Goal: Communication & Community: Answer question/provide support

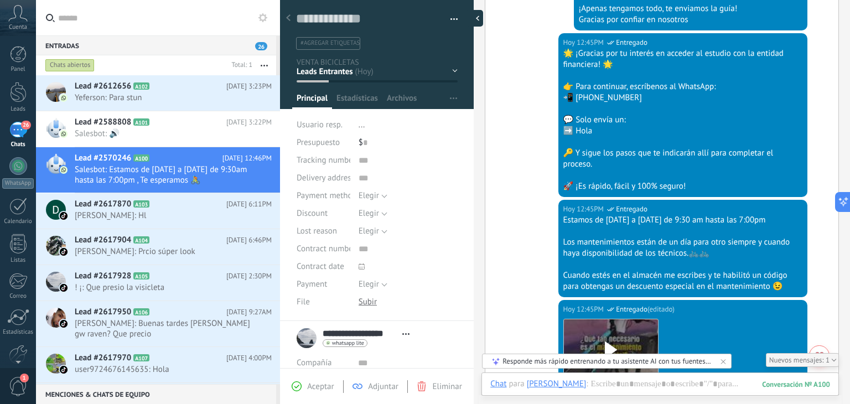
click at [470, 18] on div at bounding box center [475, 18] width 17 height 17
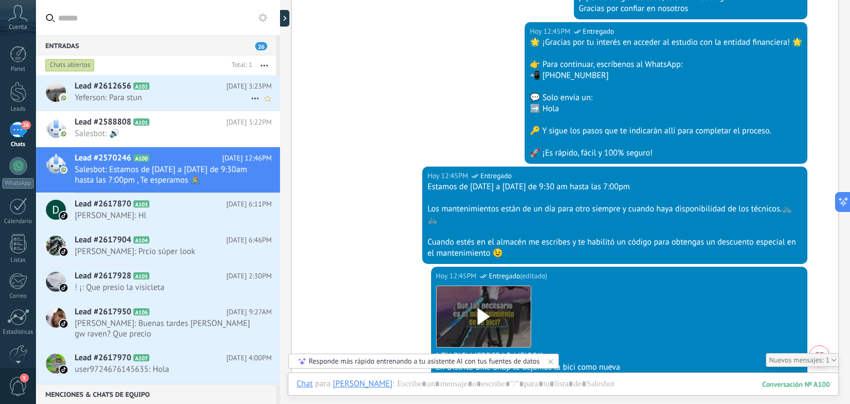
click at [172, 91] on h2 "Lead #2612656 A102" at bounding box center [151, 86] width 152 height 11
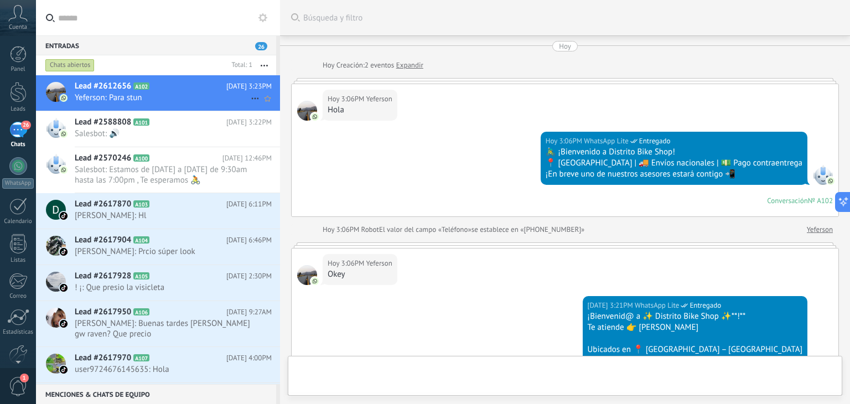
scroll to position [257, 0]
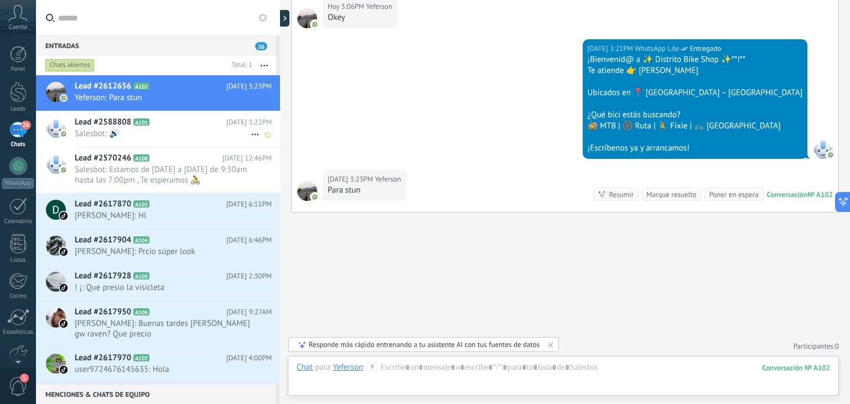
click at [196, 129] on span "Salesbot: 🔊" at bounding box center [163, 133] width 176 height 11
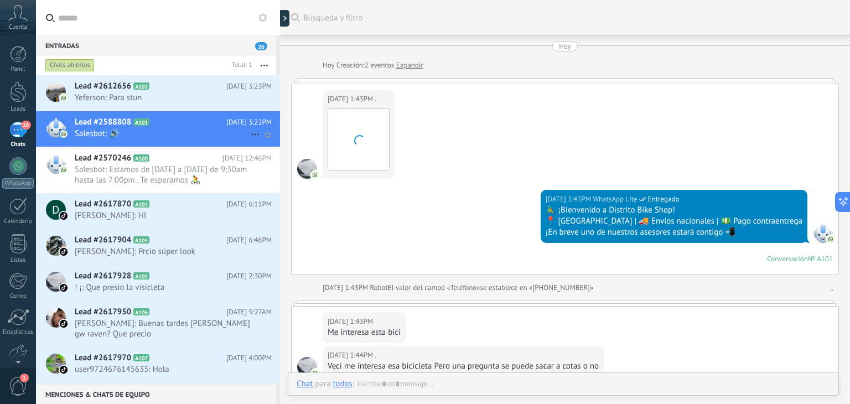
scroll to position [221, 0]
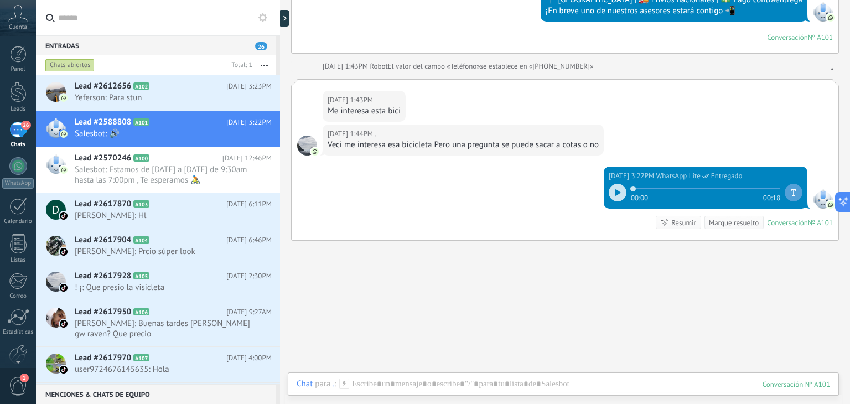
click at [615, 189] on icon at bounding box center [617, 192] width 5 height 7
click at [186, 165] on span "Salesbot: Estamos de [DATE] a [DATE] de 9:30am hasta las 7:00pm , Te esperamos 🚴" at bounding box center [163, 174] width 176 height 21
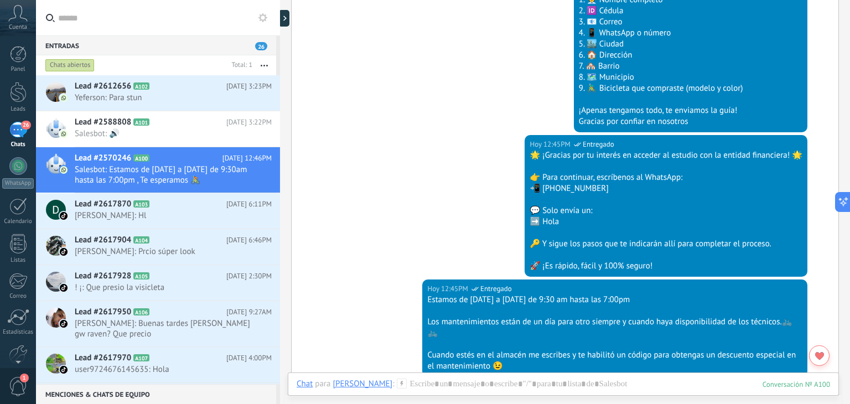
scroll to position [830, 0]
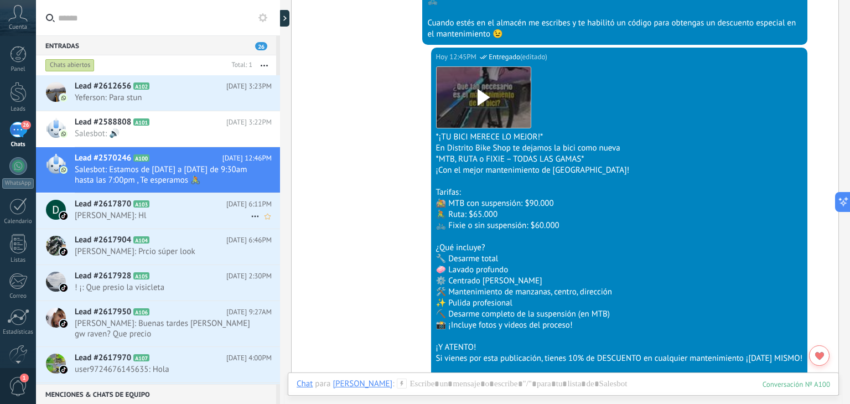
click at [158, 209] on icon at bounding box center [158, 204] width 11 height 11
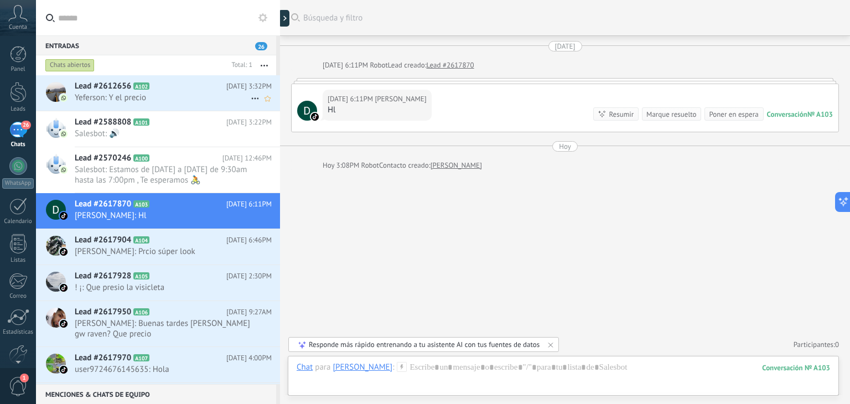
click at [209, 89] on h2 "Lead #2612656 A102" at bounding box center [151, 86] width 152 height 11
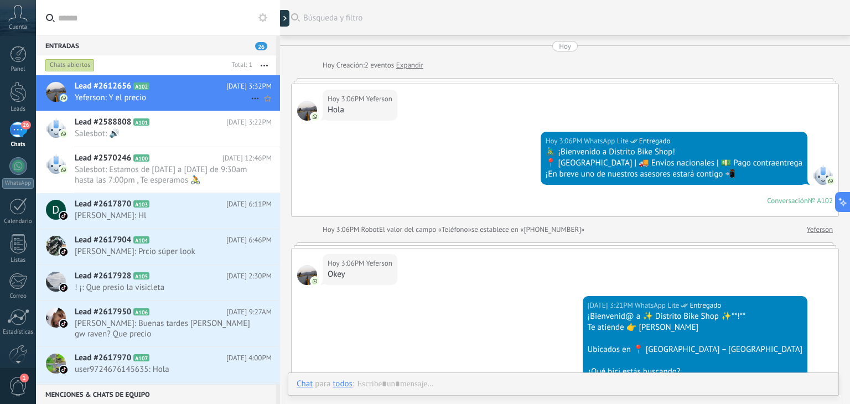
scroll to position [512, 0]
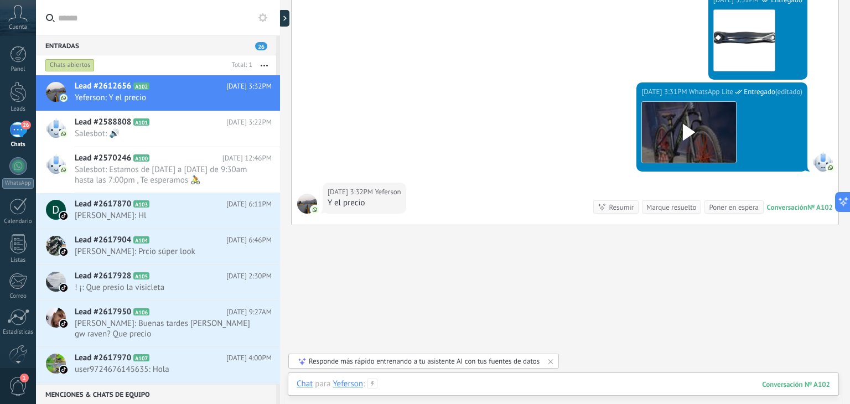
click at [428, 383] on div at bounding box center [563, 395] width 533 height 33
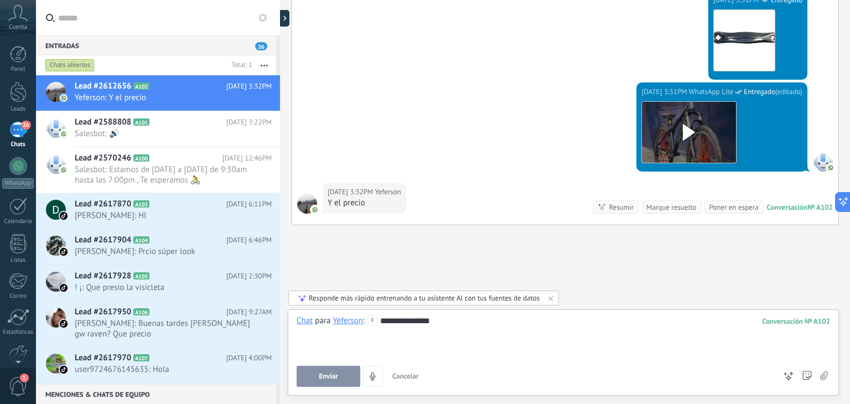
click at [335, 377] on span "Enviar" at bounding box center [328, 376] width 19 height 8
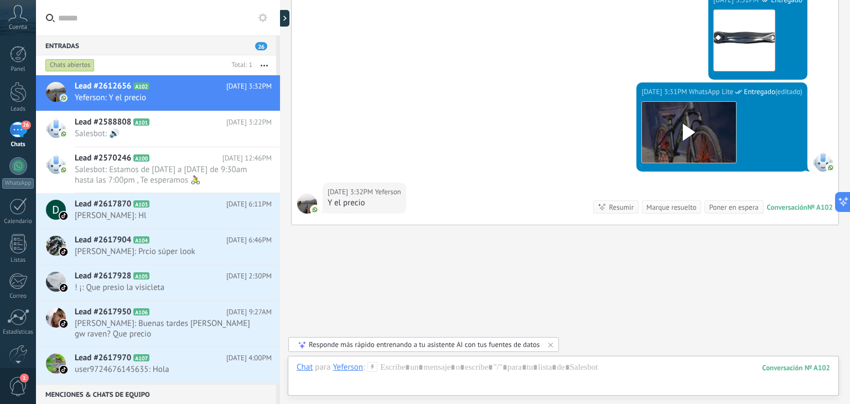
scroll to position [587, 0]
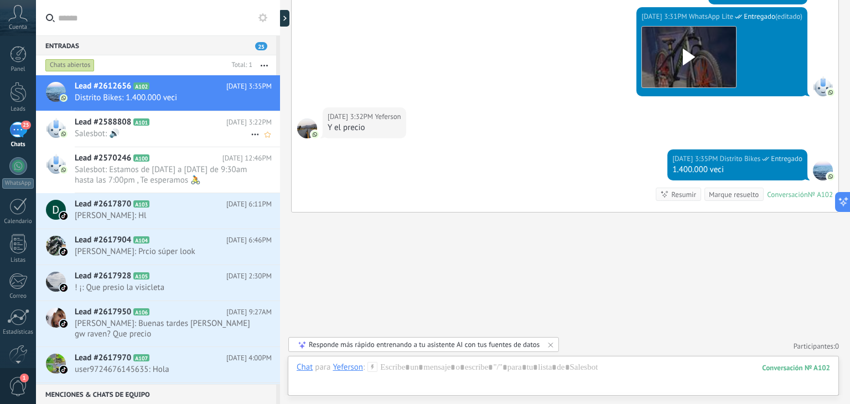
click at [186, 125] on h2 "Lead #2588808 A101" at bounding box center [151, 122] width 152 height 11
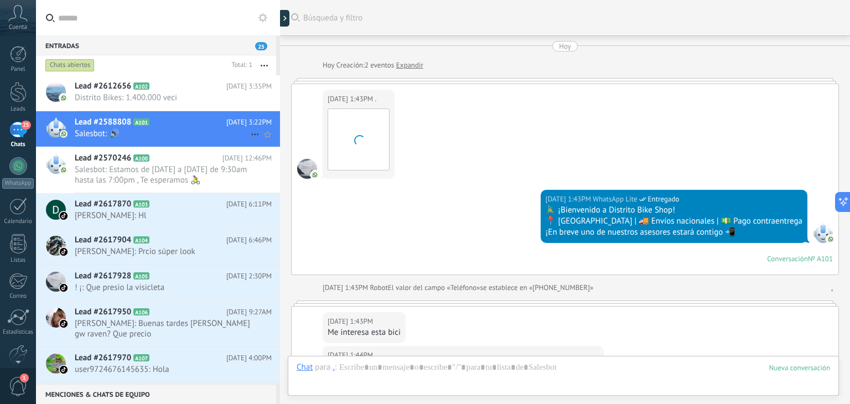
scroll to position [250, 0]
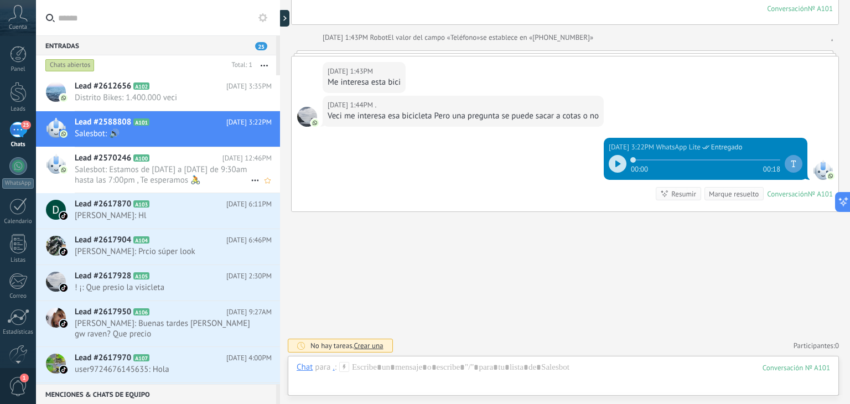
click at [184, 172] on span "Salesbot: Estamos de [DATE] a [DATE] de 9:30am hasta las 7:00pm , Te esperamos 🚴" at bounding box center [163, 174] width 176 height 21
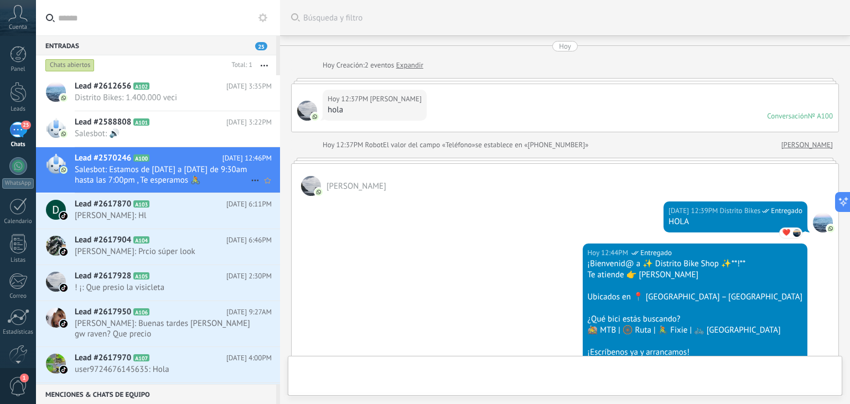
scroll to position [1120, 0]
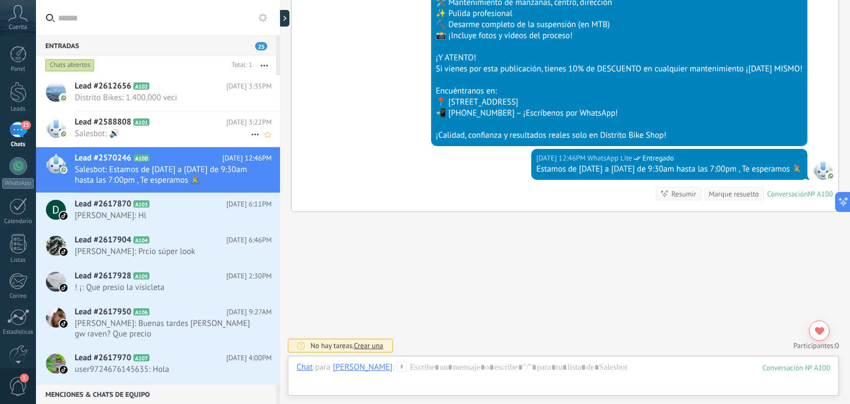
click at [191, 136] on span "Salesbot: 🔊" at bounding box center [163, 133] width 176 height 11
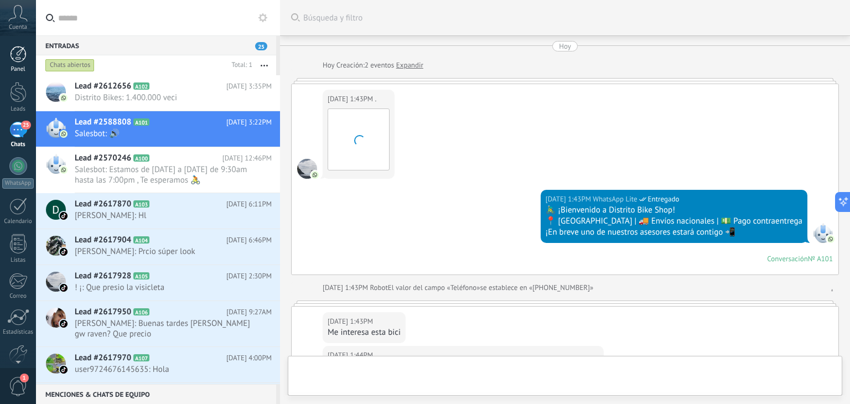
scroll to position [250, 0]
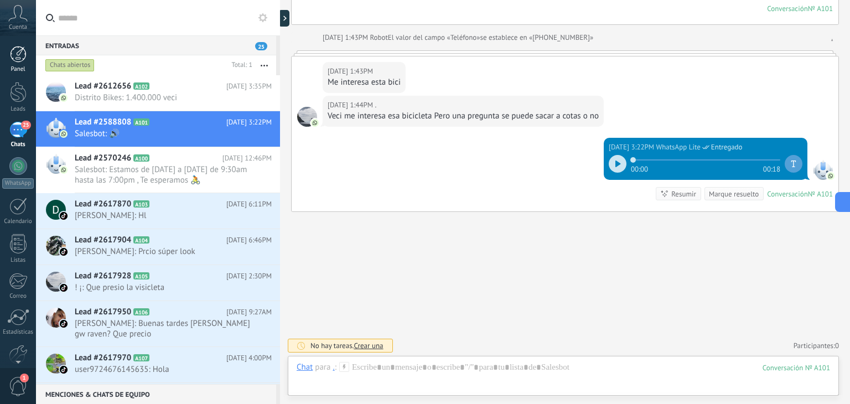
click at [18, 53] on div at bounding box center [18, 54] width 17 height 17
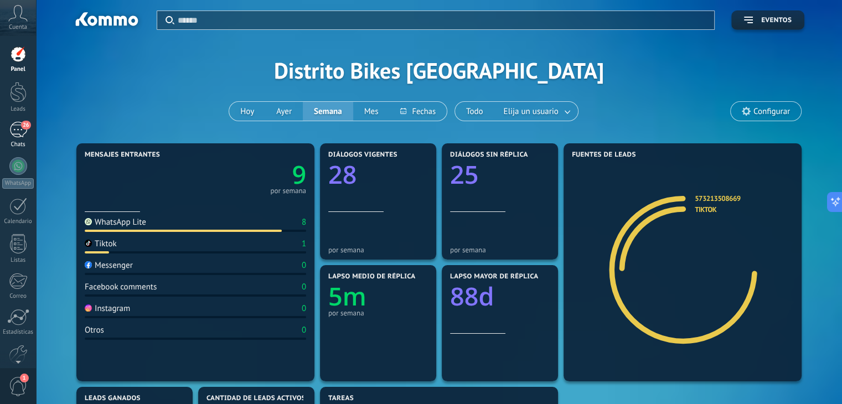
click at [23, 133] on div "26" at bounding box center [18, 130] width 18 height 16
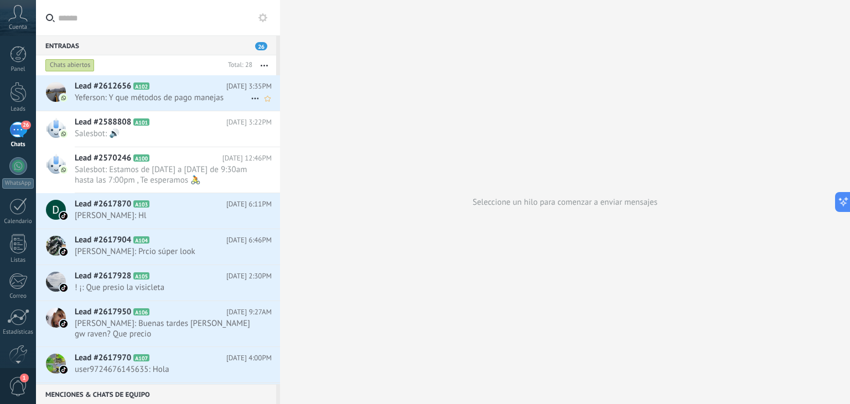
click at [227, 94] on span "Yeferson: Y que métodos de pago manejas" at bounding box center [163, 97] width 176 height 11
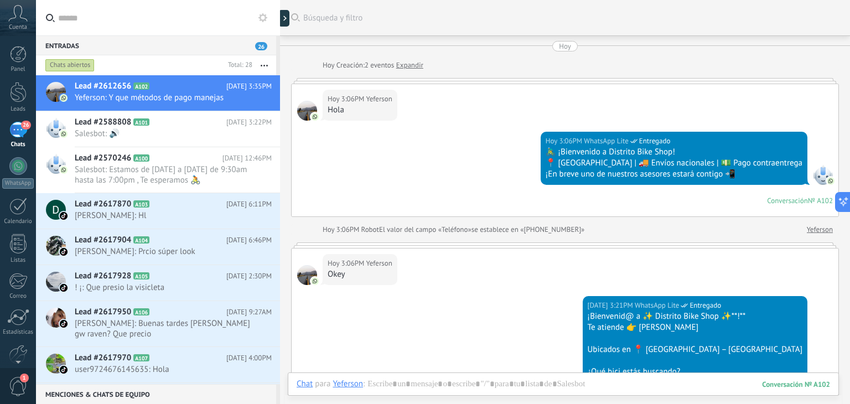
scroll to position [596, 0]
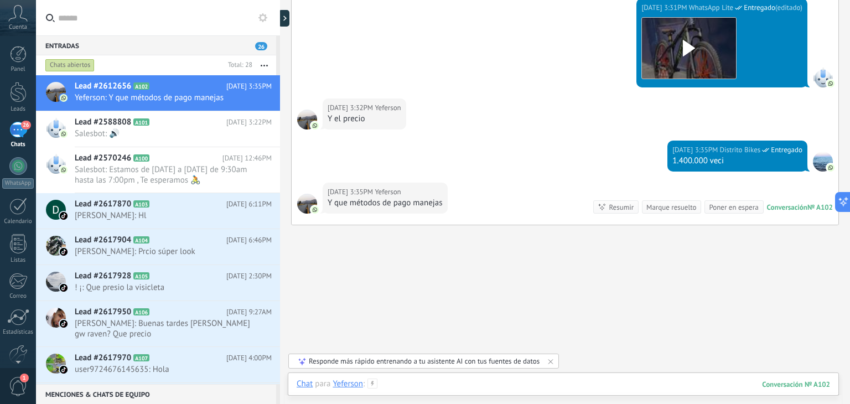
click at [485, 388] on div at bounding box center [563, 395] width 533 height 33
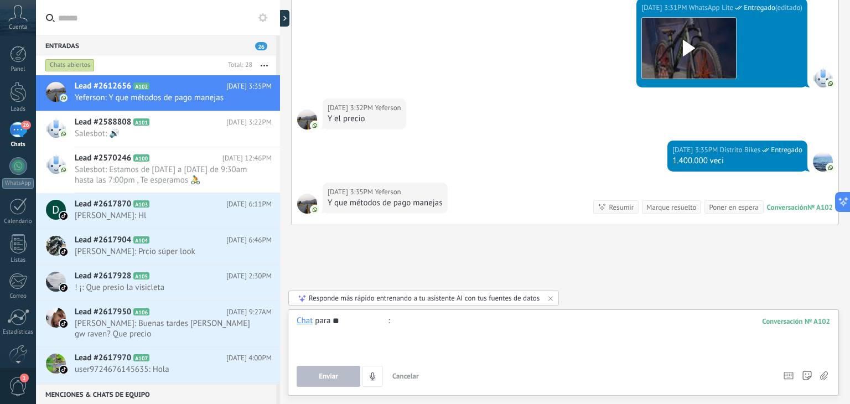
type input "*"
type input "**********"
click at [339, 387] on div "**********" at bounding box center [563, 352] width 551 height 86
click at [341, 380] on button "Enviar" at bounding box center [329, 376] width 64 height 21
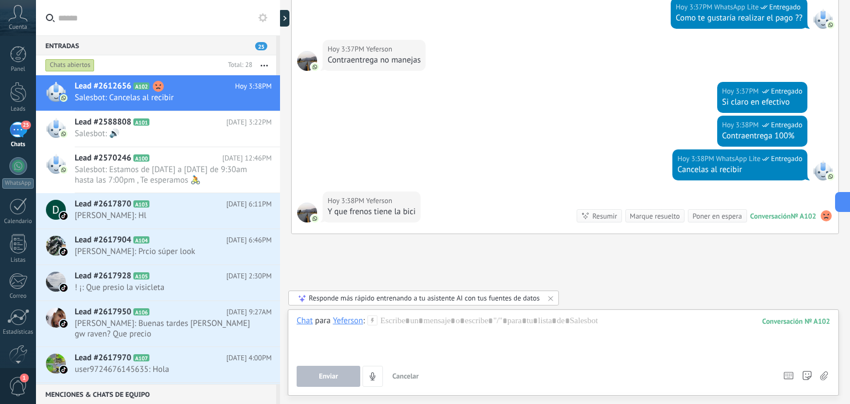
scroll to position [996, 0]
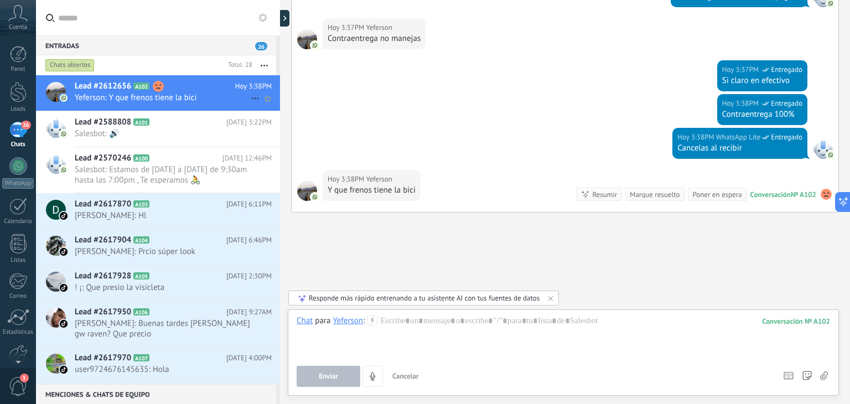
click at [253, 97] on icon at bounding box center [254, 98] width 13 height 13
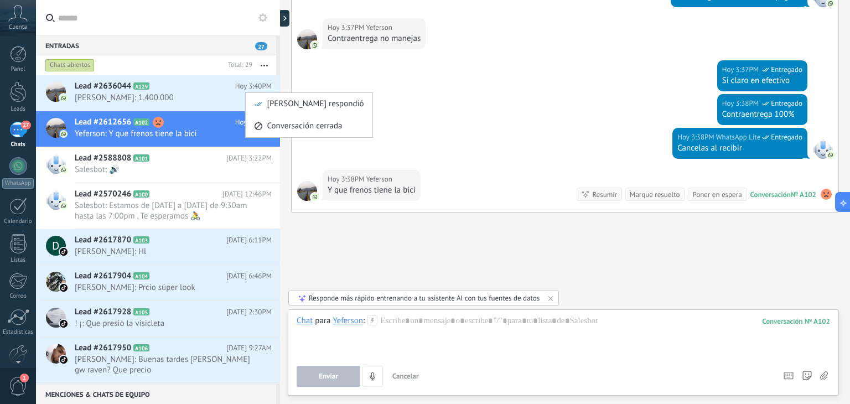
click at [206, 122] on div at bounding box center [425, 202] width 850 height 404
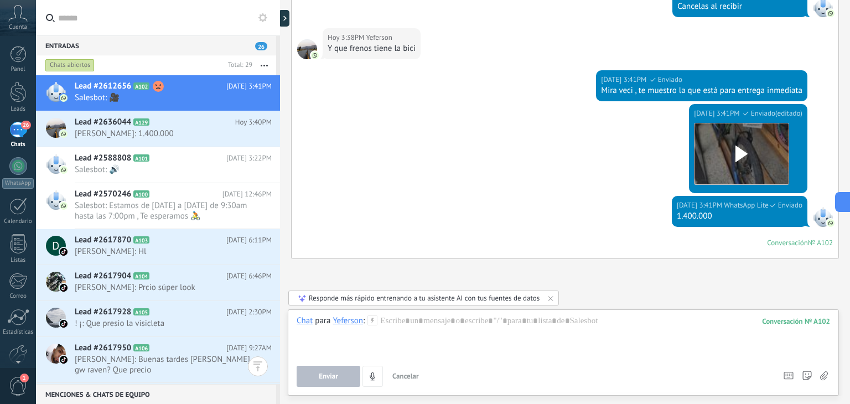
scroll to position [0, 0]
click at [267, 63] on button "button" at bounding box center [264, 65] width 24 height 20
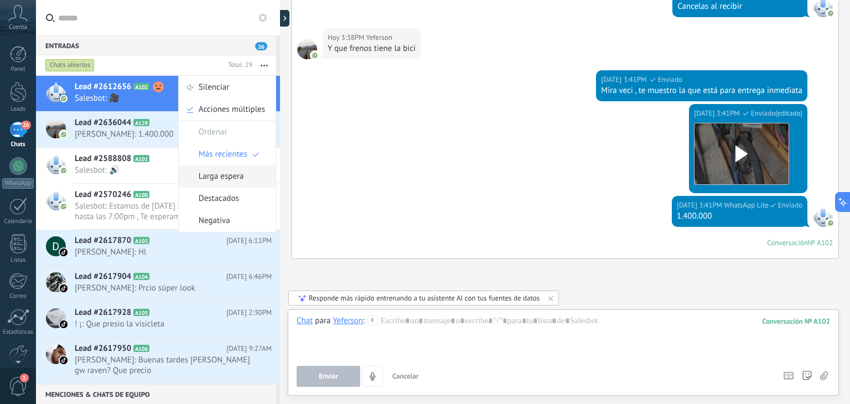
click at [237, 175] on span "Larga espera" at bounding box center [221, 176] width 45 height 22
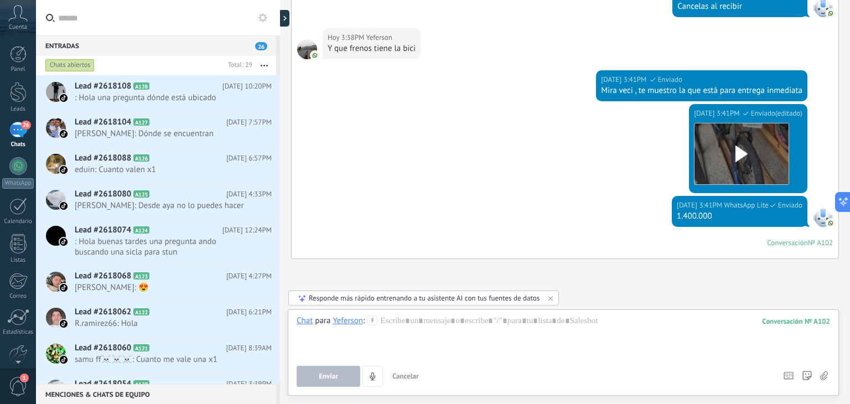
click at [265, 65] on icon "button" at bounding box center [264, 66] width 7 height 2
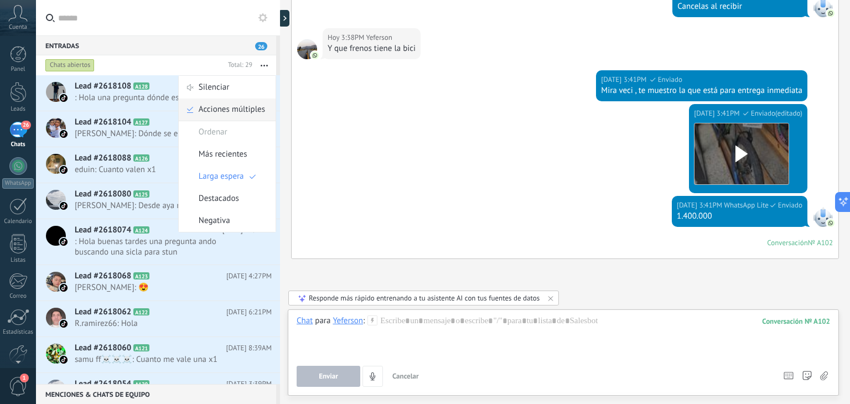
click at [238, 108] on span "Acciones múltiples" at bounding box center [232, 110] width 66 height 22
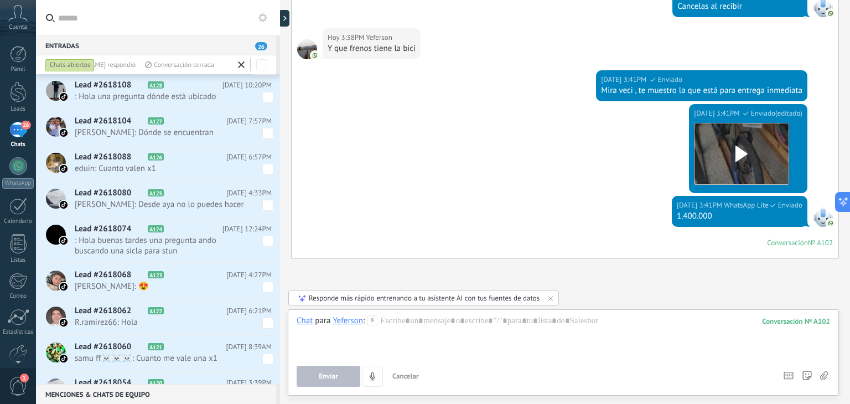
click at [241, 65] on use at bounding box center [241, 64] width 7 height 7
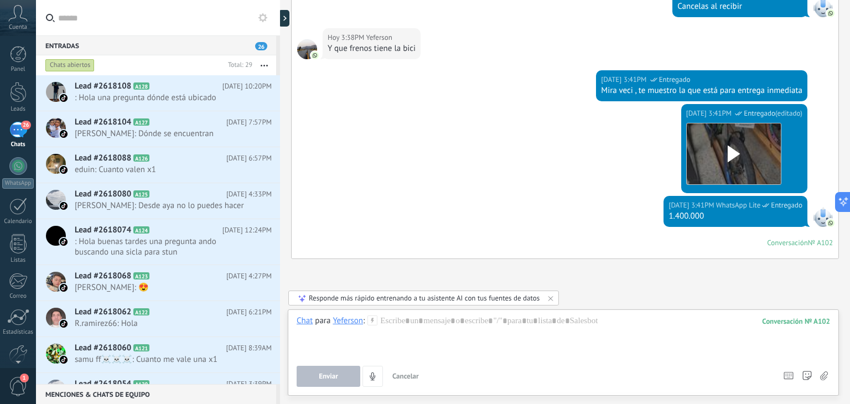
click at [265, 63] on button "button" at bounding box center [264, 65] width 24 height 20
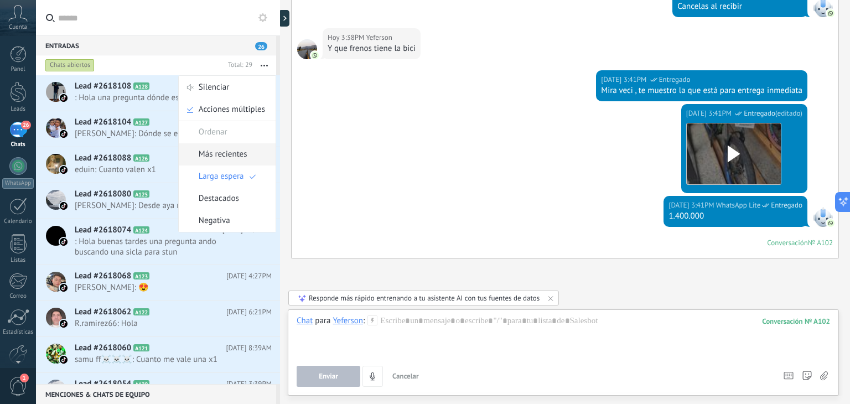
click at [235, 151] on span "Más recientes" at bounding box center [223, 154] width 49 height 22
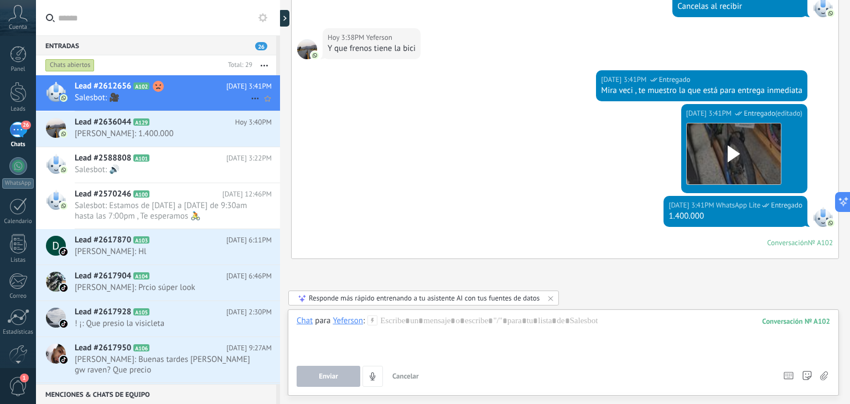
click at [199, 96] on span "Salesbot: 🎥" at bounding box center [163, 97] width 176 height 11
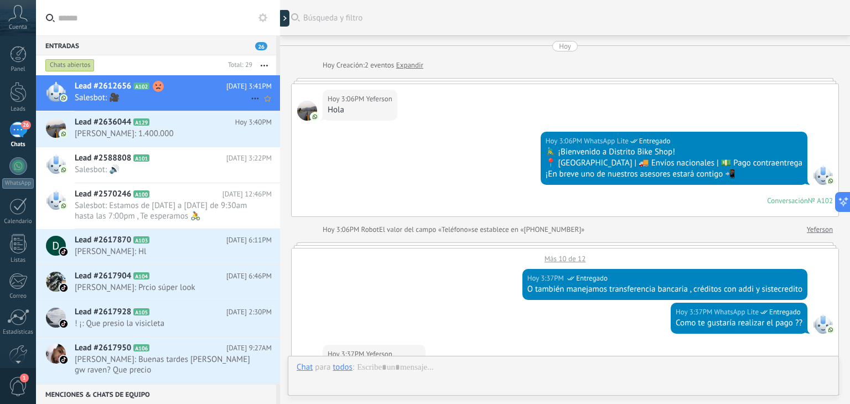
scroll to position [492, 0]
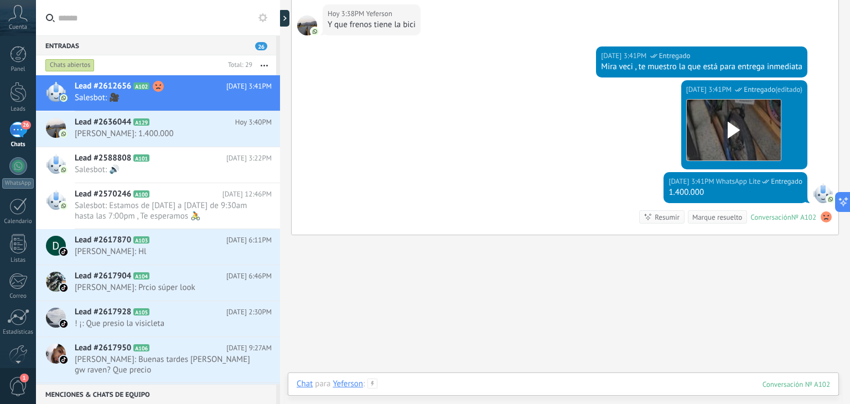
click at [434, 382] on div at bounding box center [563, 395] width 533 height 33
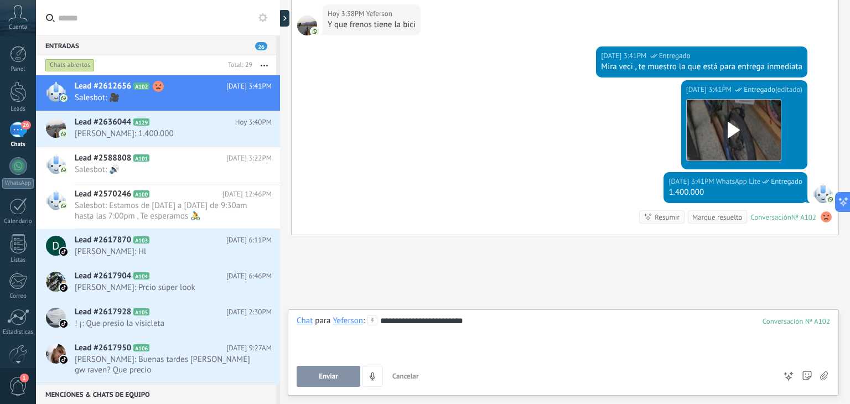
click at [434, 382] on div "Enviar Cancelar Rastrear clics en links ? Reducir links largos y rastrear clics…" at bounding box center [536, 376] width 479 height 21
click at [436, 348] on div "**********" at bounding box center [563, 336] width 533 height 42
click at [341, 376] on button "Enviar" at bounding box center [329, 376] width 64 height 21
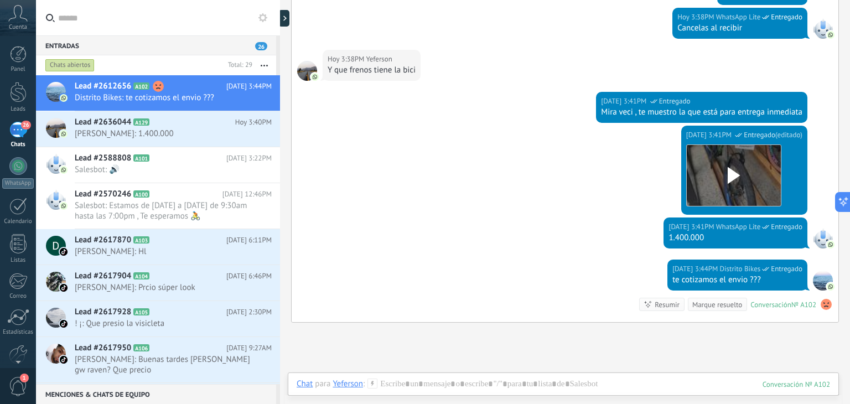
scroll to position [557, 0]
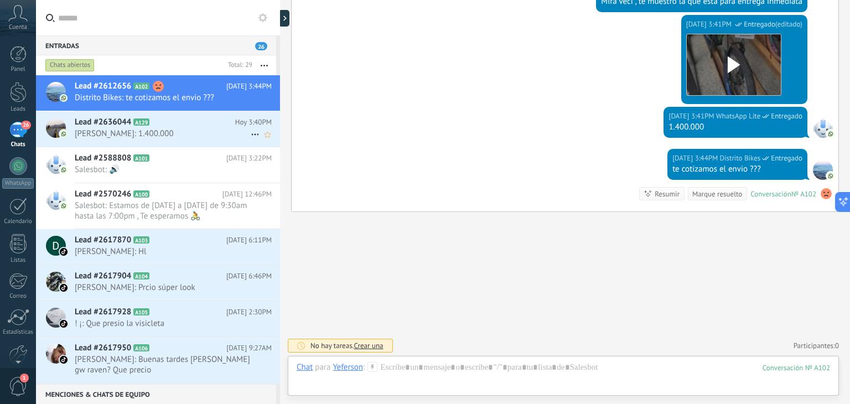
click at [133, 136] on span "Alejo: 1.400.000" at bounding box center [163, 133] width 176 height 11
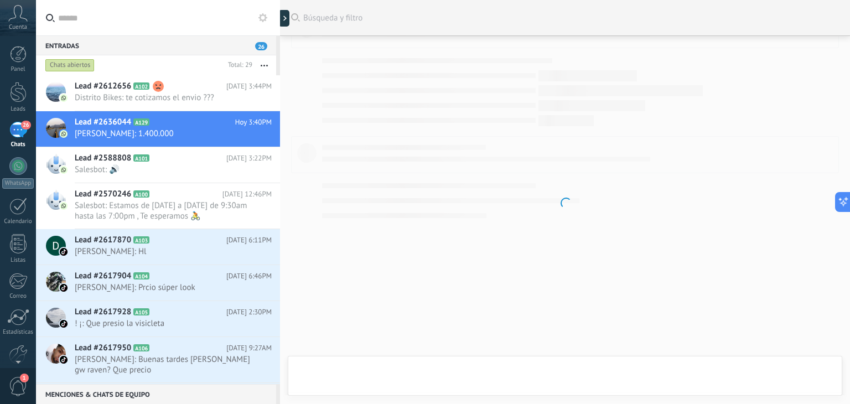
scroll to position [425, 0]
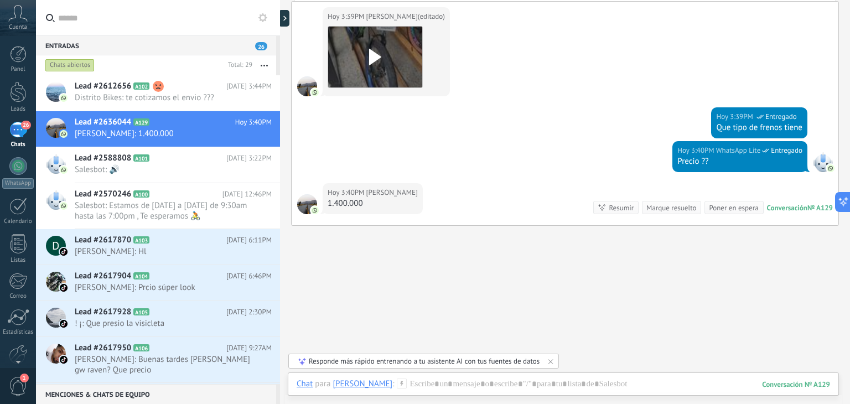
click at [430, 393] on div at bounding box center [563, 398] width 551 height 11
click at [414, 388] on div at bounding box center [563, 395] width 533 height 33
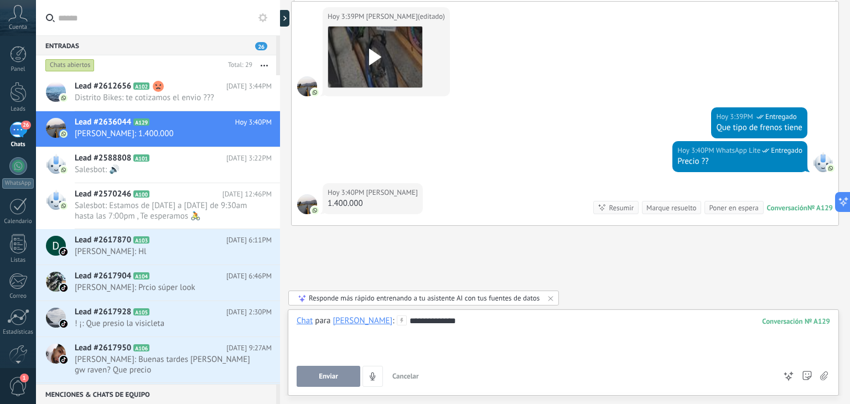
click at [387, 334] on div "**********" at bounding box center [563, 336] width 533 height 42
click at [340, 376] on button "Enviar" at bounding box center [329, 376] width 64 height 21
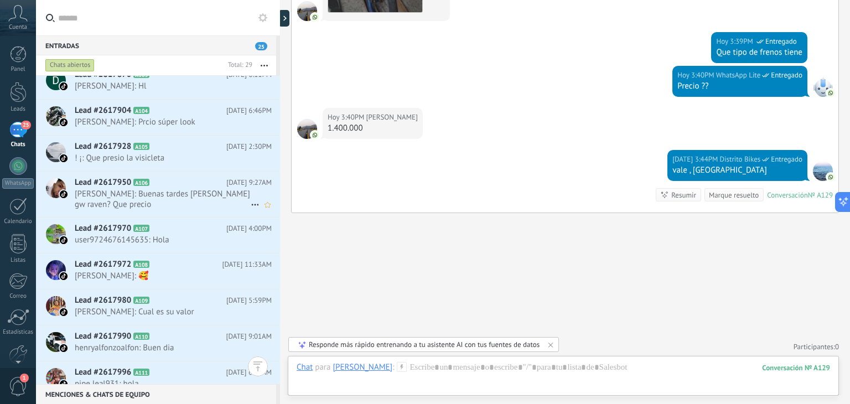
scroll to position [0, 0]
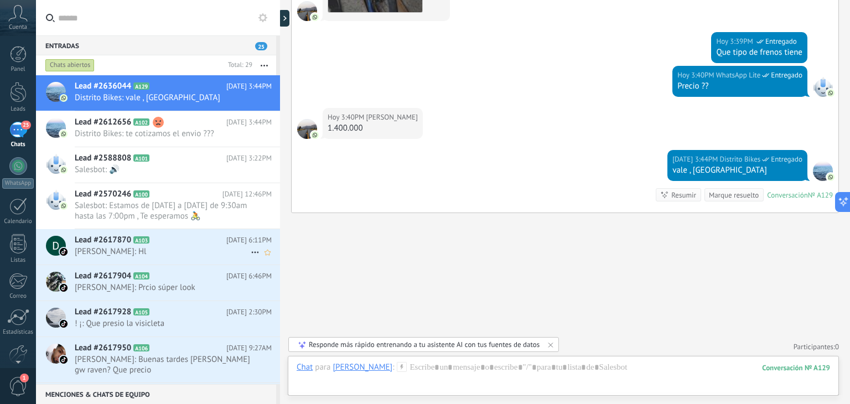
click at [217, 253] on span "Deily Valdes: Hl" at bounding box center [163, 251] width 176 height 11
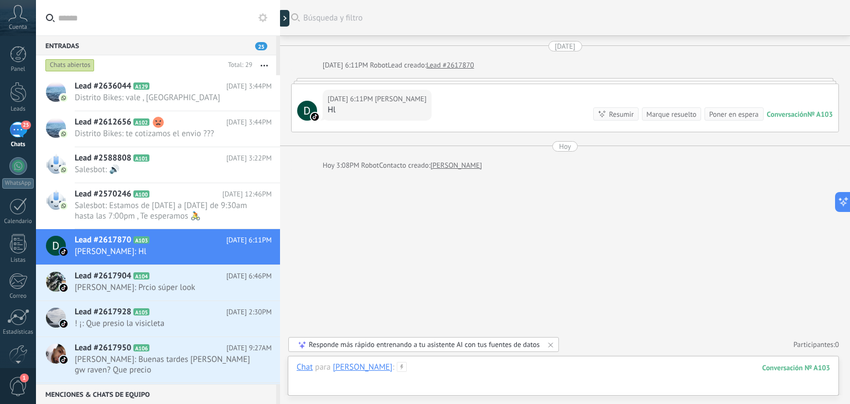
click at [426, 367] on div at bounding box center [563, 378] width 533 height 33
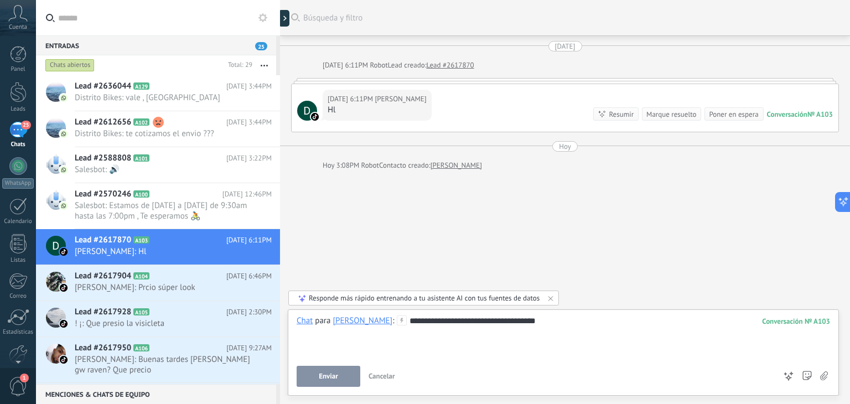
click at [326, 354] on div "**********" at bounding box center [563, 336] width 533 height 42
click at [334, 372] on button "Enviar" at bounding box center [329, 376] width 64 height 21
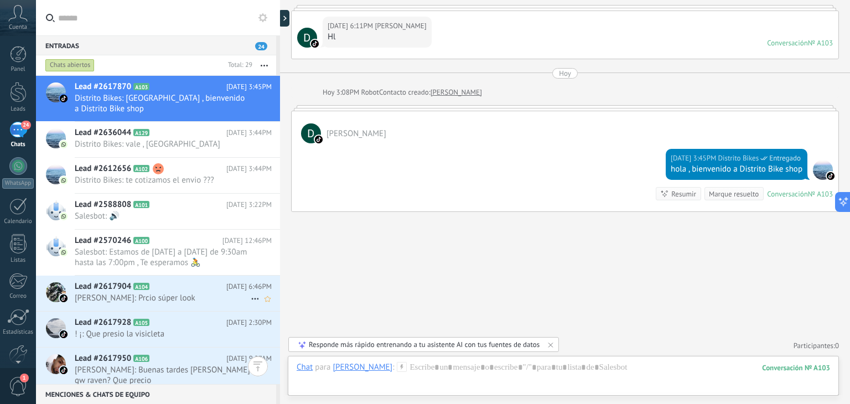
scroll to position [55, 0]
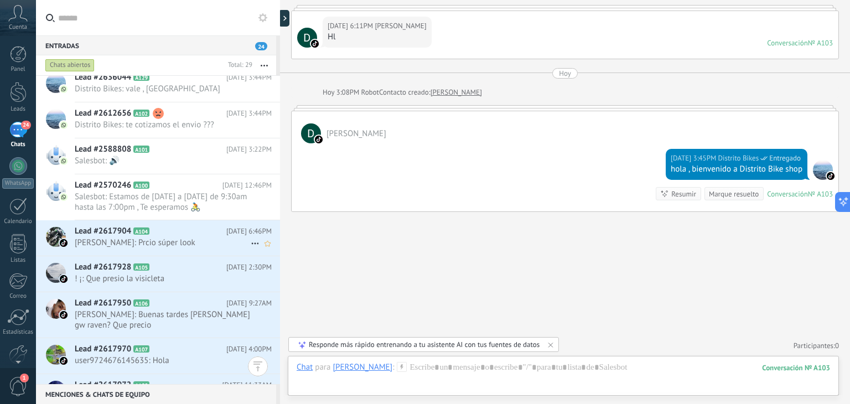
click at [239, 239] on span "[PERSON_NAME]: Prcio súper look" at bounding box center [163, 242] width 176 height 11
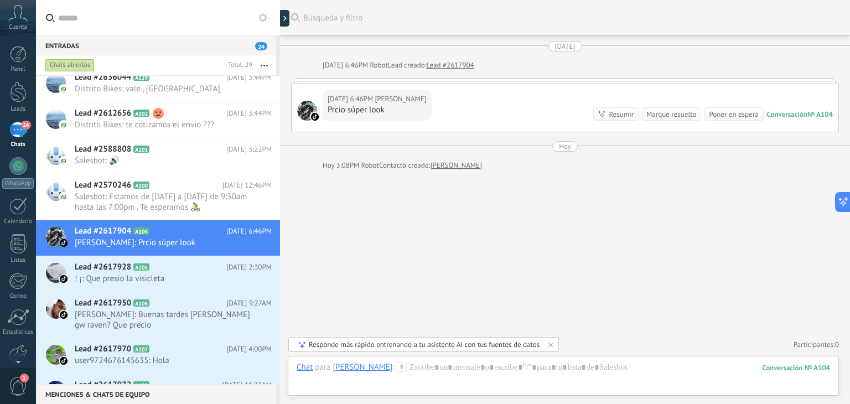
click at [507, 341] on div "Responde más rápido entrenando a tu asistente AI con tus fuentes de datos" at bounding box center [424, 344] width 231 height 9
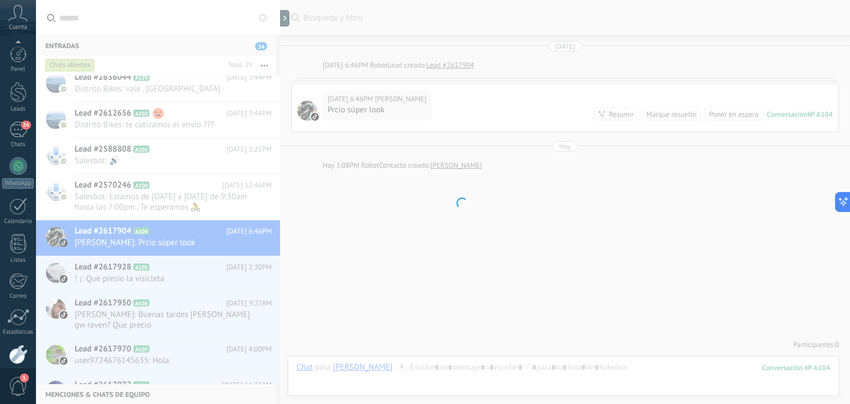
scroll to position [56, 0]
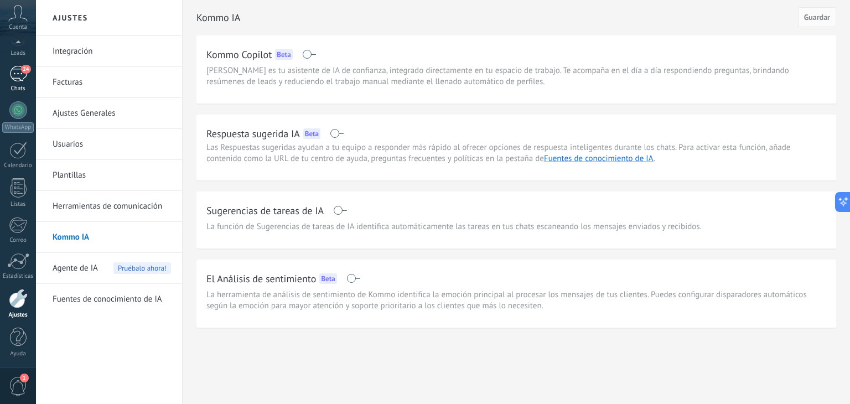
click at [30, 73] on link "24 Chats" at bounding box center [18, 79] width 36 height 27
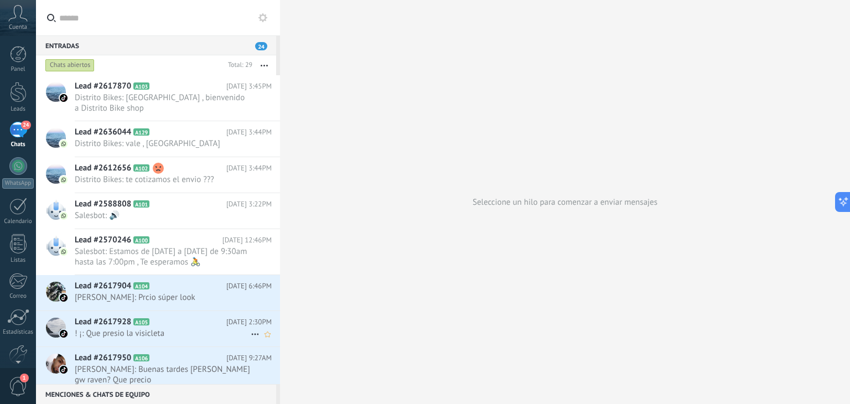
click at [204, 330] on span "! ¡: Que presio la visicleta" at bounding box center [163, 333] width 176 height 11
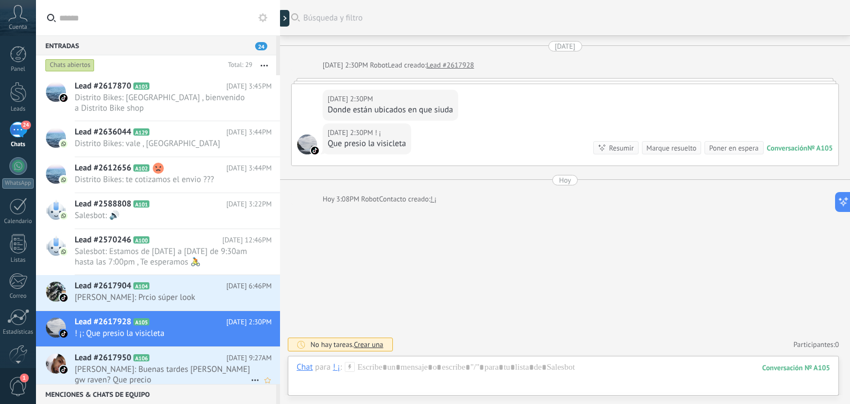
click at [139, 360] on span "A106" at bounding box center [141, 357] width 16 height 7
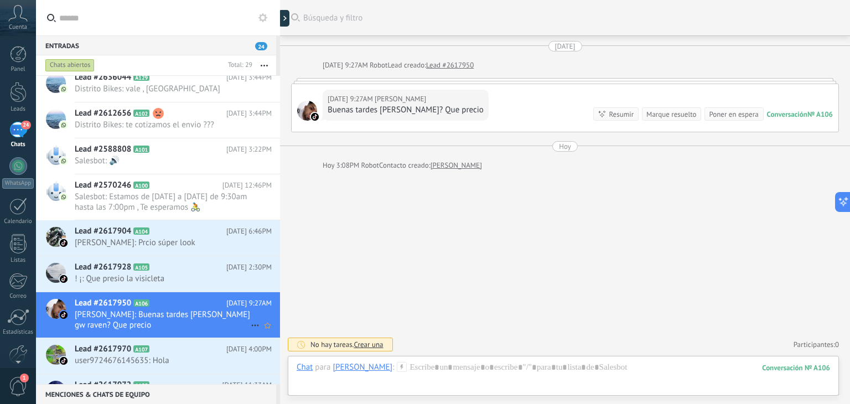
scroll to position [111, 0]
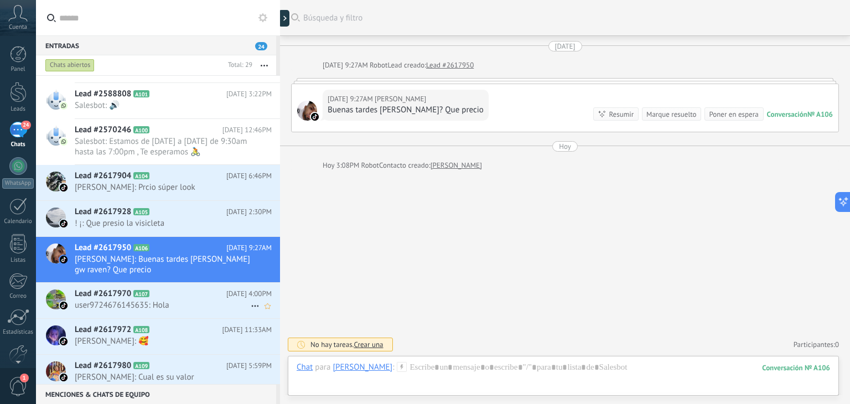
click at [197, 298] on div "Lead #2617970 A107 10/08/2025 4:00PM user9724676145635: Hola" at bounding box center [177, 300] width 205 height 35
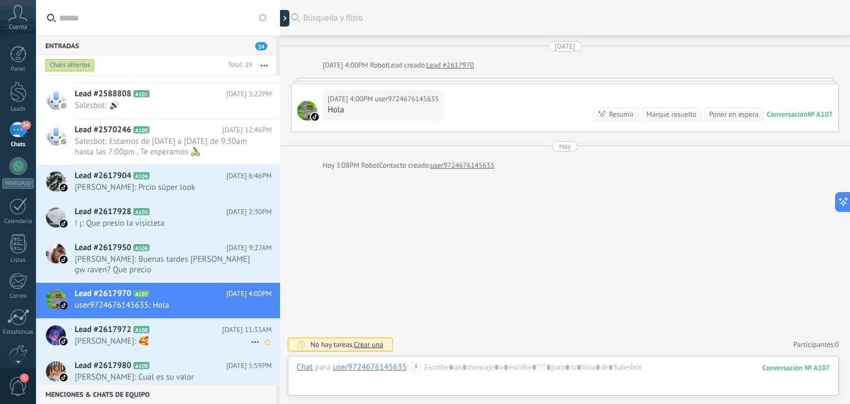
scroll to position [166, 0]
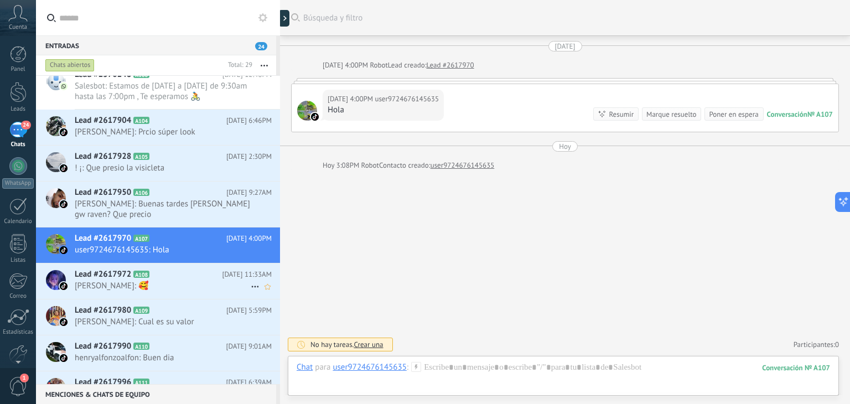
click at [182, 281] on span "[PERSON_NAME]: 🥰" at bounding box center [163, 286] width 176 height 11
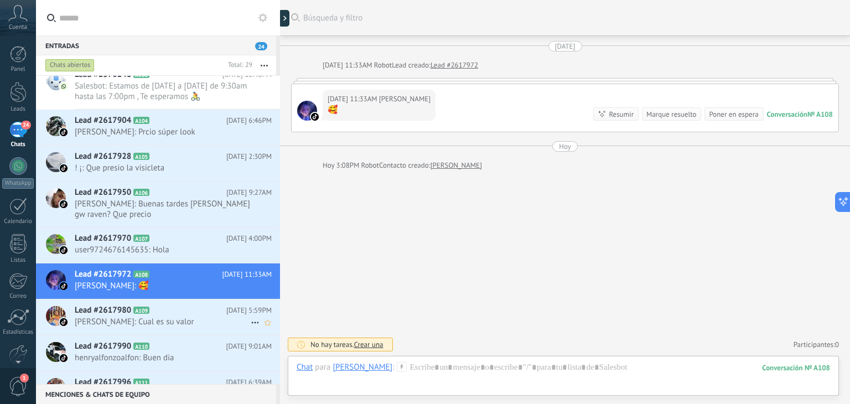
click at [177, 317] on span "[PERSON_NAME]: Cual es su valor" at bounding box center [163, 322] width 176 height 11
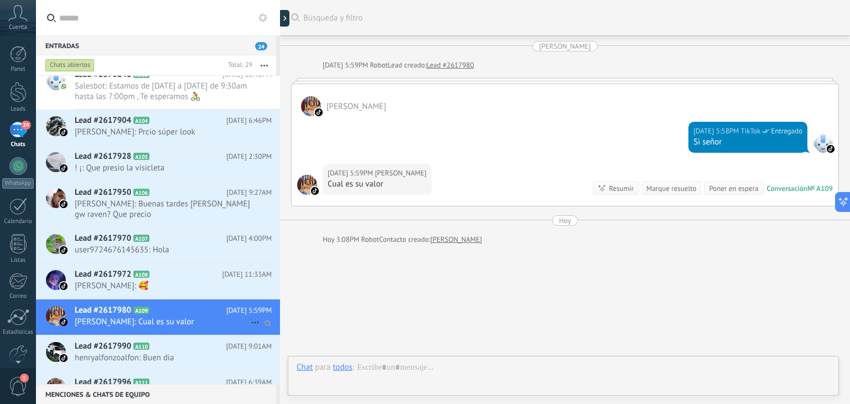
scroll to position [33, 0]
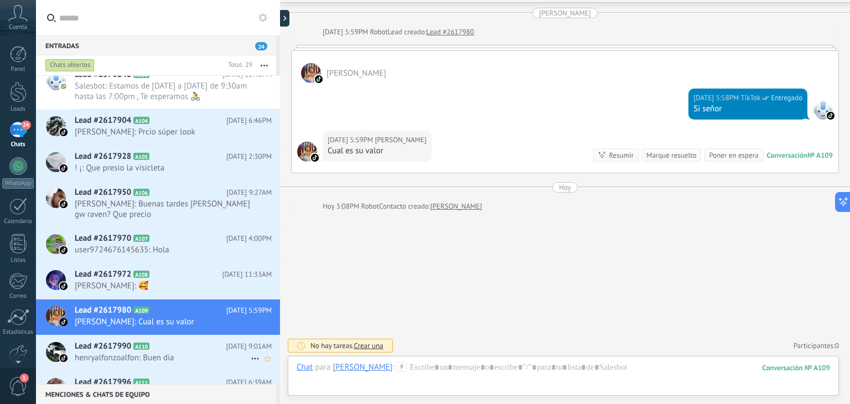
click at [190, 347] on h2 "Lead #2617990 A110" at bounding box center [151, 346] width 152 height 11
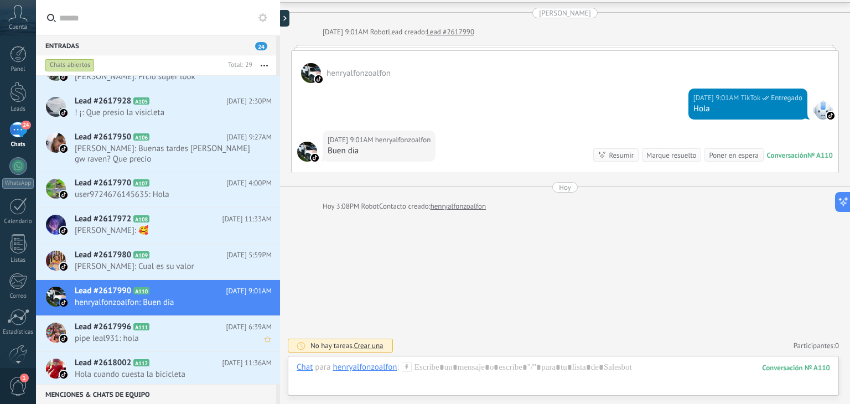
scroll to position [277, 0]
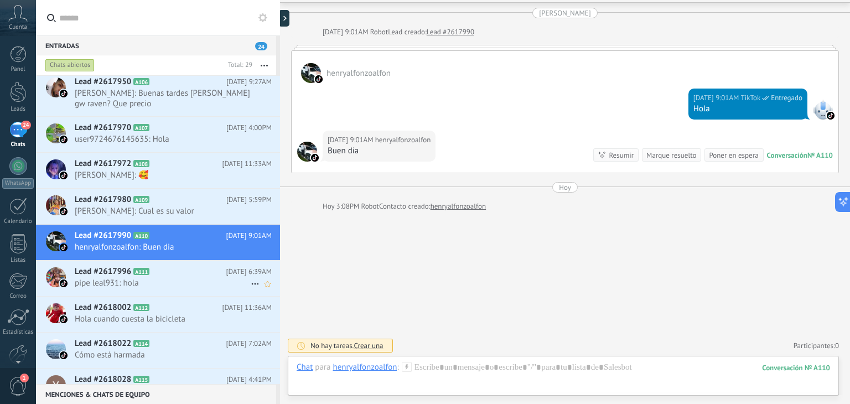
click at [195, 268] on h2 "Lead #2617996 A111" at bounding box center [151, 271] width 152 height 11
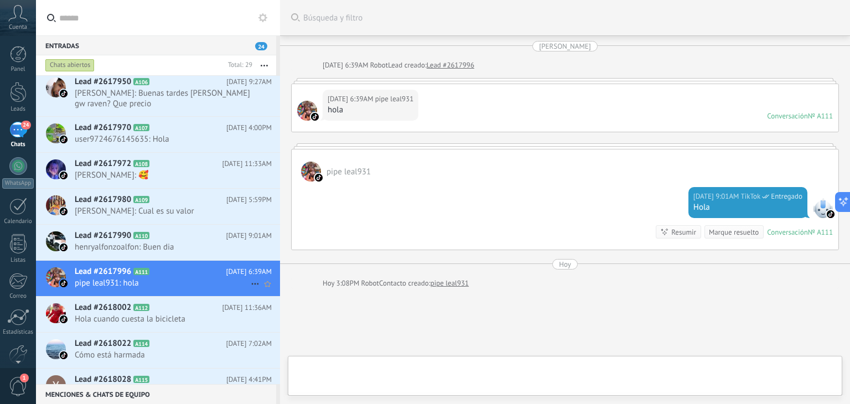
scroll to position [77, 0]
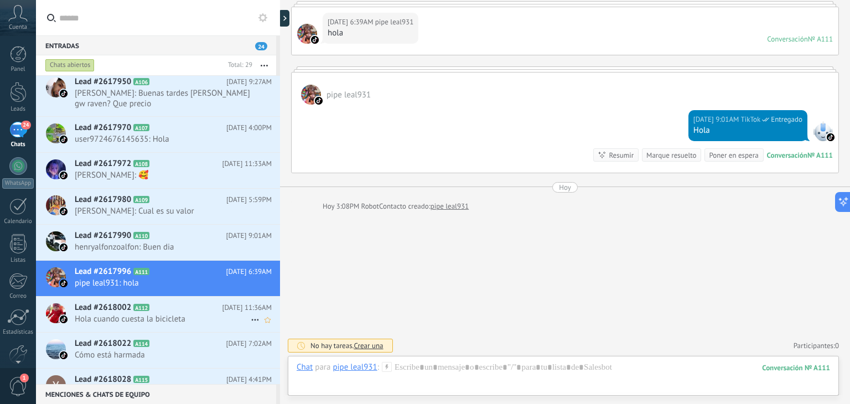
click at [193, 314] on span "Hola cuando cuesta la bicicleta" at bounding box center [163, 319] width 176 height 11
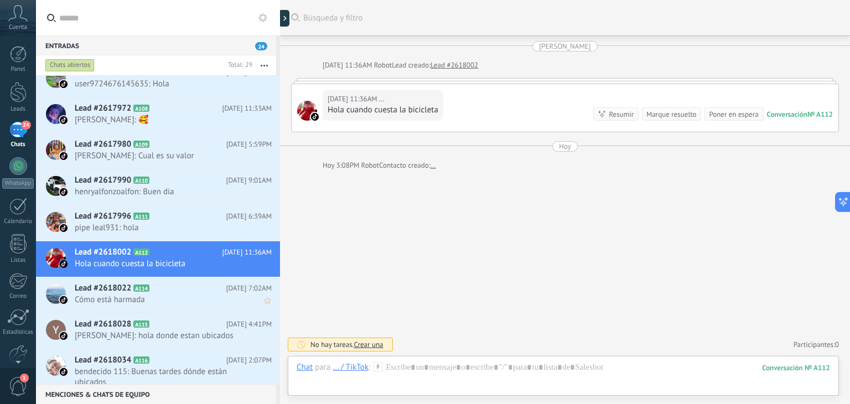
scroll to position [387, 0]
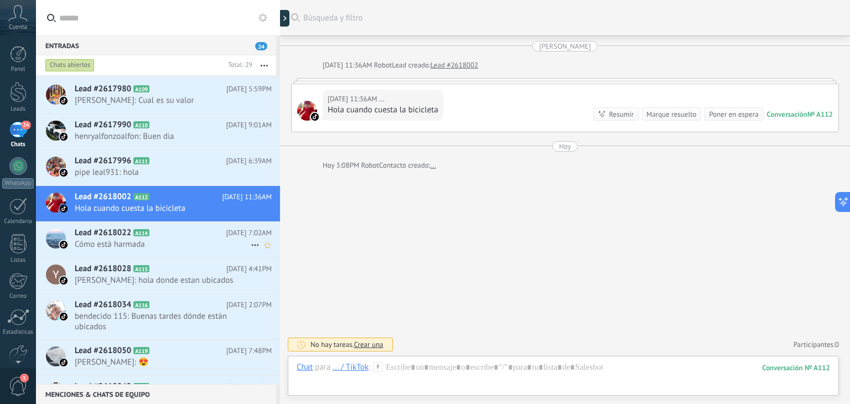
click at [226, 233] on span "10/07/2025 7:02AM" at bounding box center [248, 232] width 45 height 11
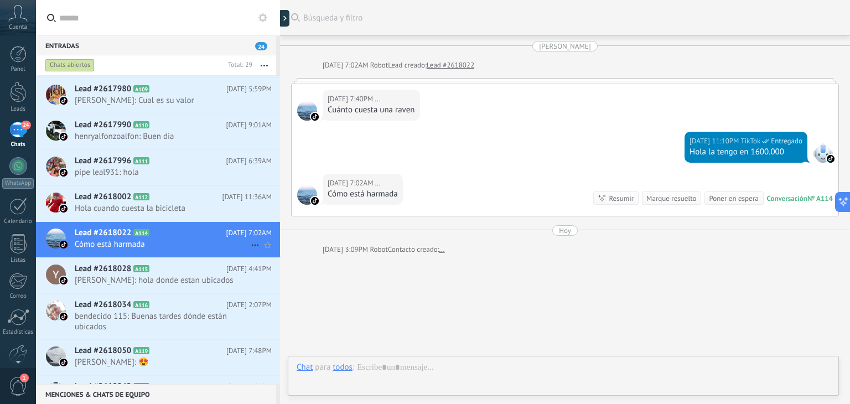
scroll to position [44, 0]
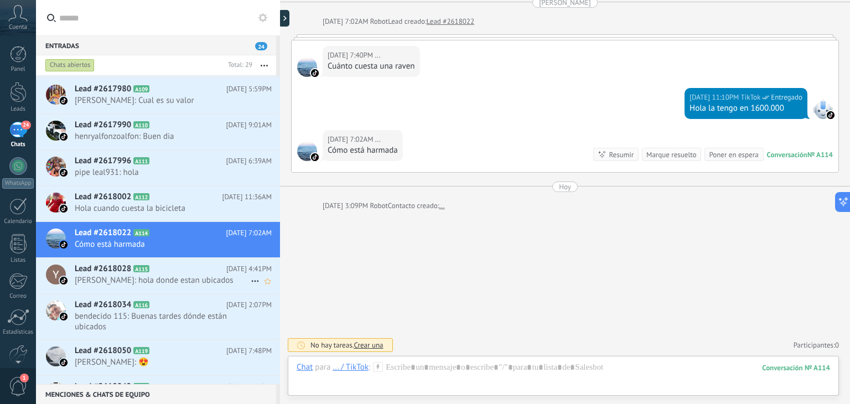
click at [226, 272] on span "[DATE] 4:41PM" at bounding box center [248, 268] width 45 height 11
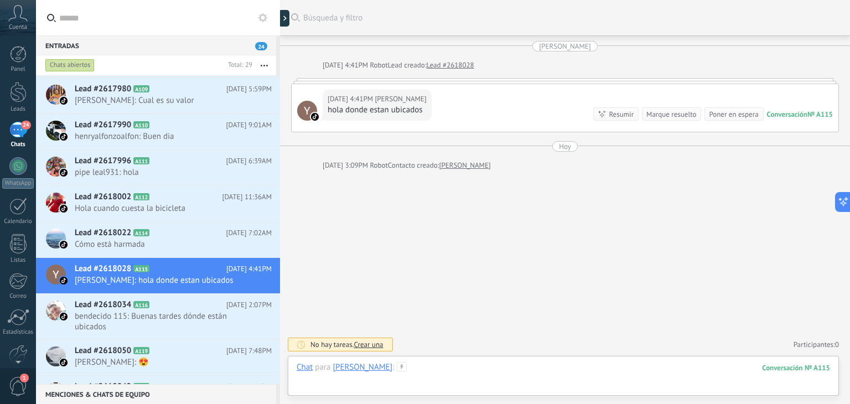
click at [490, 371] on div at bounding box center [563, 378] width 533 height 33
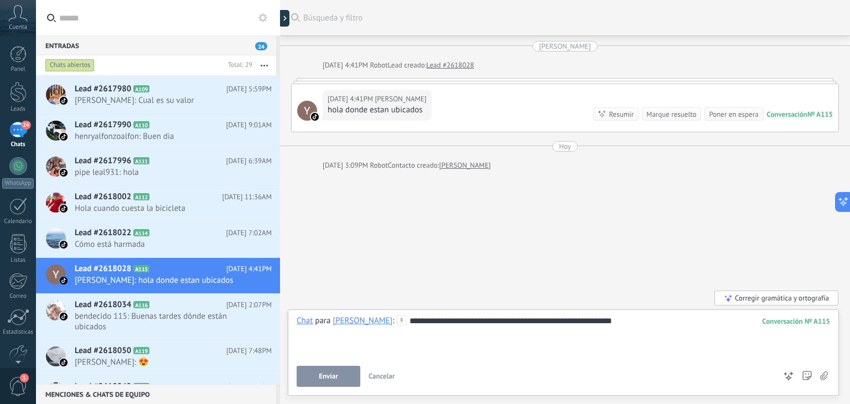
click at [350, 375] on button "Enviar" at bounding box center [329, 376] width 64 height 21
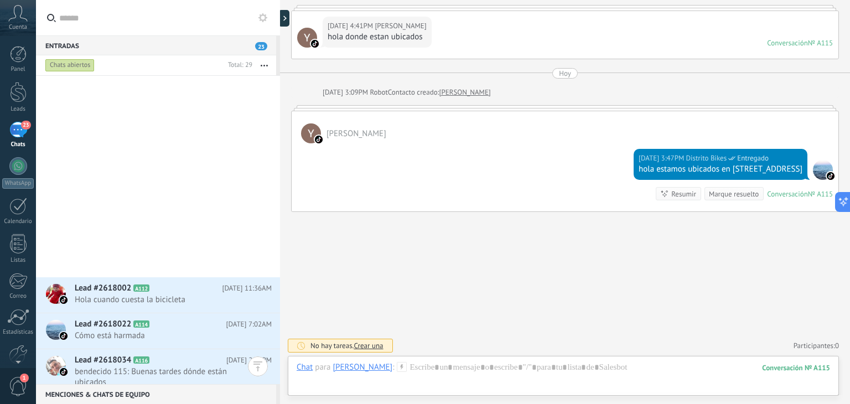
scroll to position [664, 0]
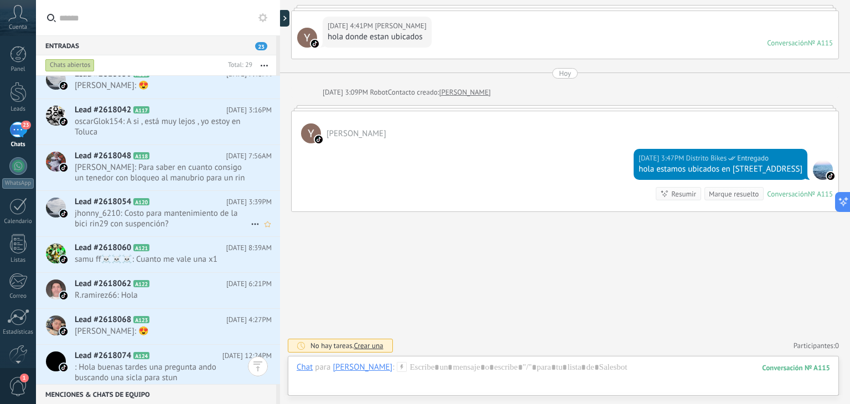
click at [209, 211] on span "jhonny_6210: Costo para mantenimiento de la bici rin29 con suspención?" at bounding box center [163, 218] width 176 height 21
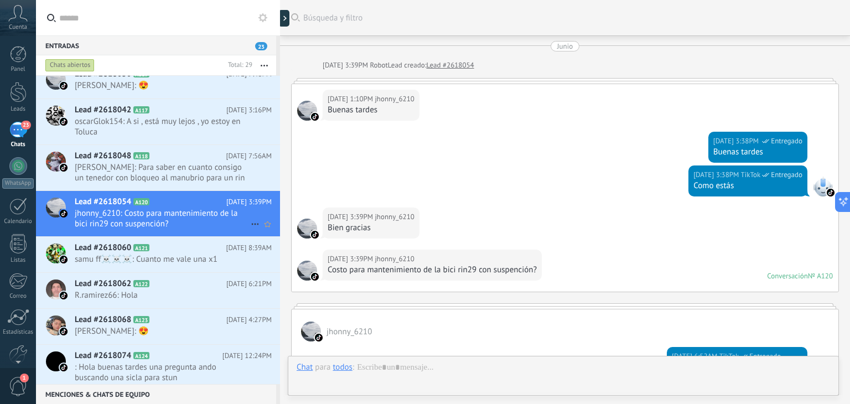
scroll to position [237, 0]
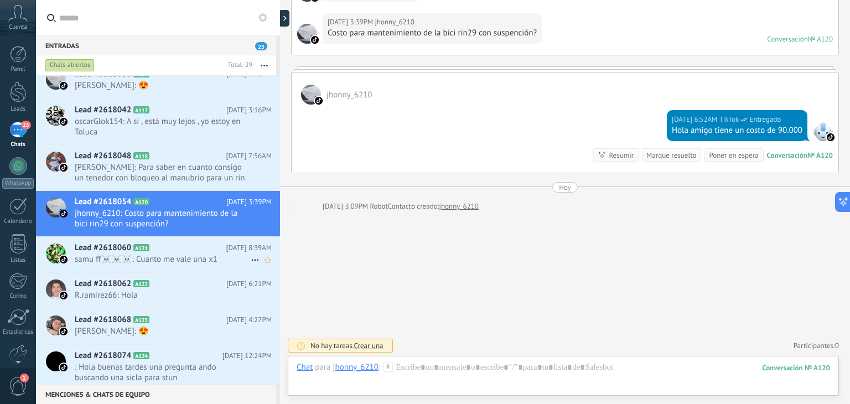
click at [155, 254] on span "samu ff☠️☠️☠️: Cuanto me vale una x1" at bounding box center [163, 259] width 176 height 11
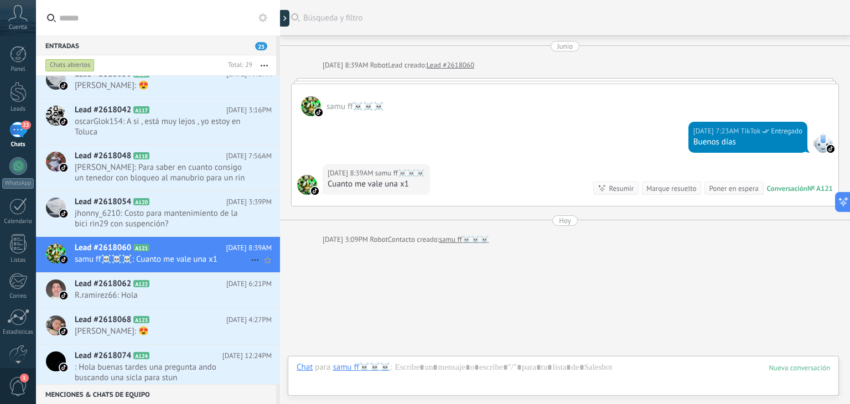
scroll to position [33, 0]
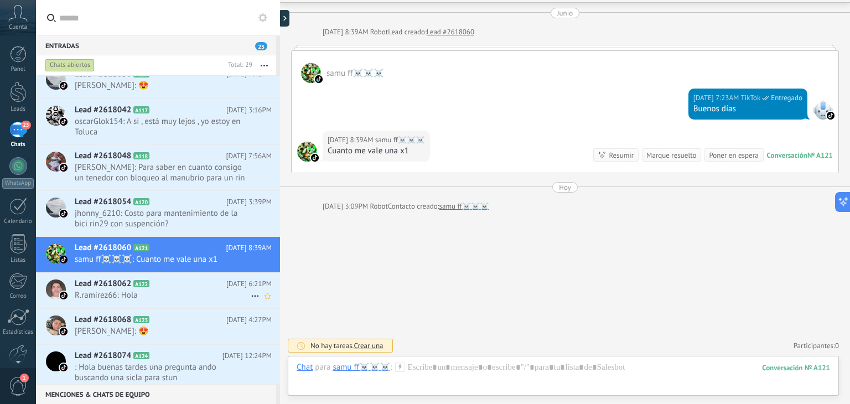
click at [161, 295] on span "R.ramirez66: Hola" at bounding box center [163, 295] width 176 height 11
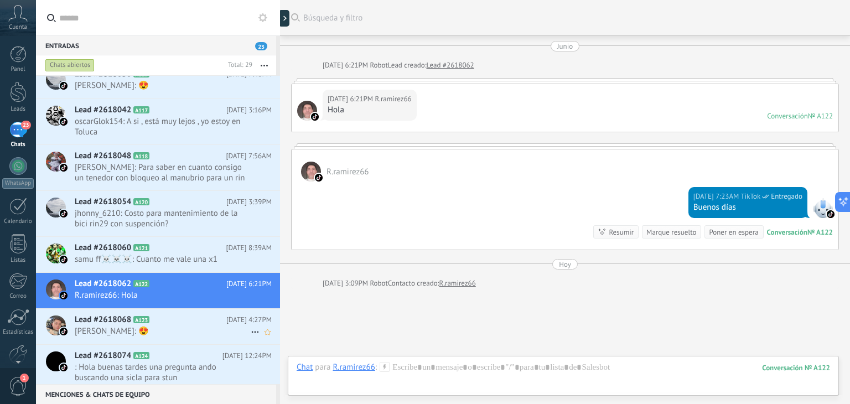
click at [204, 315] on h2 "Lead #2618068 A123" at bounding box center [151, 319] width 152 height 11
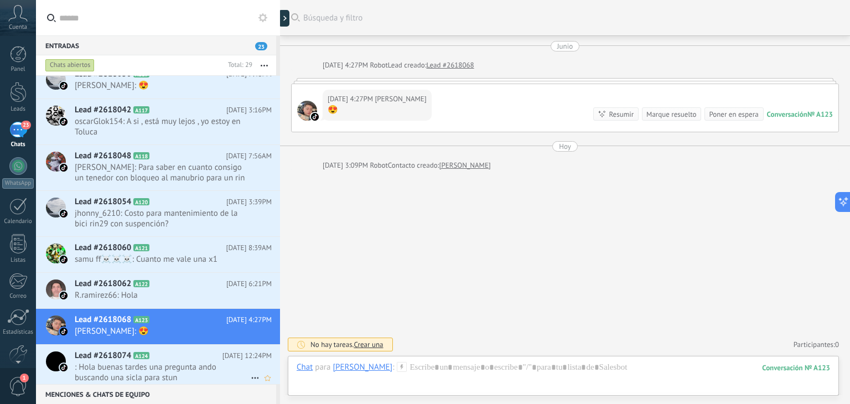
click at [197, 366] on span "️: Hola buenas tardes una pregunta ando buscando una sicla para stun" at bounding box center [163, 372] width 176 height 21
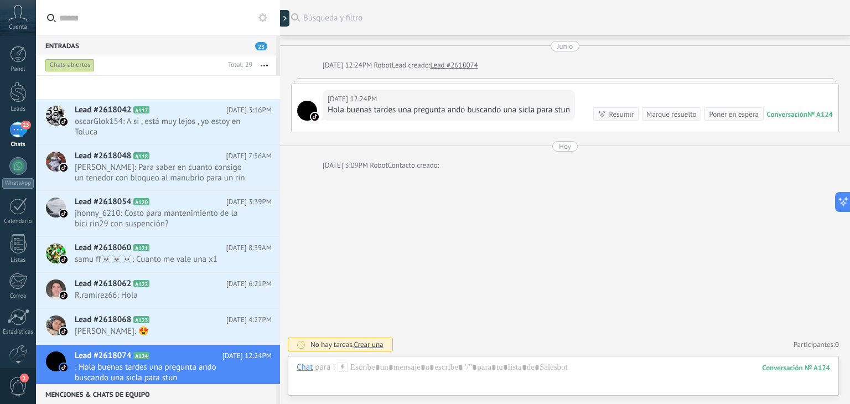
scroll to position [815, 0]
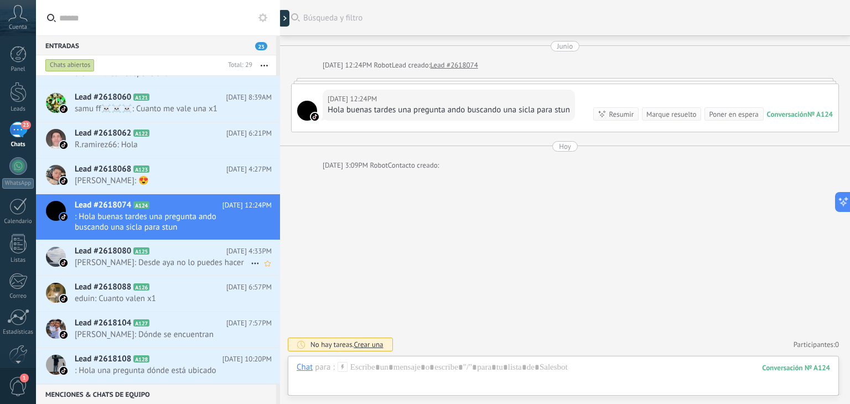
click at [226, 246] on span "12/06/2025 4:33PM" at bounding box center [248, 251] width 45 height 11
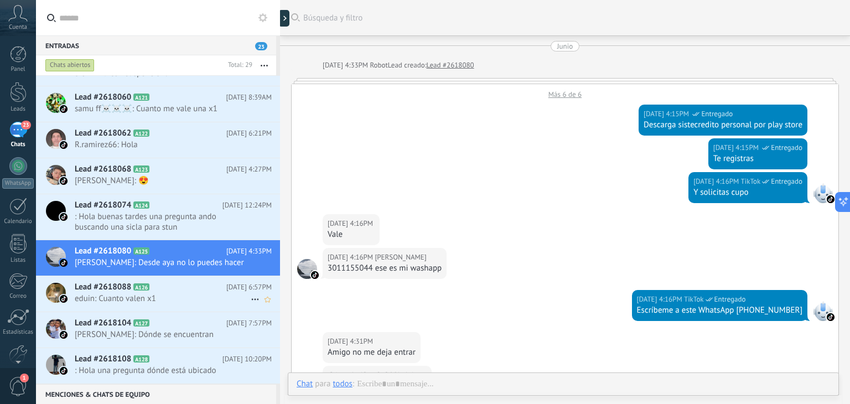
scroll to position [464, 0]
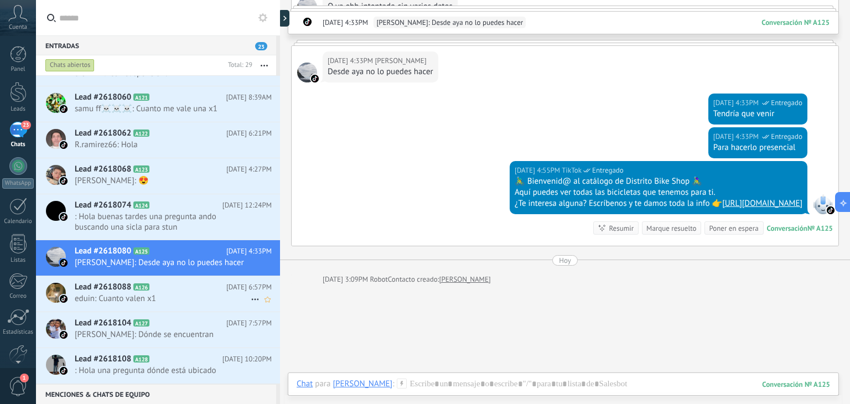
click at [186, 286] on h2 "Lead #2618088 A126" at bounding box center [151, 287] width 152 height 11
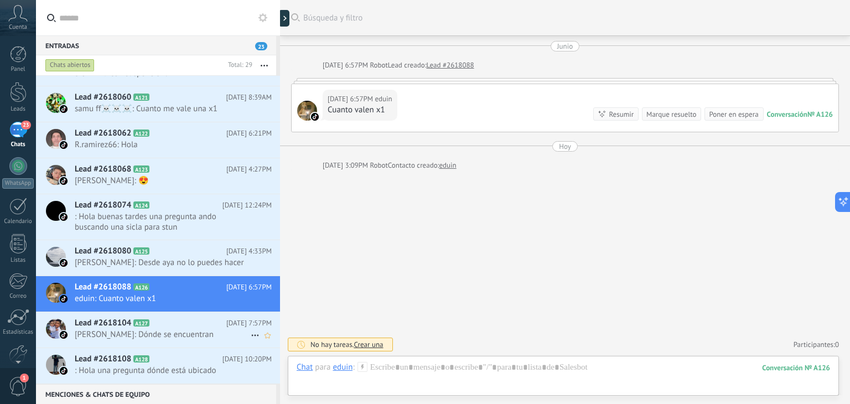
click at [189, 336] on span "LUISANDER: Dónde se encuentran" at bounding box center [163, 334] width 176 height 11
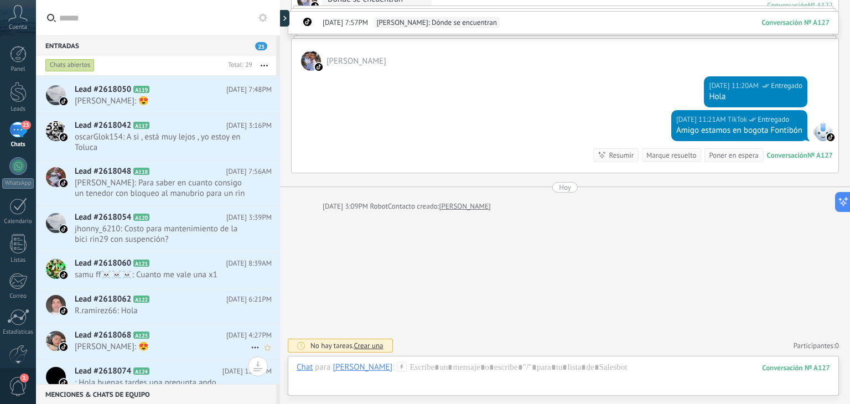
scroll to position [815, 0]
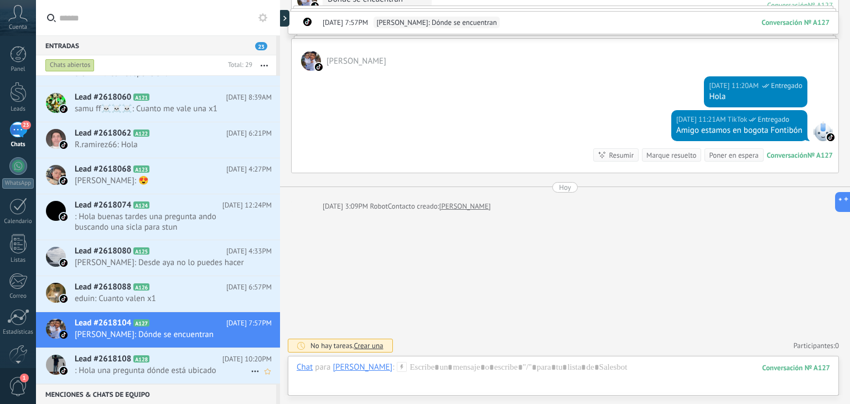
click at [175, 362] on h2 "Lead #2618108 A128" at bounding box center [149, 359] width 148 height 11
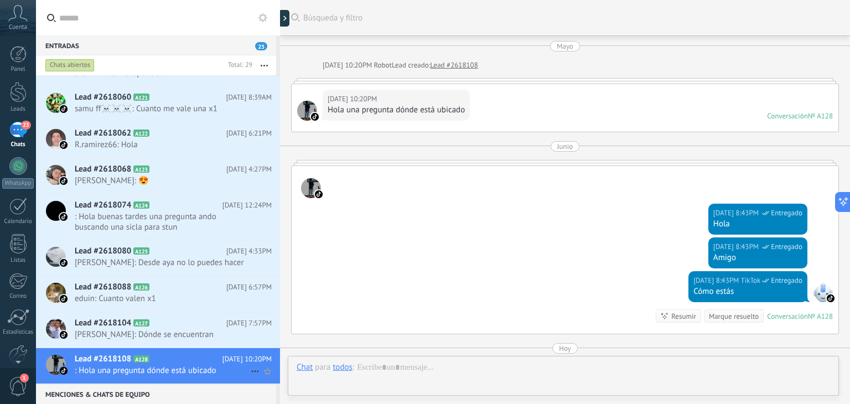
scroll to position [161, 0]
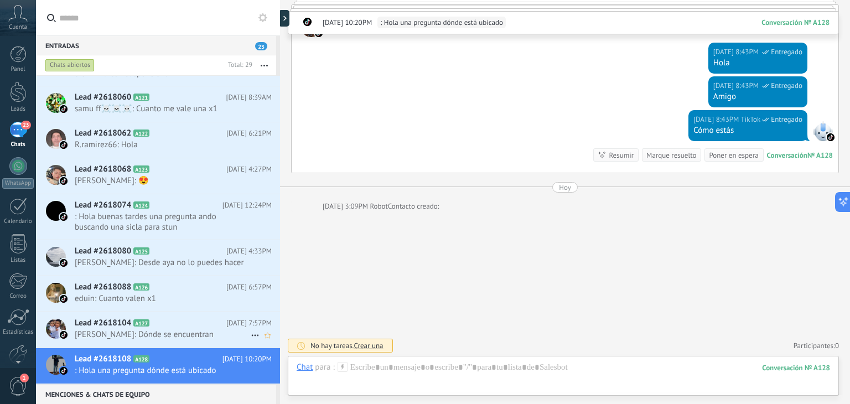
click at [172, 331] on span "LUISANDER: Dónde se encuentran" at bounding box center [163, 334] width 176 height 11
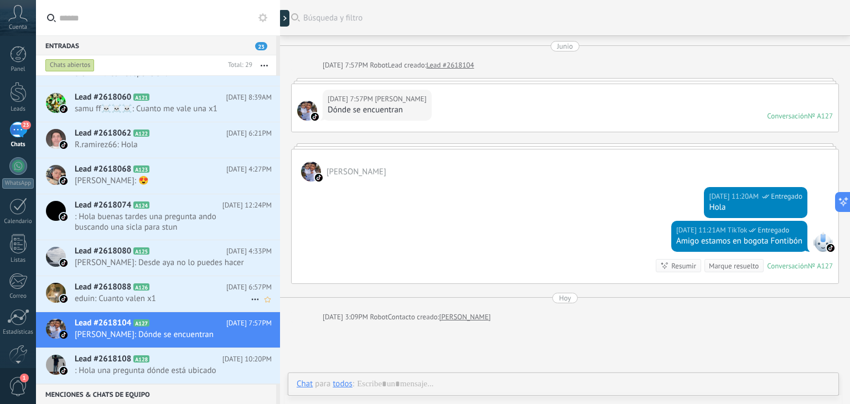
scroll to position [49, 0]
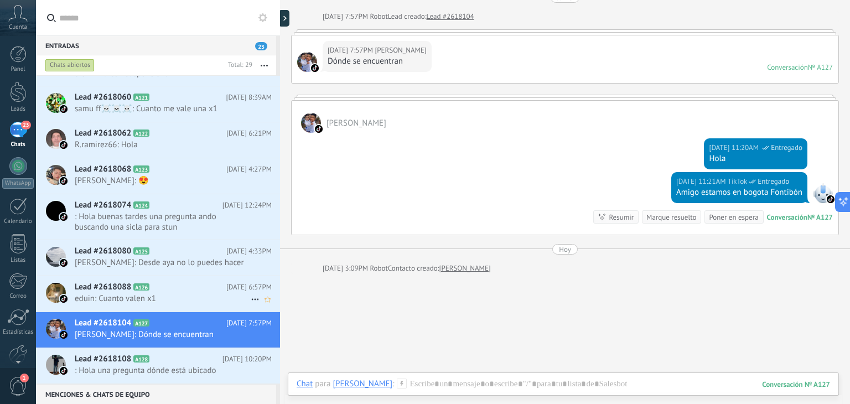
click at [177, 293] on span "eduin: Cuanto valen x1" at bounding box center [163, 298] width 176 height 11
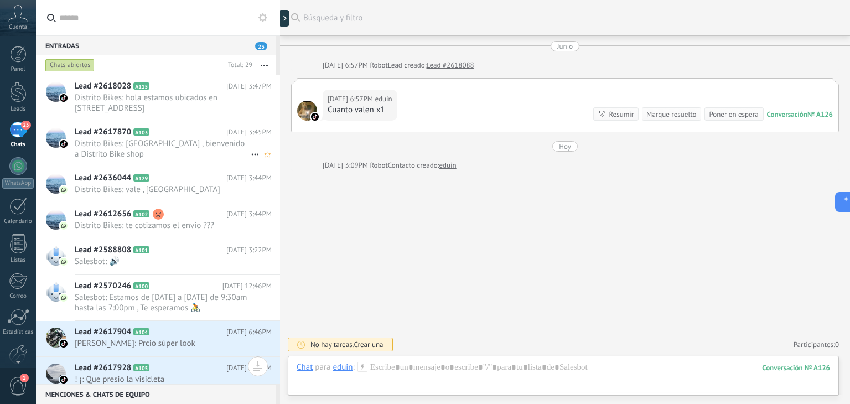
click at [226, 129] on h2 "Lead #2617870 A103" at bounding box center [151, 132] width 152 height 11
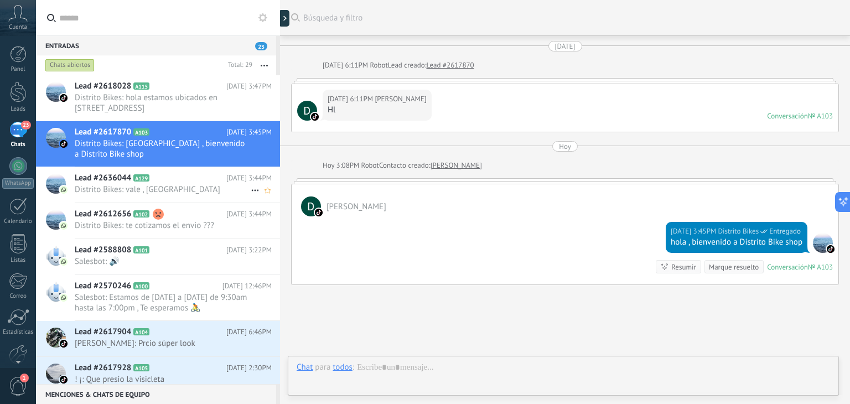
scroll to position [73, 0]
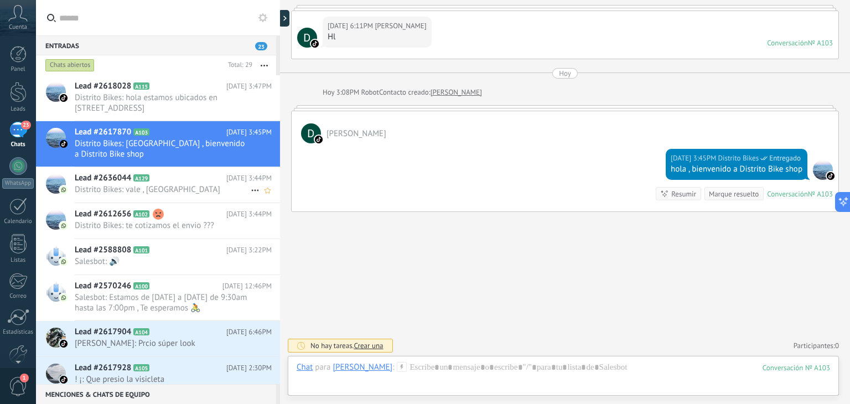
click at [193, 168] on div "Lead #2636044 A129 Hoy 3:44PM Distrito Bikes: vale , gracias" at bounding box center [177, 184] width 205 height 35
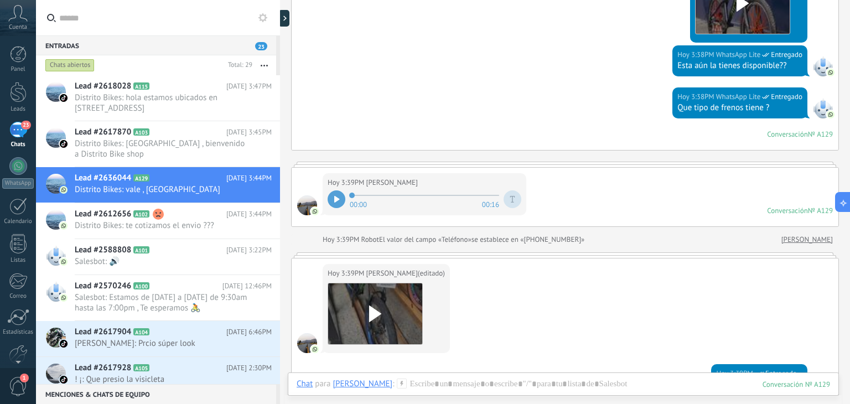
scroll to position [500, 0]
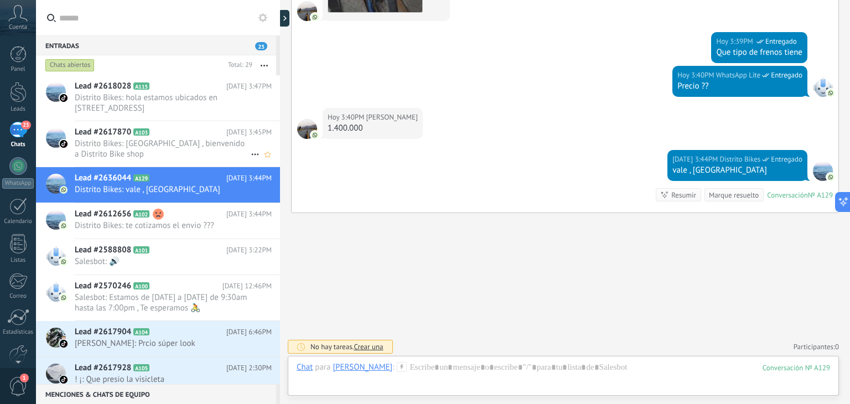
click at [205, 130] on h2 "Lead #2617870 A103" at bounding box center [151, 132] width 152 height 11
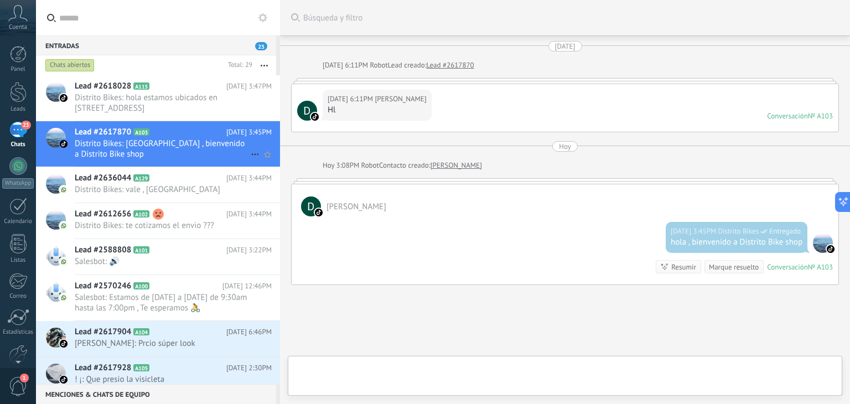
scroll to position [73, 0]
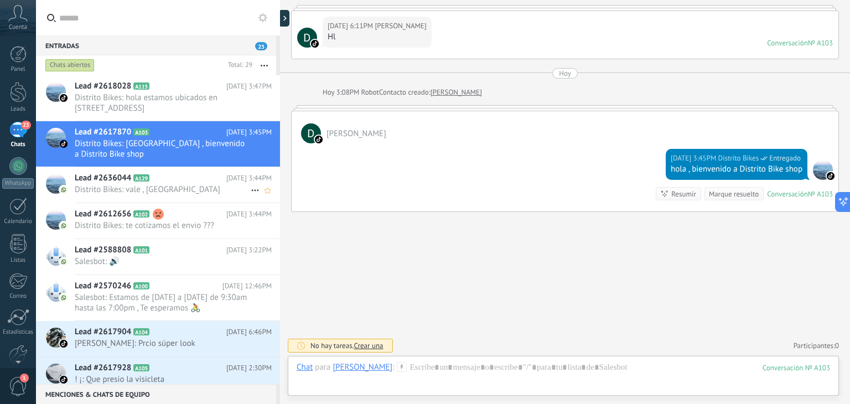
click at [202, 178] on h2 "Lead #2636044 A129" at bounding box center [151, 178] width 152 height 11
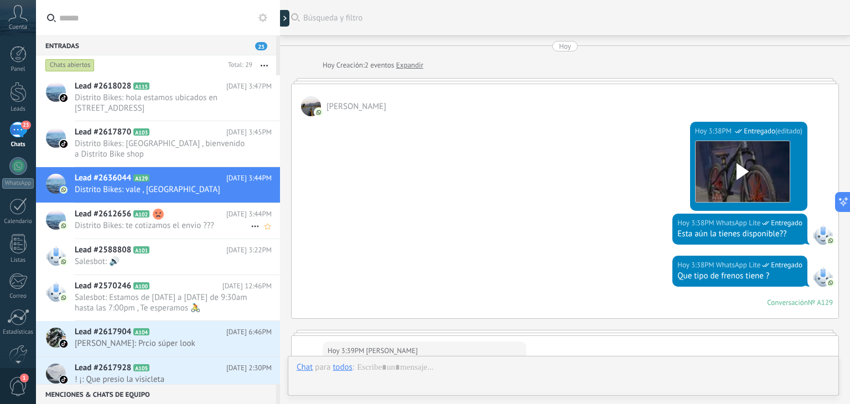
scroll to position [500, 0]
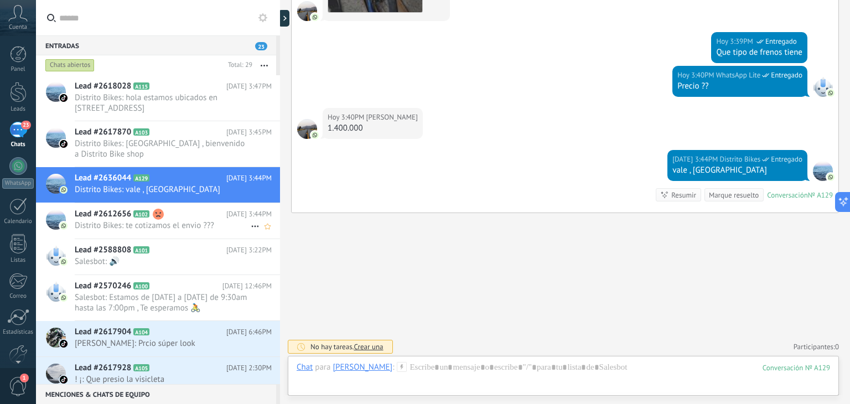
click at [214, 216] on h2 "Lead #2612656 A102" at bounding box center [151, 214] width 152 height 11
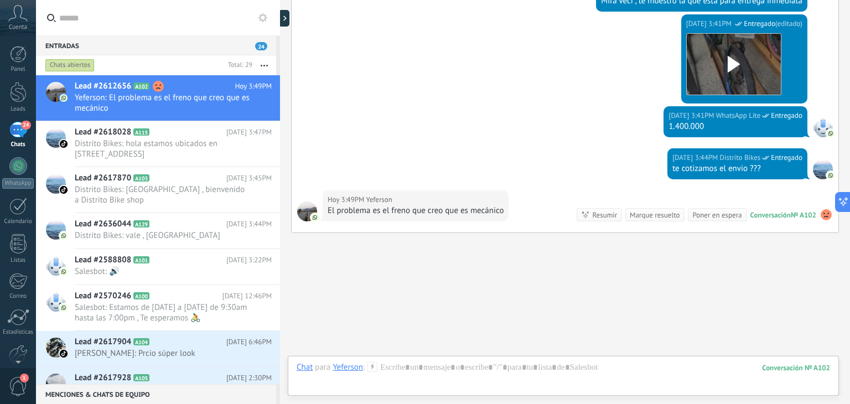
scroll to position [545, 0]
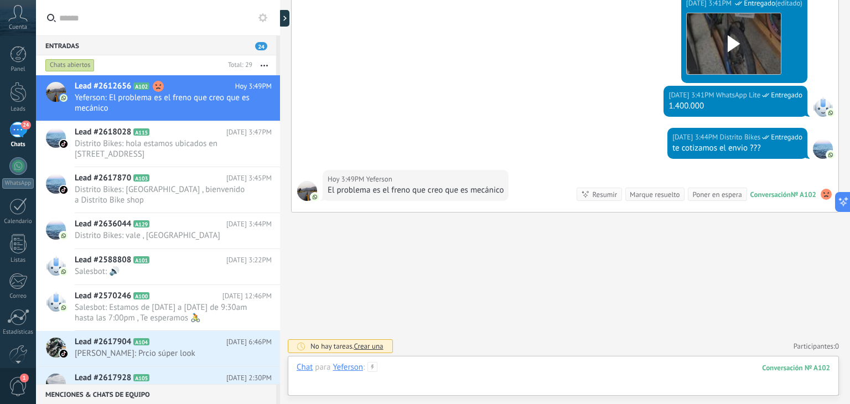
click at [449, 380] on div at bounding box center [563, 378] width 533 height 33
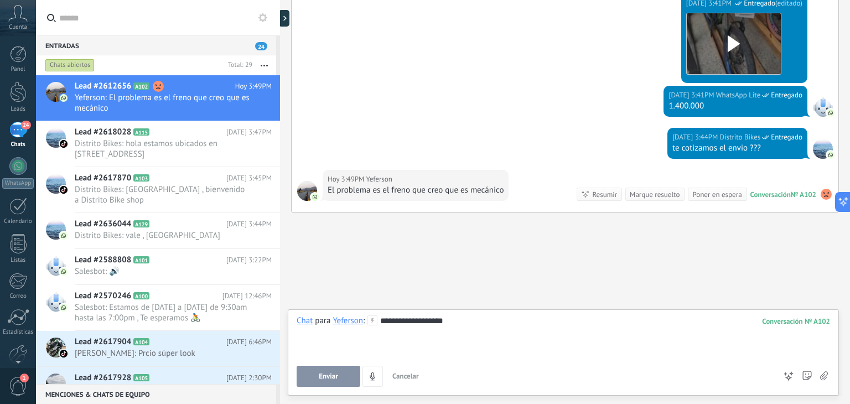
click at [339, 375] on button "Enviar" at bounding box center [329, 376] width 64 height 21
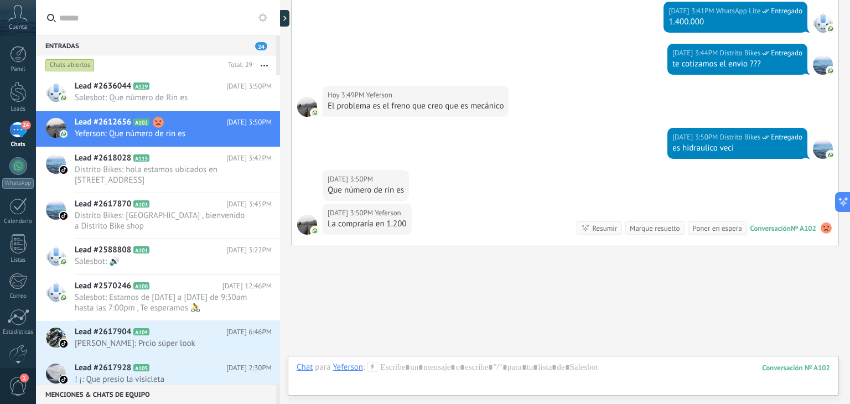
scroll to position [663, 0]
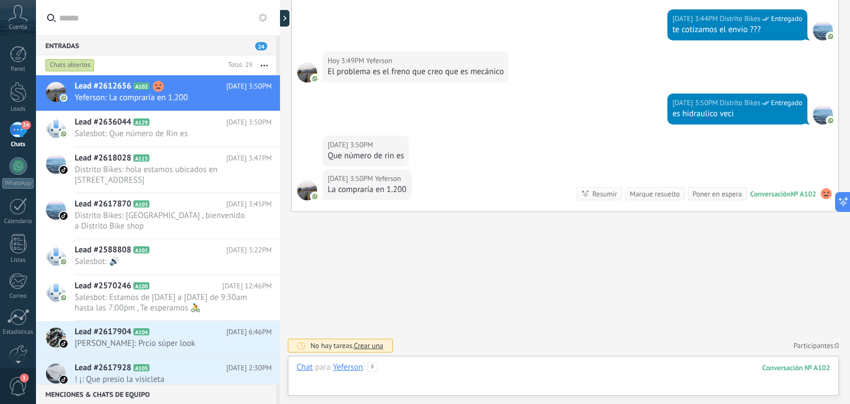
click at [401, 366] on div at bounding box center [563, 378] width 533 height 33
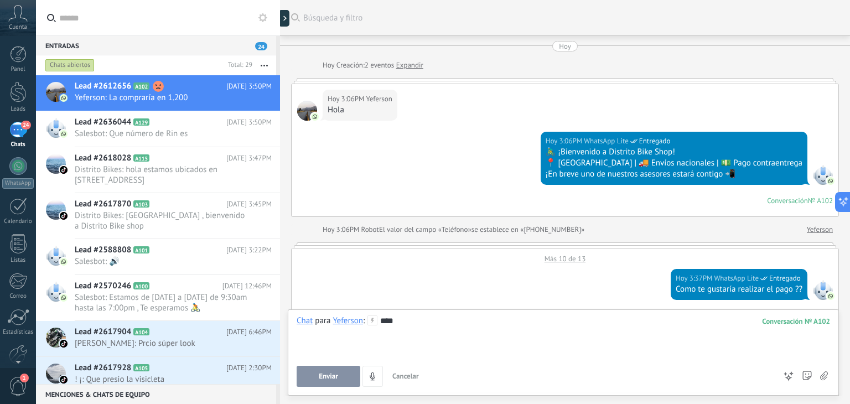
scroll to position [16, 0]
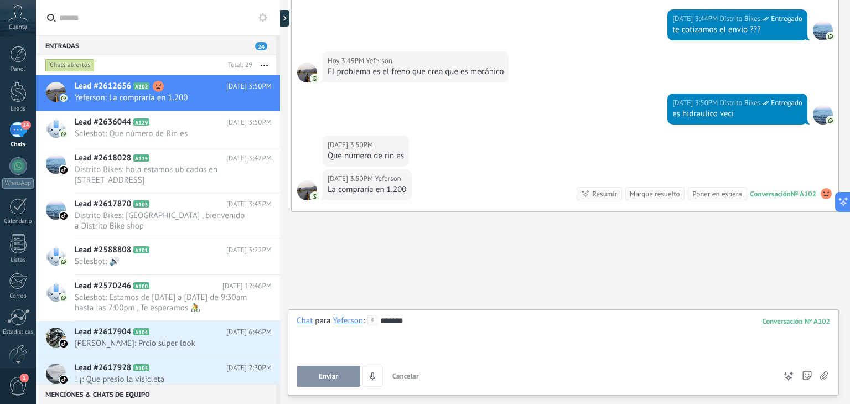
click at [354, 376] on button "Enviar" at bounding box center [329, 376] width 64 height 21
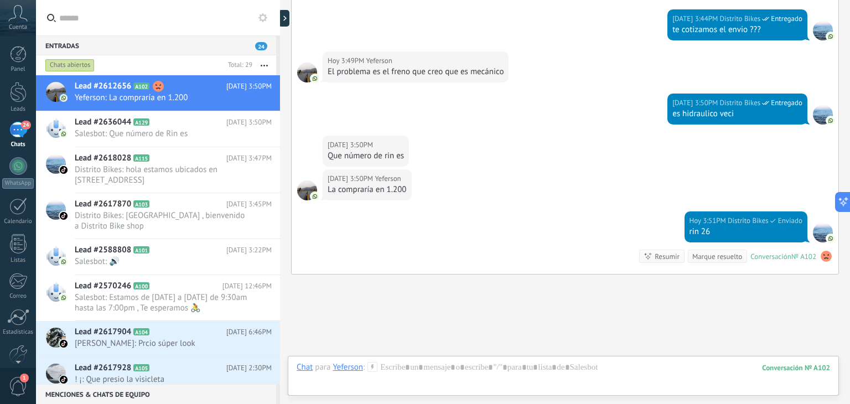
scroll to position [725, 0]
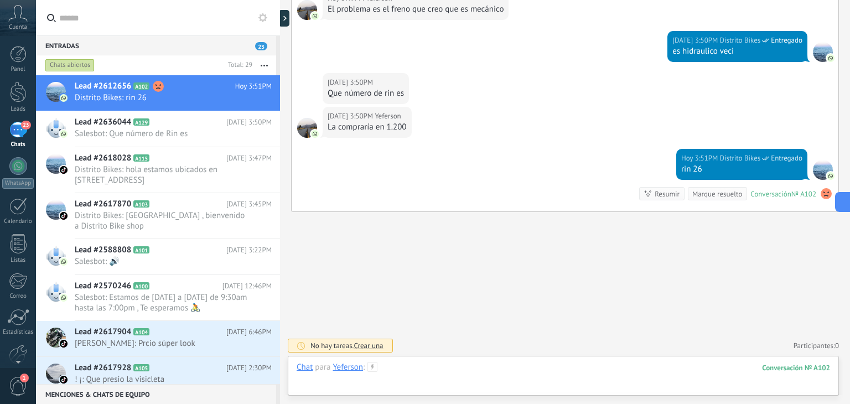
click at [414, 375] on div at bounding box center [563, 378] width 533 height 33
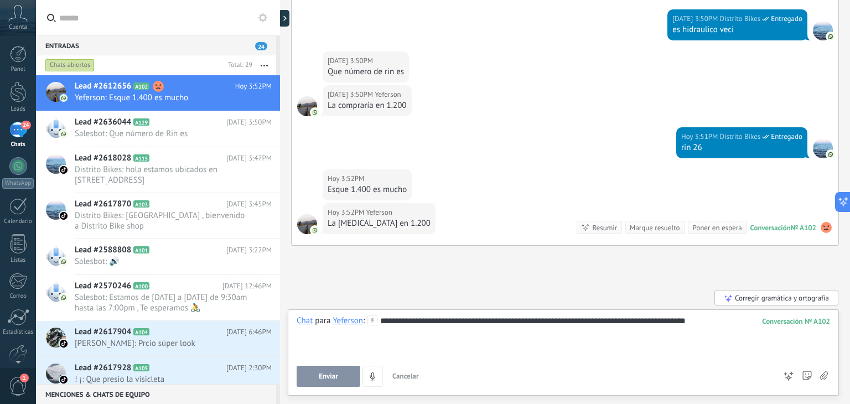
scroll to position [781, 0]
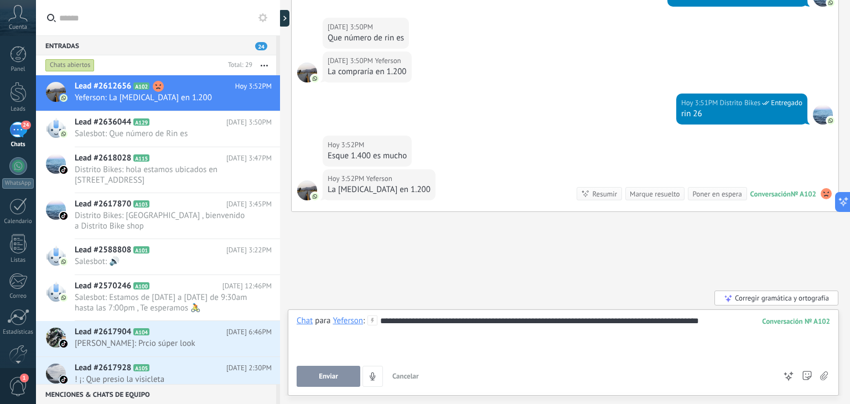
click at [331, 372] on button "Enviar" at bounding box center [329, 376] width 64 height 21
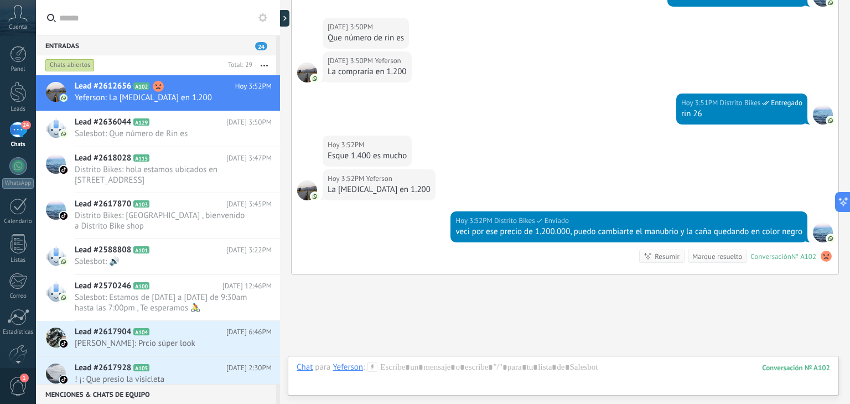
scroll to position [843, 0]
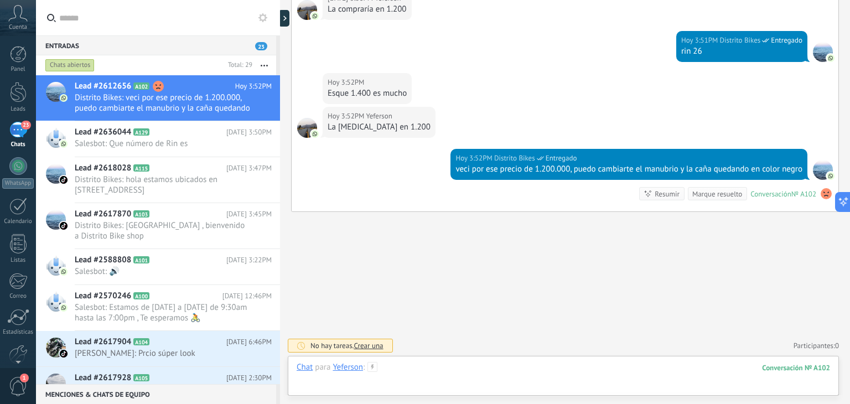
click at [416, 374] on div at bounding box center [563, 378] width 533 height 33
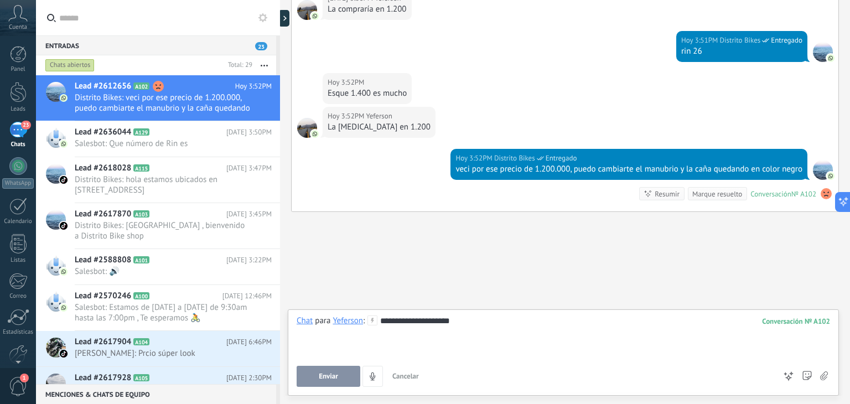
click at [350, 374] on button "Enviar" at bounding box center [329, 376] width 64 height 21
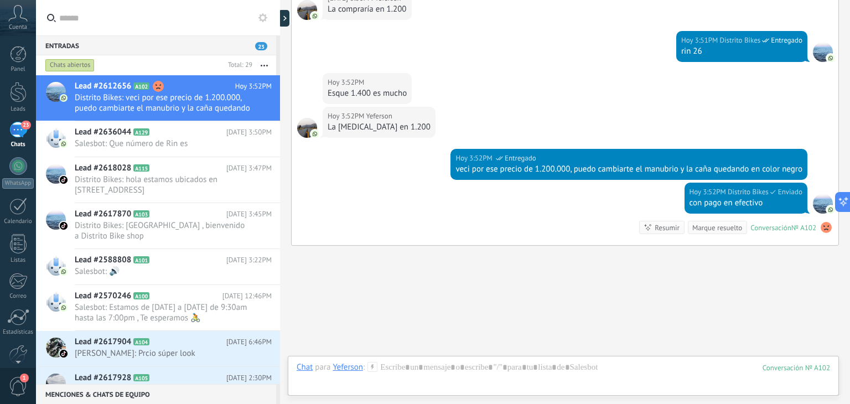
scroll to position [877, 0]
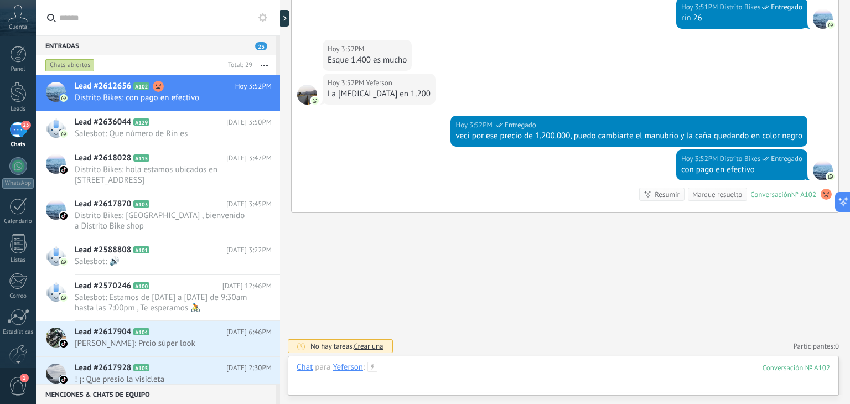
click at [417, 372] on div at bounding box center [563, 378] width 533 height 33
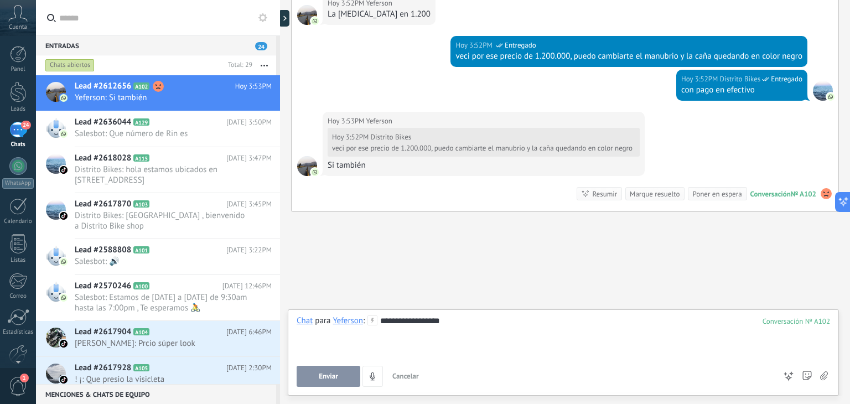
scroll to position [956, 0]
click at [340, 377] on button "Enviar" at bounding box center [329, 376] width 64 height 21
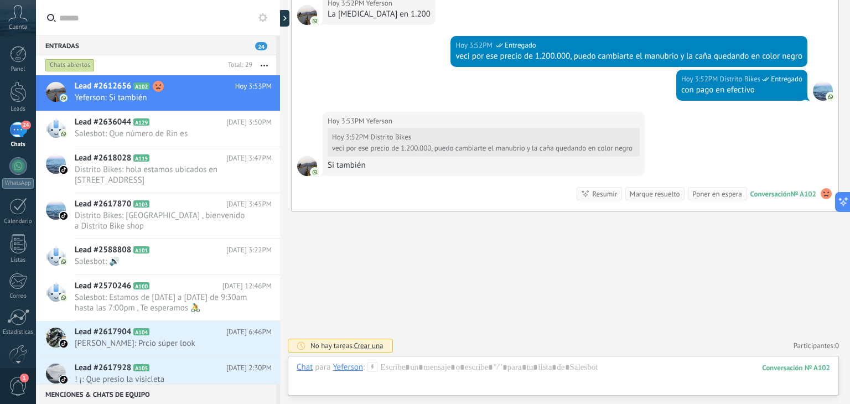
scroll to position [994, 0]
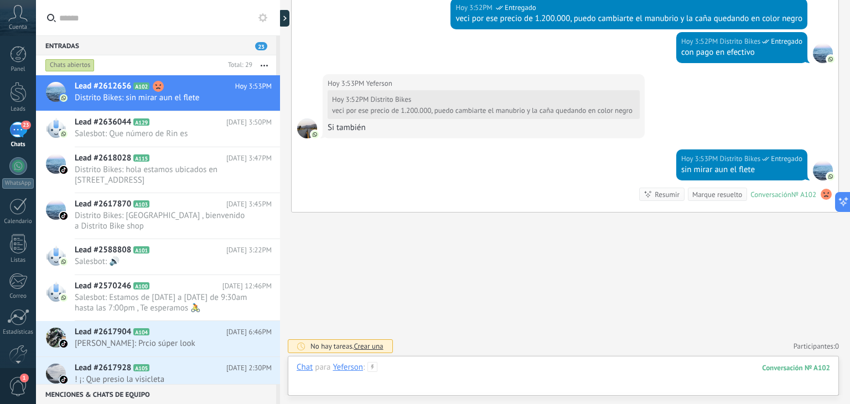
click at [457, 362] on div at bounding box center [563, 378] width 533 height 33
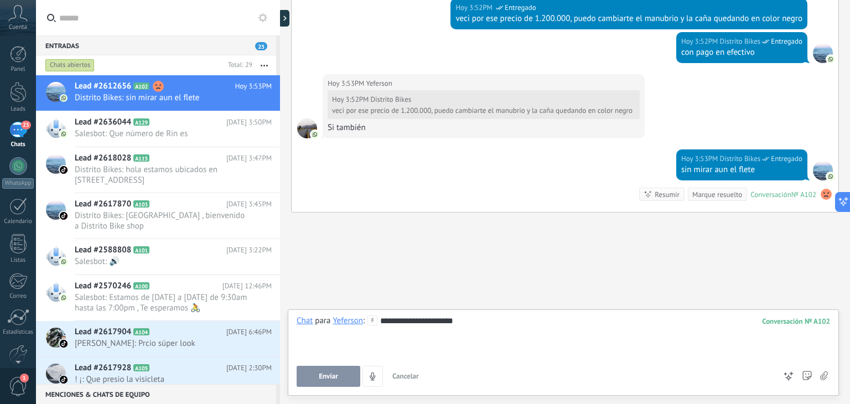
click at [333, 379] on span "Enviar" at bounding box center [328, 376] width 19 height 8
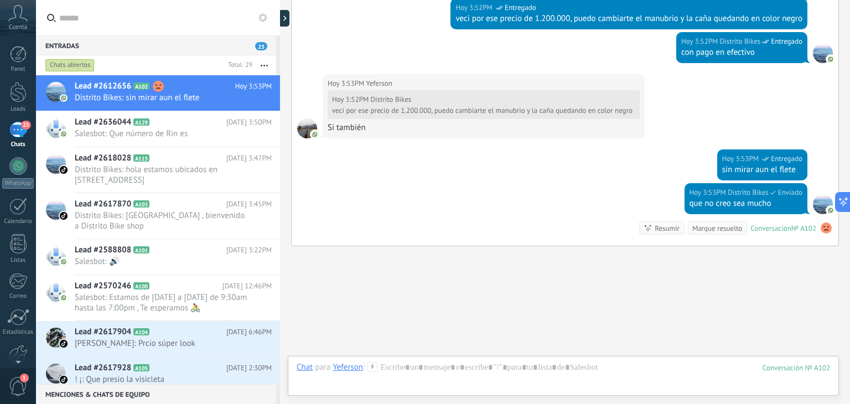
scroll to position [1028, 0]
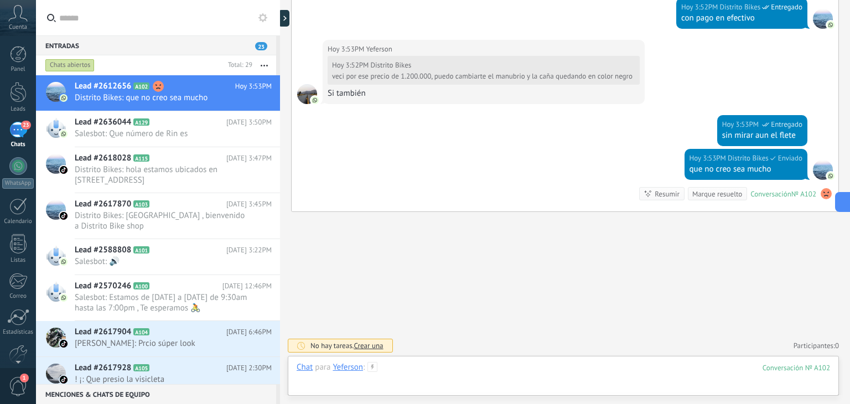
click at [417, 366] on div at bounding box center [563, 378] width 533 height 33
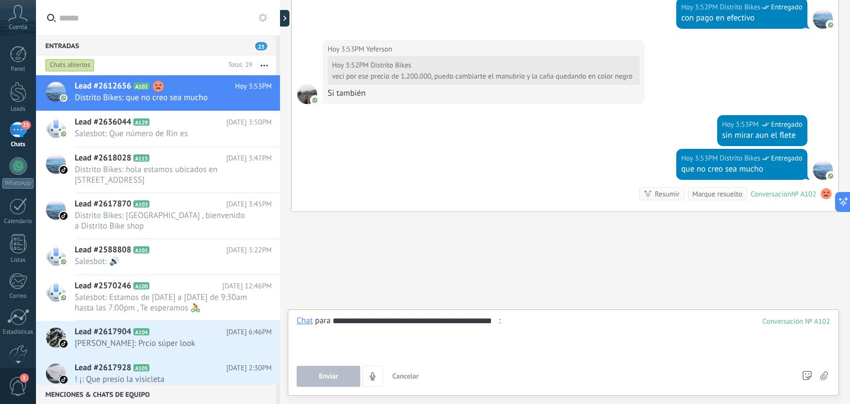
scroll to position [0, 2]
type input "**********"
click at [325, 375] on span "Enviar" at bounding box center [328, 376] width 19 height 8
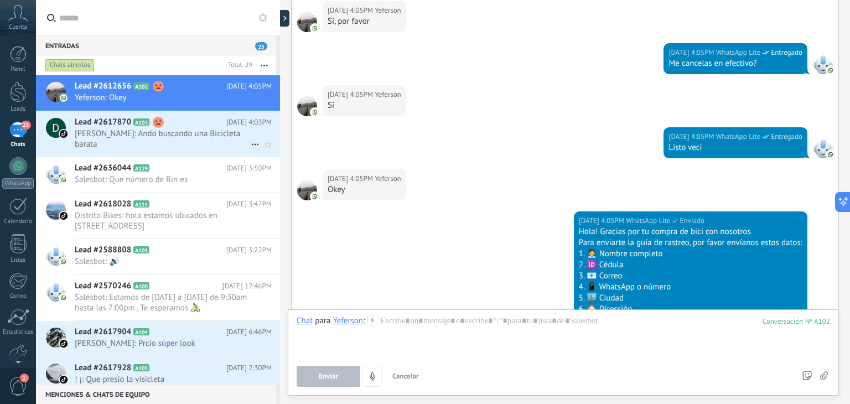
scroll to position [1680, 0]
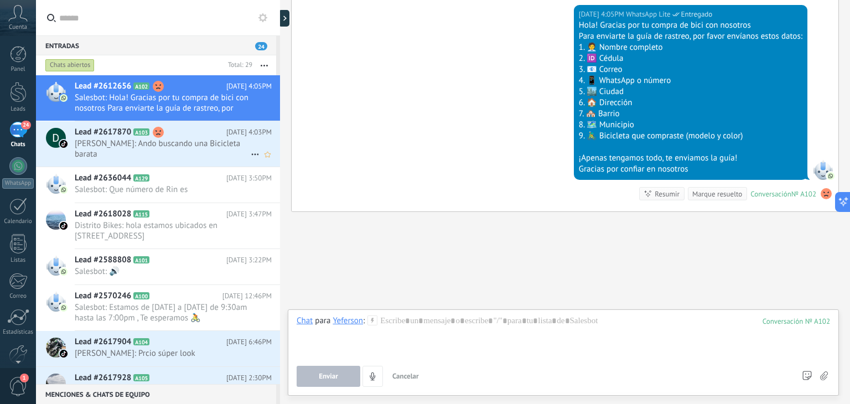
click at [206, 141] on span "[PERSON_NAME]: Ando buscando una Bicicleta barata" at bounding box center [163, 148] width 176 height 21
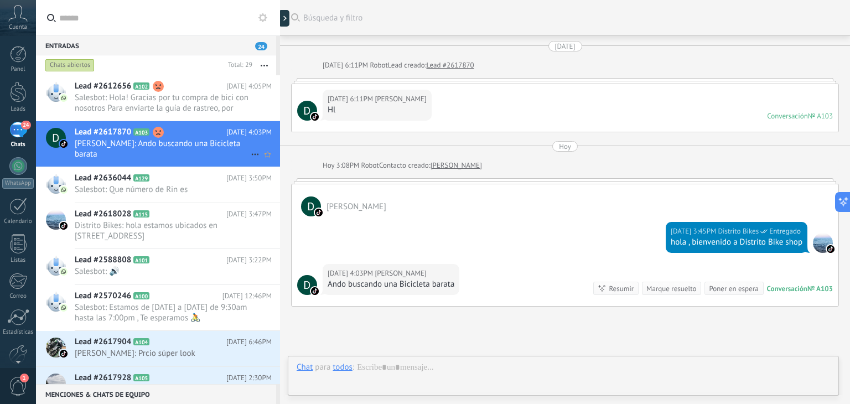
scroll to position [95, 0]
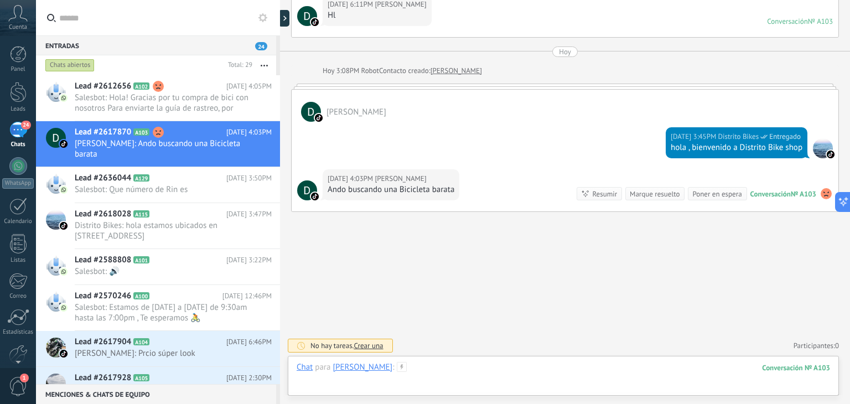
click at [398, 364] on div at bounding box center [563, 378] width 533 height 33
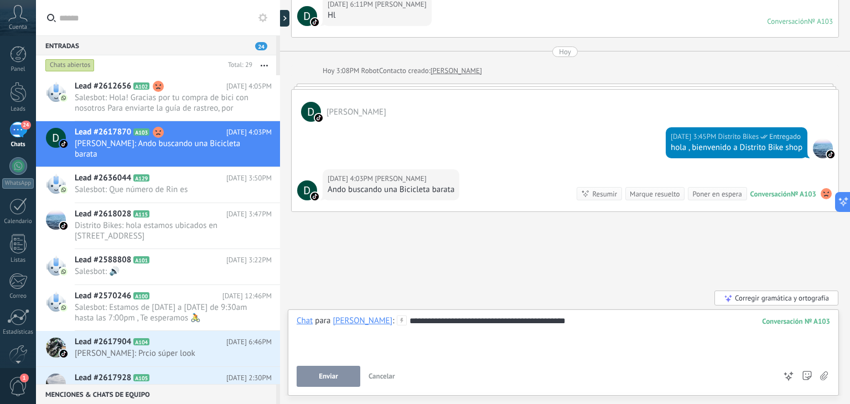
click at [337, 382] on button "Enviar" at bounding box center [329, 376] width 64 height 21
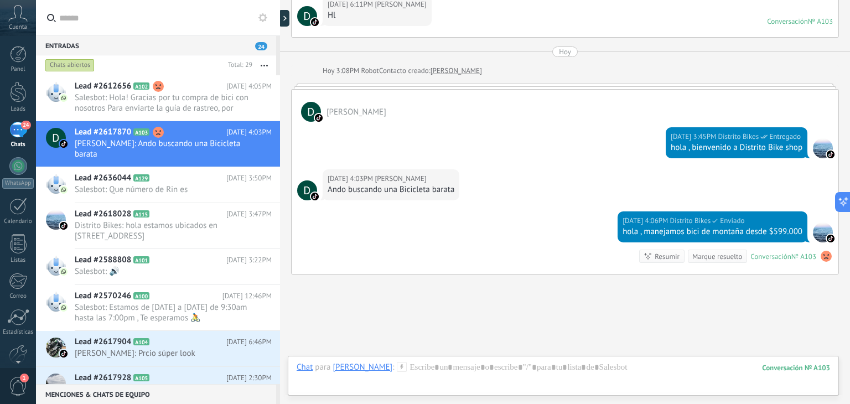
scroll to position [157, 0]
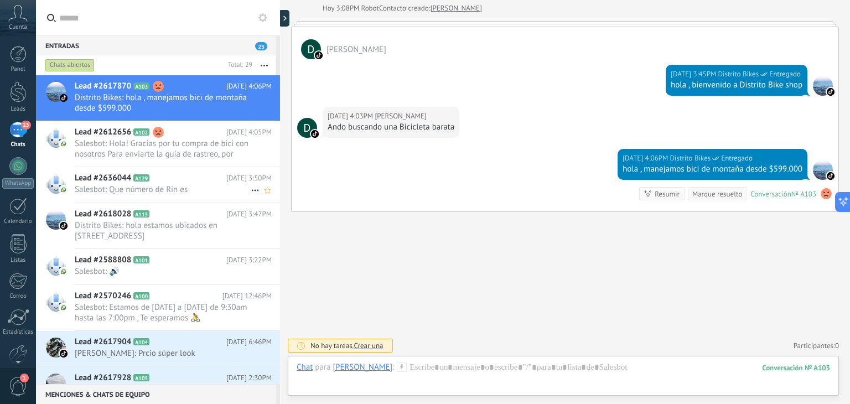
click at [219, 183] on h2 "Lead #2636044 A129" at bounding box center [151, 178] width 152 height 11
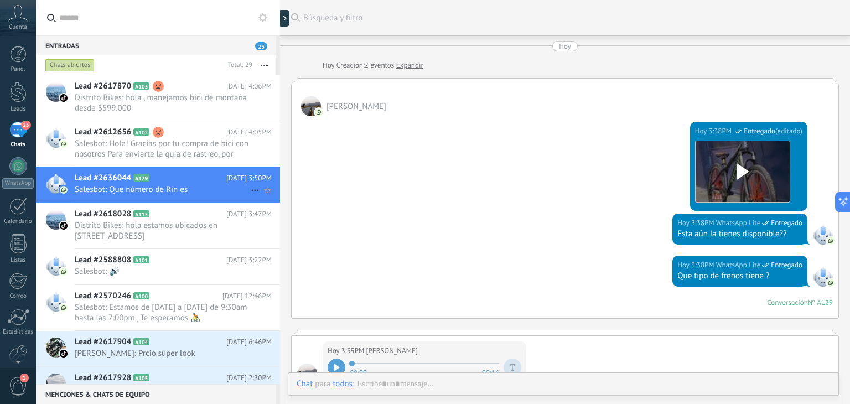
scroll to position [520, 0]
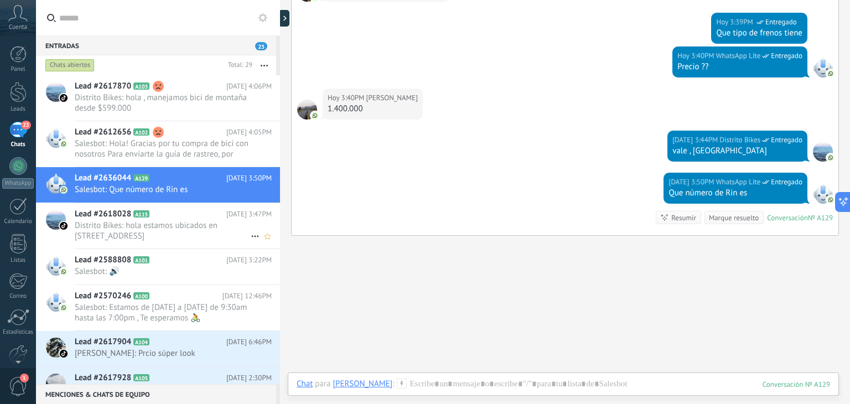
click at [211, 219] on h2 "Lead #2618028 A115" at bounding box center [151, 214] width 152 height 11
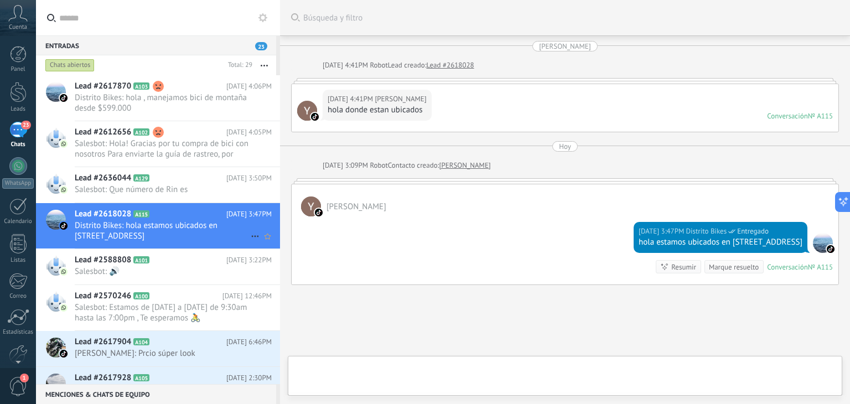
scroll to position [73, 0]
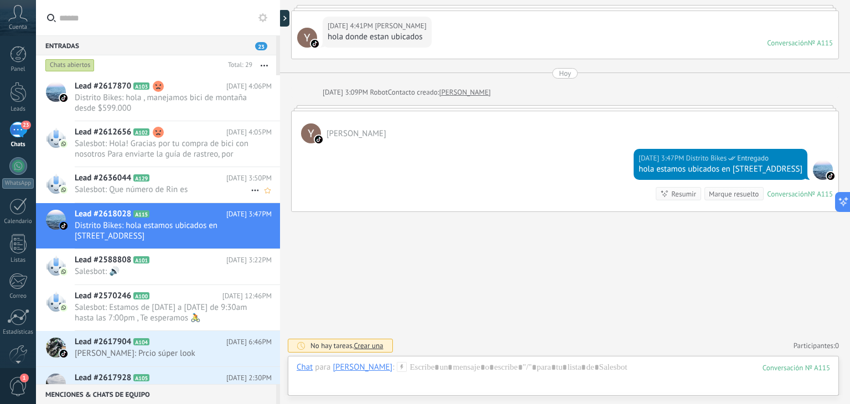
click at [217, 180] on h2 "Lead #2636044 A129" at bounding box center [151, 178] width 152 height 11
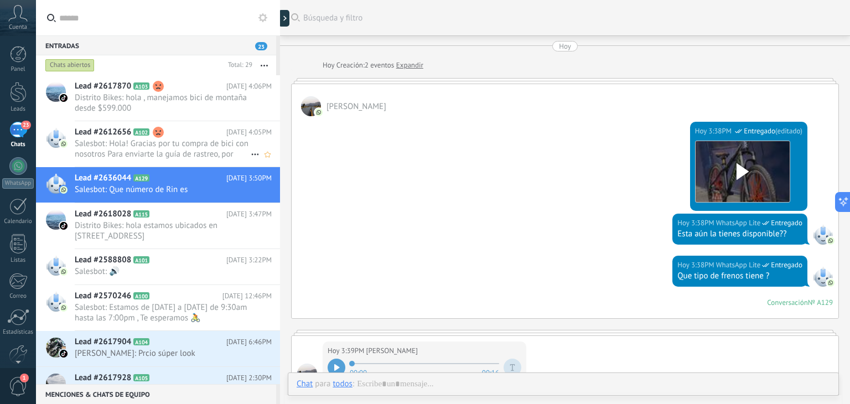
scroll to position [520, 0]
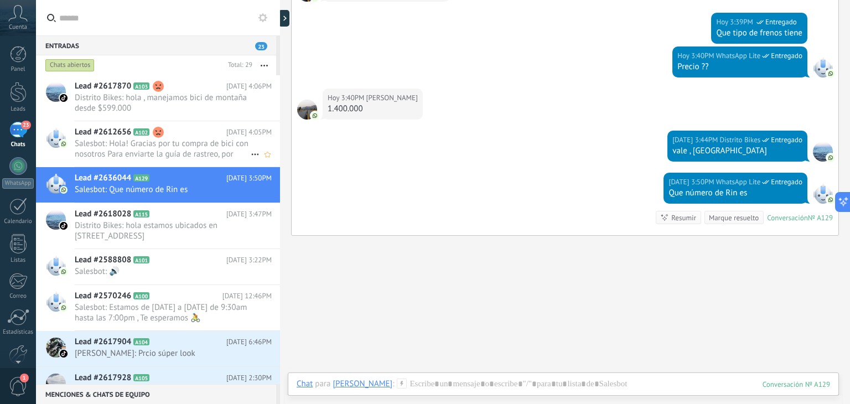
click at [225, 152] on span "Salesbot: Hola! Gracias por tu compra de bici con nosotros Para enviarte la guí…" at bounding box center [163, 148] width 176 height 21
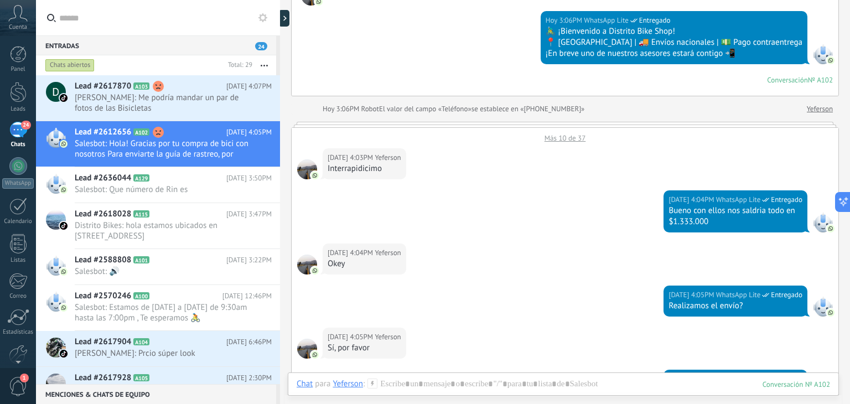
scroll to position [166, 0]
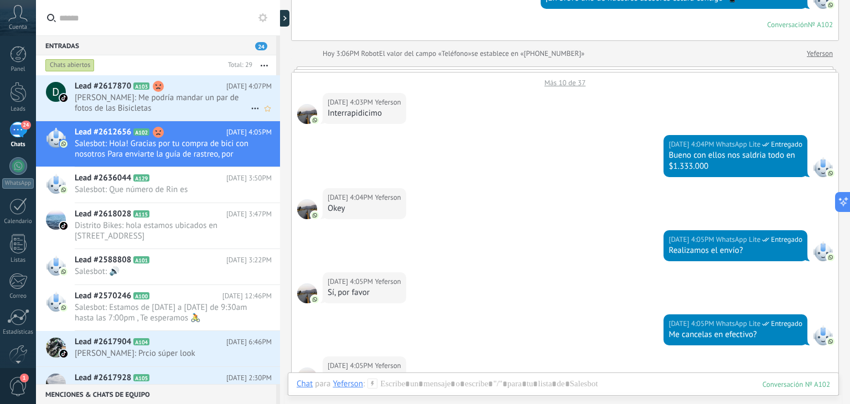
click at [241, 105] on span "[PERSON_NAME]: Me podría mandar un par de fotos de las Bisicletas" at bounding box center [163, 102] width 176 height 21
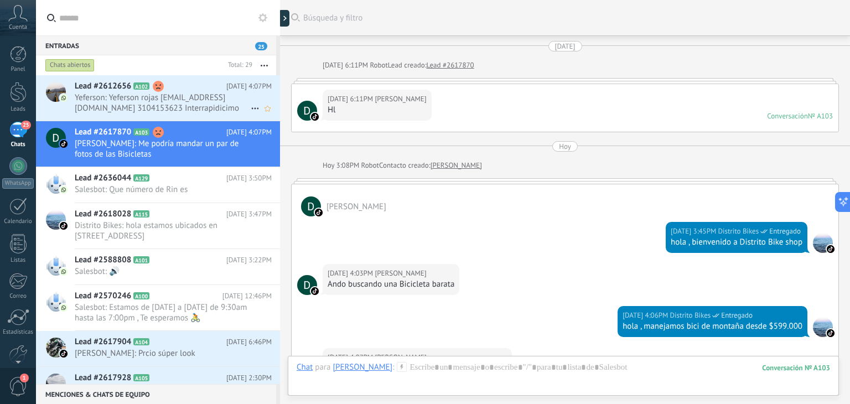
scroll to position [179, 0]
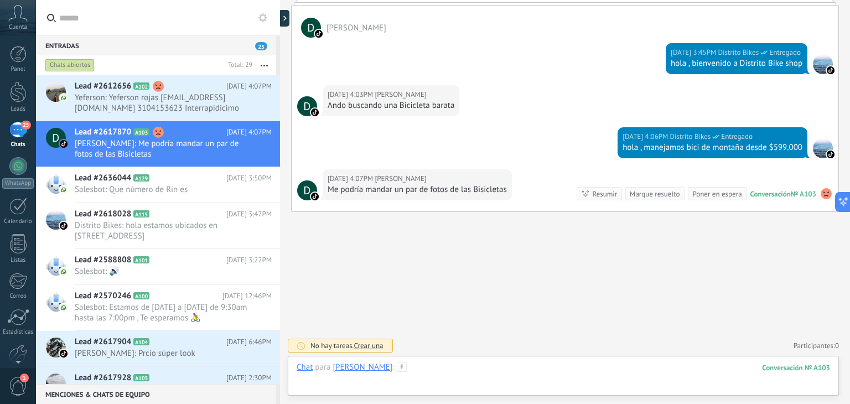
click at [423, 367] on div at bounding box center [563, 378] width 533 height 33
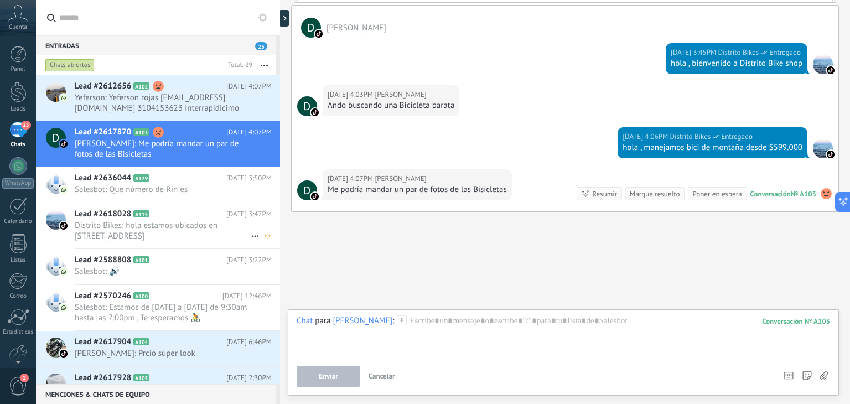
click at [208, 226] on span "Distrito Bikes: hola estamos ubicados en [STREET_ADDRESS]" at bounding box center [163, 230] width 176 height 21
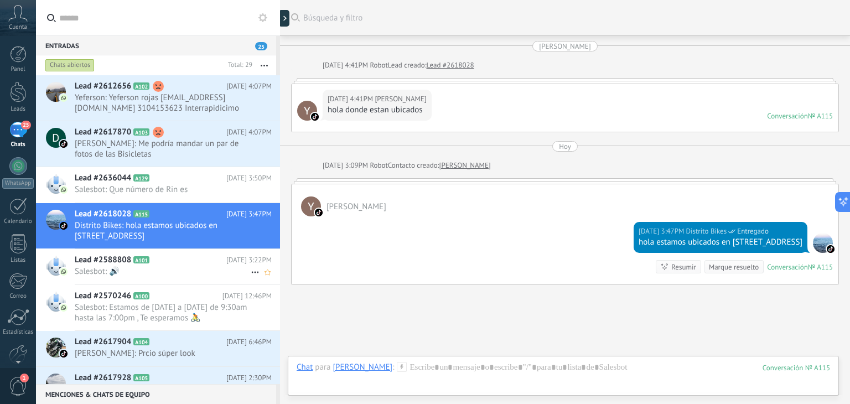
scroll to position [73, 0]
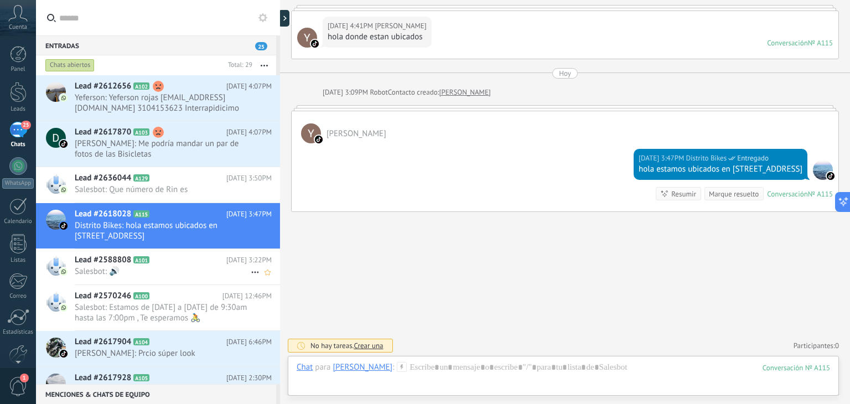
click at [182, 273] on span "Salesbot: 🔊" at bounding box center [163, 271] width 176 height 11
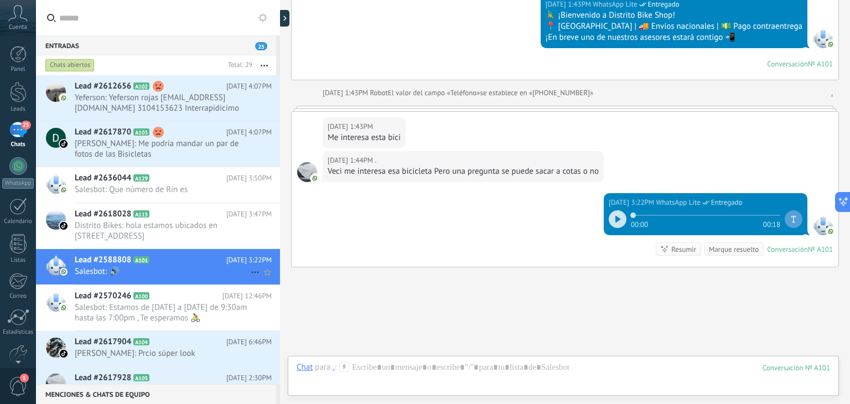
scroll to position [250, 0]
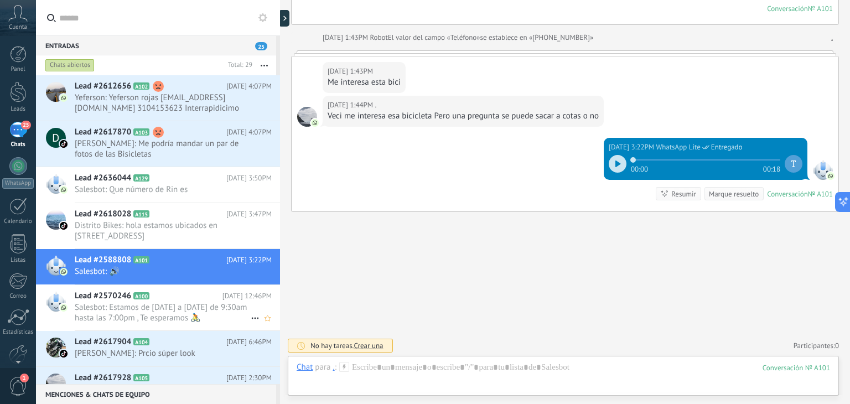
click at [214, 291] on h2 "Lead #2570246 A100" at bounding box center [149, 296] width 148 height 11
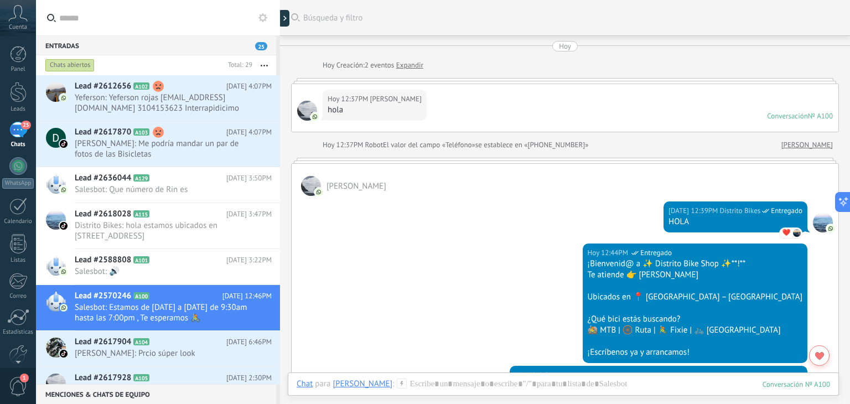
scroll to position [55, 0]
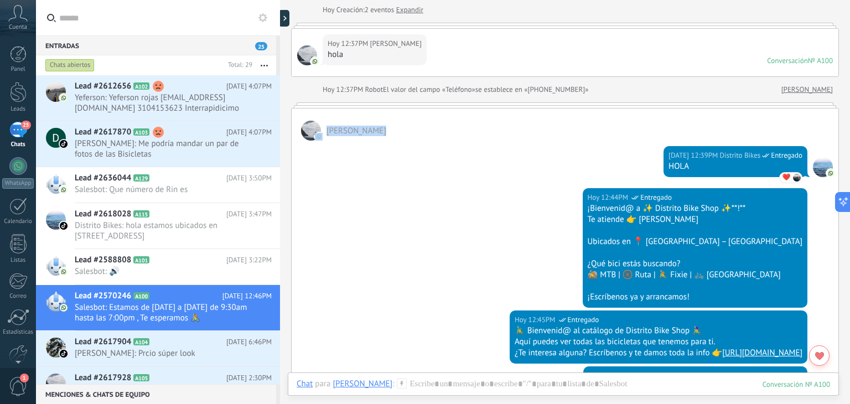
drag, startPoint x: 849, startPoint y: 100, endPoint x: 846, endPoint y: 144, distance: 44.4
click at [846, 144] on div "Buscar Búsqueda y filtro Carga más [DATE] [DATE] Creación: 2 eventos Expandir […" at bounding box center [565, 202] width 570 height 404
drag, startPoint x: 849, startPoint y: 91, endPoint x: 846, endPoint y: 118, distance: 27.3
click at [847, 118] on div "Buscar Búsqueda y filtro Carga más [DATE] [DATE] Creación: 2 eventos Expandir […" at bounding box center [565, 202] width 570 height 404
click at [592, 247] on div "[DATE] 12:44PM WhatsApp Lite Entregado ¡Bienvenid@ a ✨ Distrito Bike Shop ✨**!*…" at bounding box center [565, 249] width 547 height 122
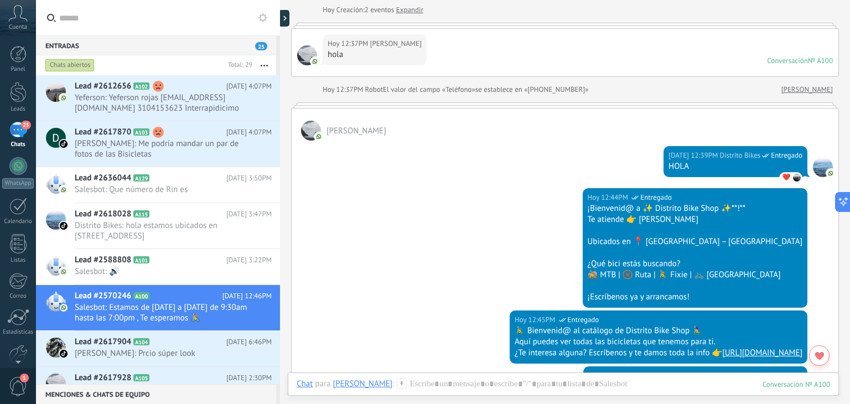
drag, startPoint x: 849, startPoint y: 92, endPoint x: 847, endPoint y: 135, distance: 42.7
click at [847, 135] on div "Buscar Búsqueda y filtro Carga más [DATE] [DATE] Creación: 2 eventos Expandir […" at bounding box center [565, 202] width 570 height 404
click at [557, 213] on div "[DATE] 12:44PM WhatsApp Lite Entregado ¡Bienvenid@ a ✨ Distrito Bike Shop ✨**!*…" at bounding box center [565, 249] width 547 height 122
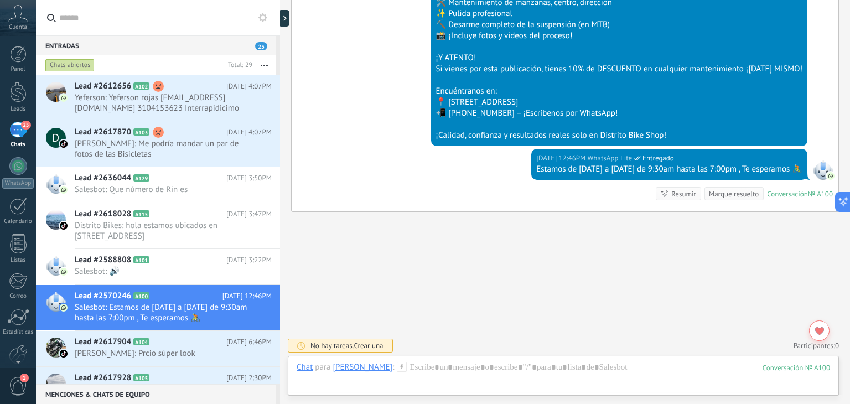
scroll to position [1120, 0]
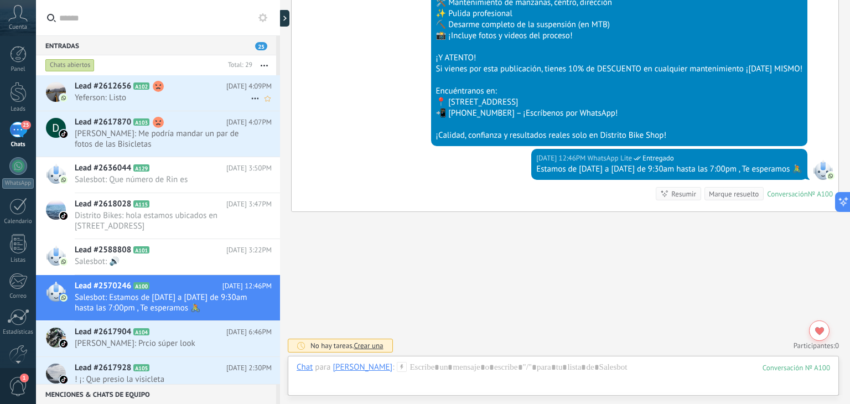
click at [182, 82] on h2 "Lead #2612656 A102" at bounding box center [151, 86] width 152 height 11
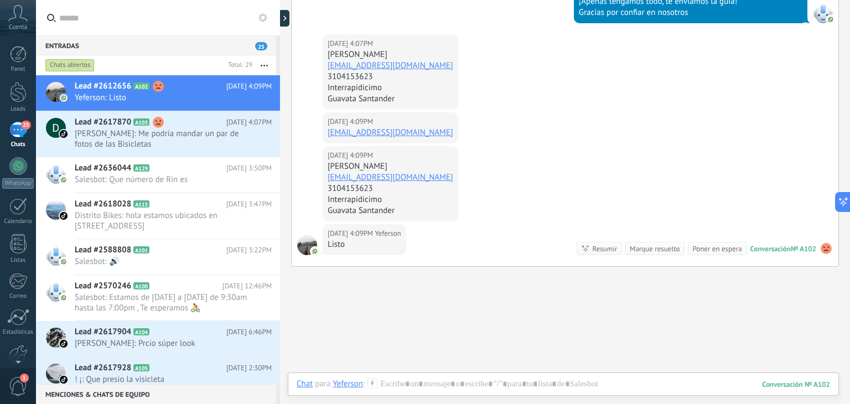
scroll to position [504, 0]
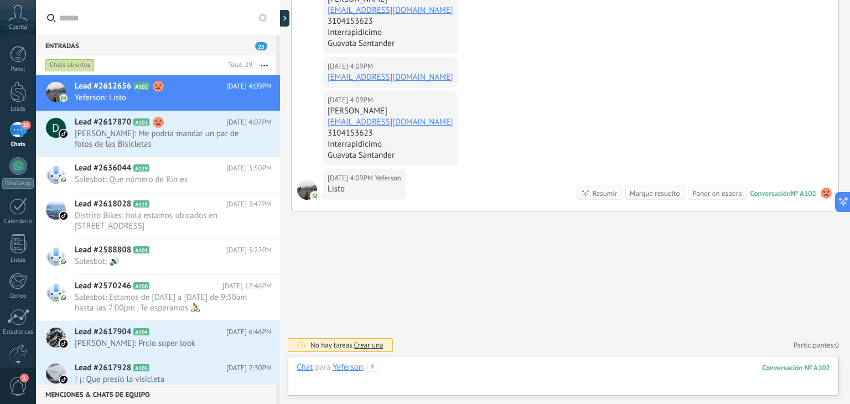
click at [434, 371] on div at bounding box center [563, 378] width 533 height 33
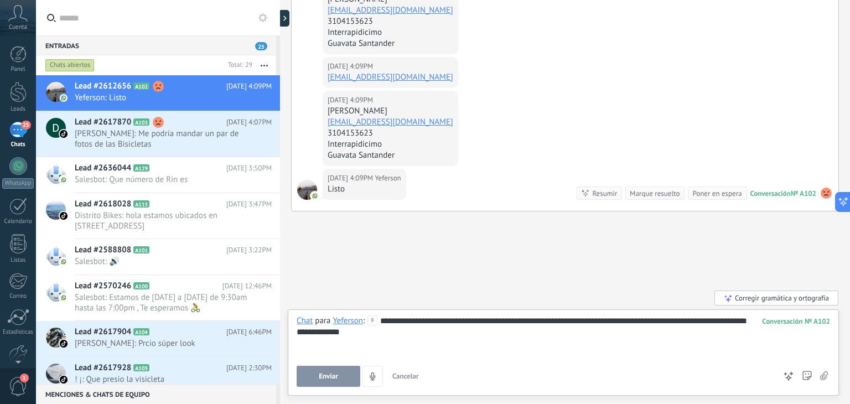
click at [335, 377] on span "Enviar" at bounding box center [328, 376] width 19 height 8
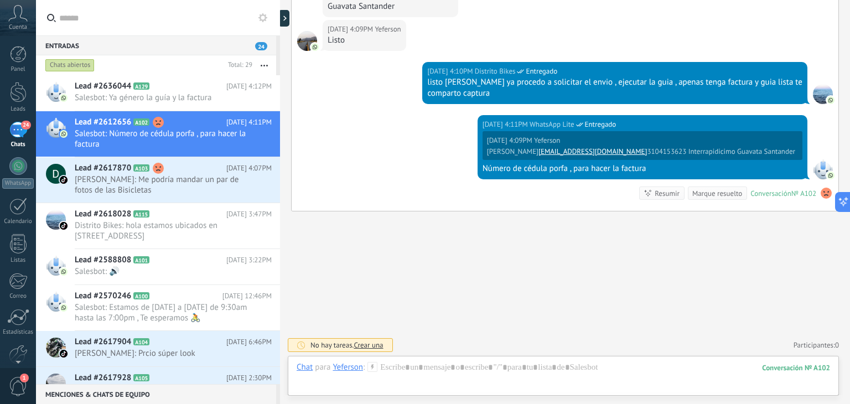
scroll to position [674, 0]
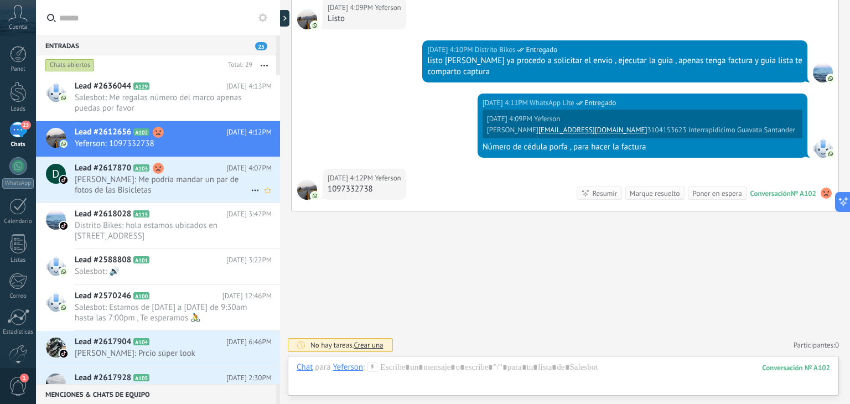
click at [219, 187] on span "[PERSON_NAME]: Me podría mandar un par de fotos de las Bisicletas" at bounding box center [163, 184] width 176 height 21
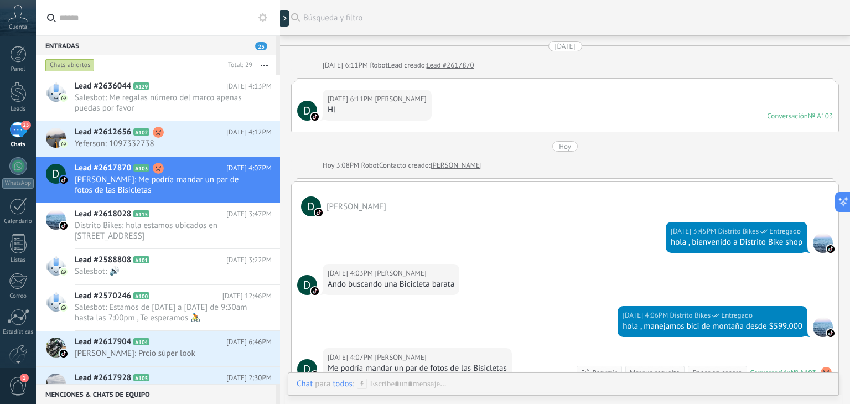
scroll to position [166, 0]
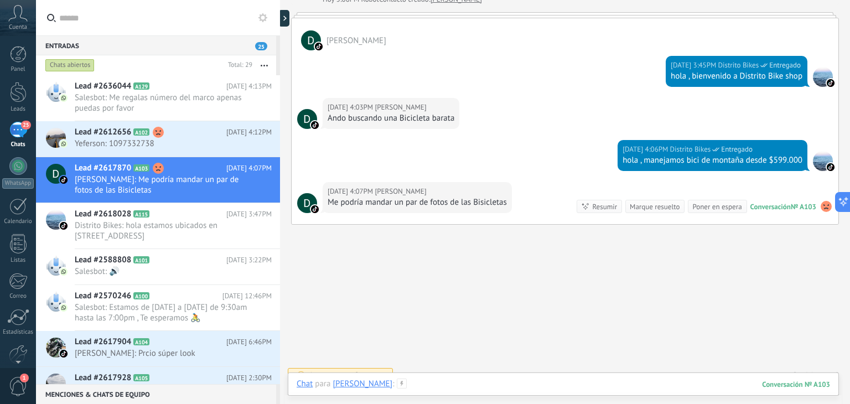
click at [529, 380] on div at bounding box center [563, 395] width 533 height 33
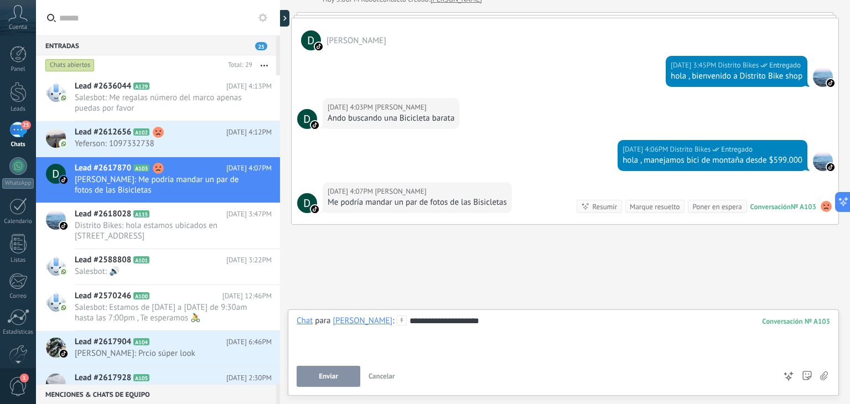
click at [344, 373] on button "Enviar" at bounding box center [329, 376] width 64 height 21
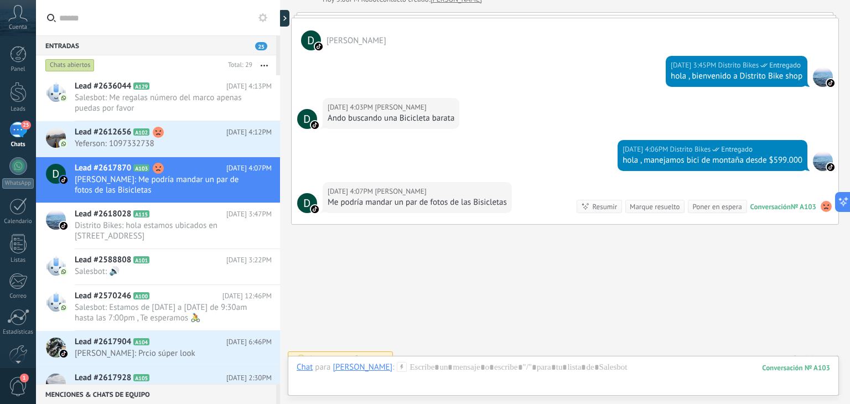
scroll to position [241, 0]
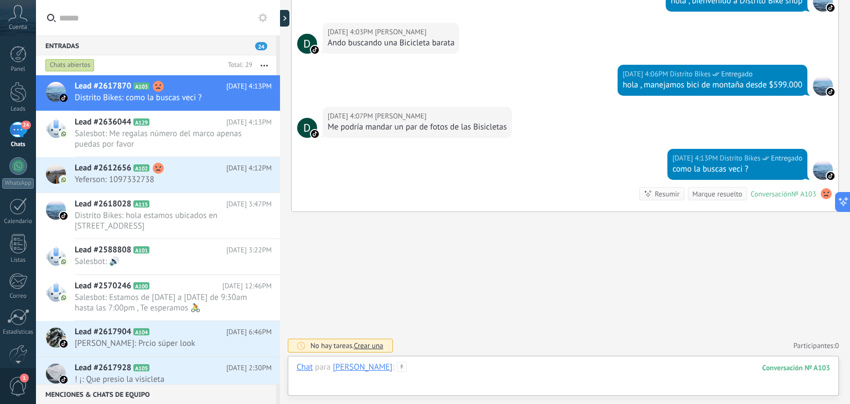
click at [420, 368] on div at bounding box center [563, 378] width 533 height 33
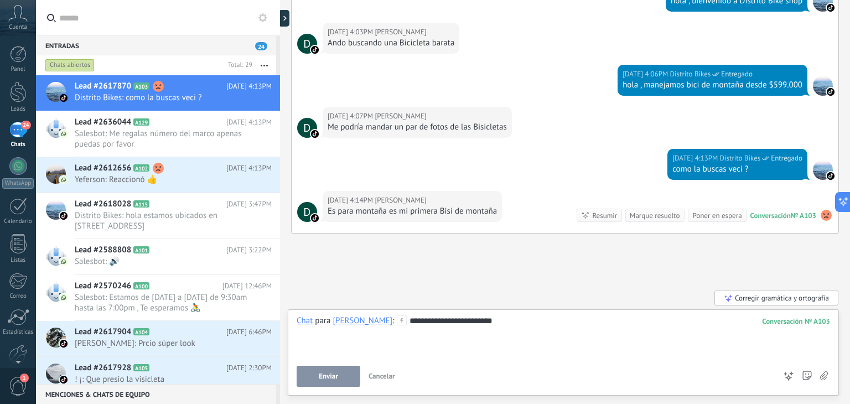
scroll to position [263, 0]
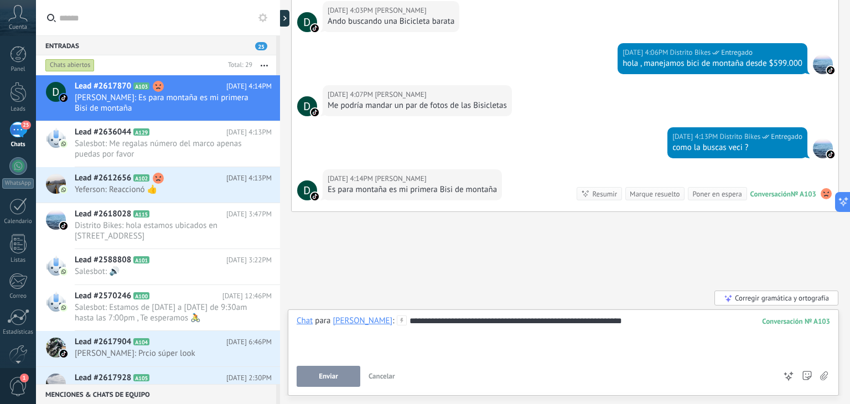
click at [329, 375] on span "Enviar" at bounding box center [328, 376] width 19 height 8
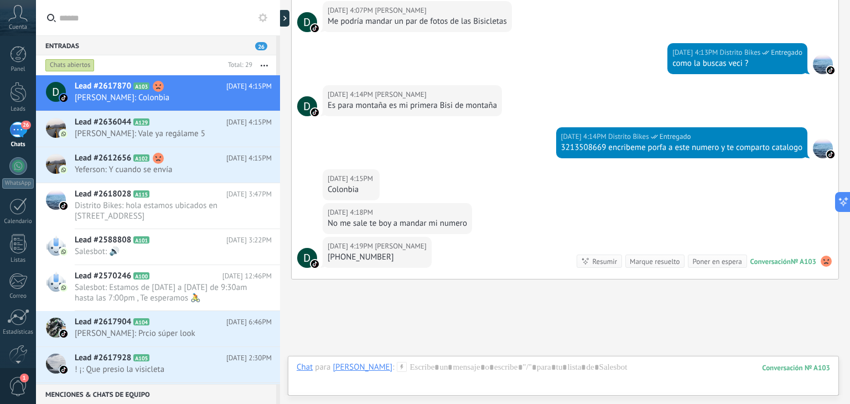
scroll to position [414, 0]
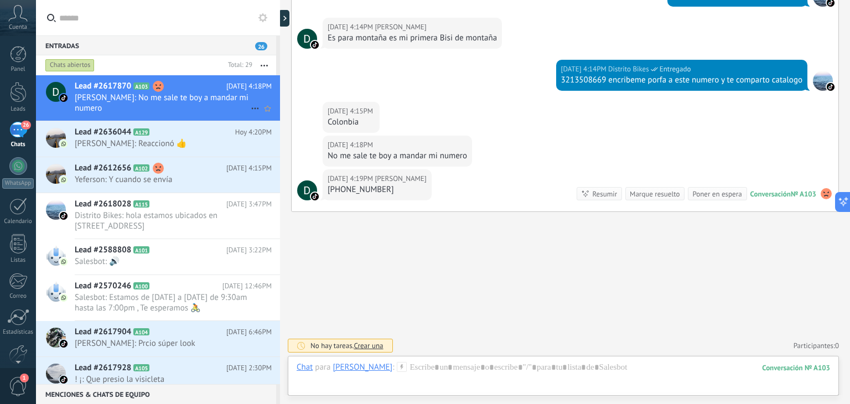
click at [222, 87] on h2 "Lead #2617870 A103" at bounding box center [151, 86] width 152 height 11
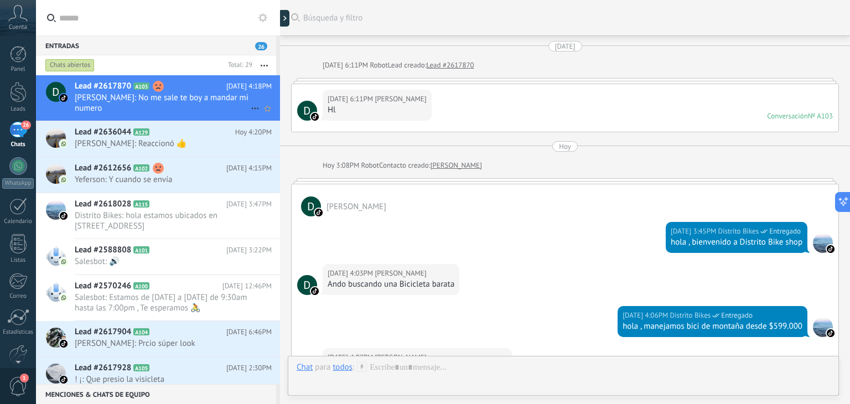
scroll to position [414, 0]
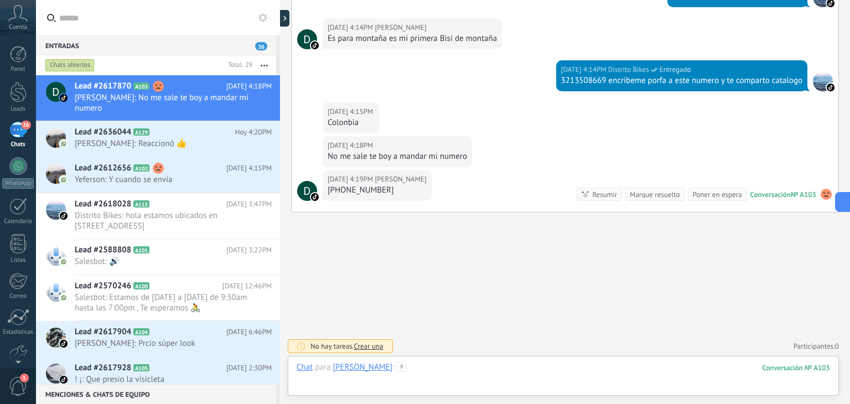
click at [434, 376] on div at bounding box center [563, 378] width 533 height 33
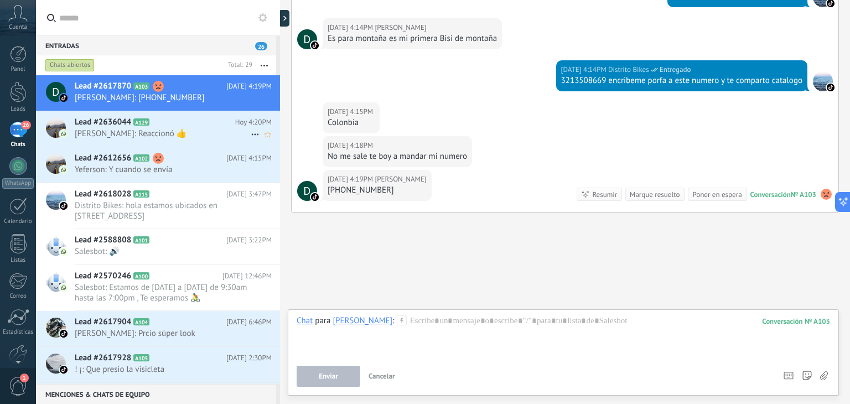
click at [203, 126] on h2 "Lead #2636044 A129" at bounding box center [155, 122] width 160 height 11
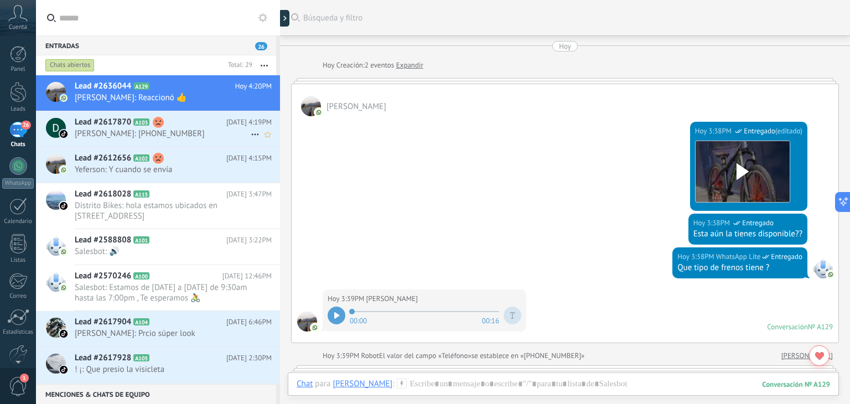
scroll to position [615, 0]
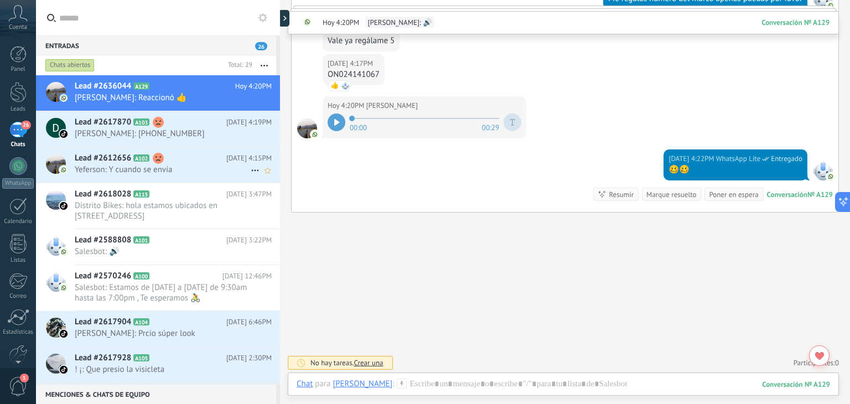
click at [199, 167] on span "Yeferson: Y cuando se envía" at bounding box center [163, 169] width 176 height 11
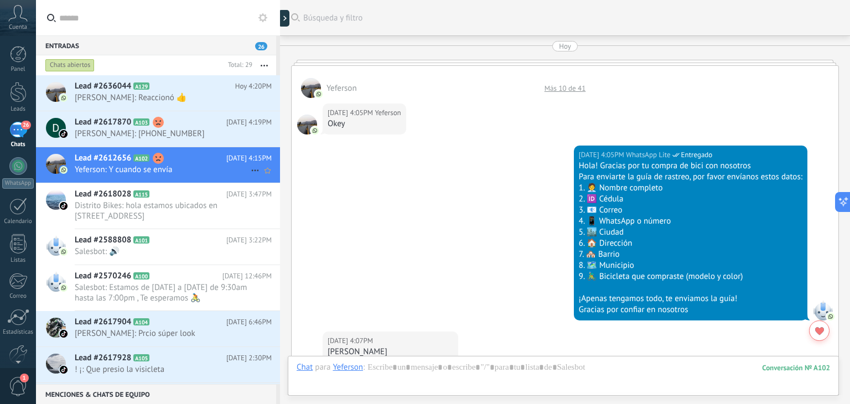
scroll to position [564, 0]
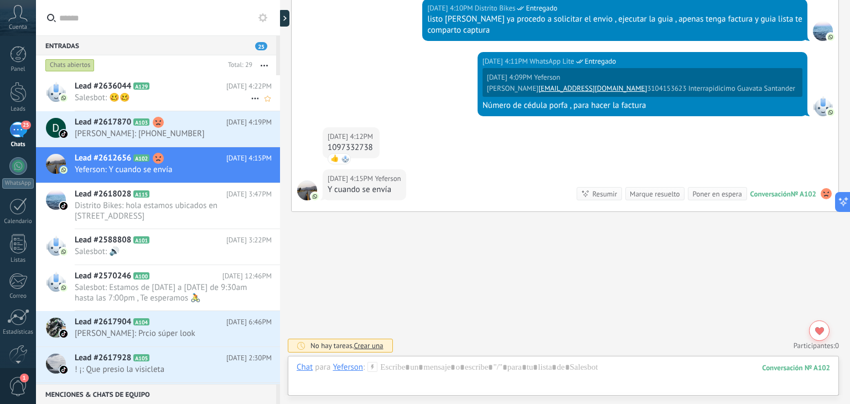
click at [216, 91] on h2 "Lead #2636044 A129" at bounding box center [151, 86] width 152 height 11
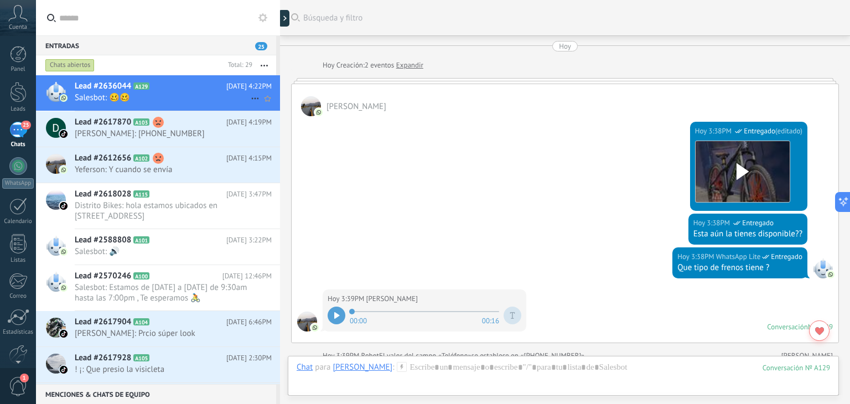
scroll to position [619, 0]
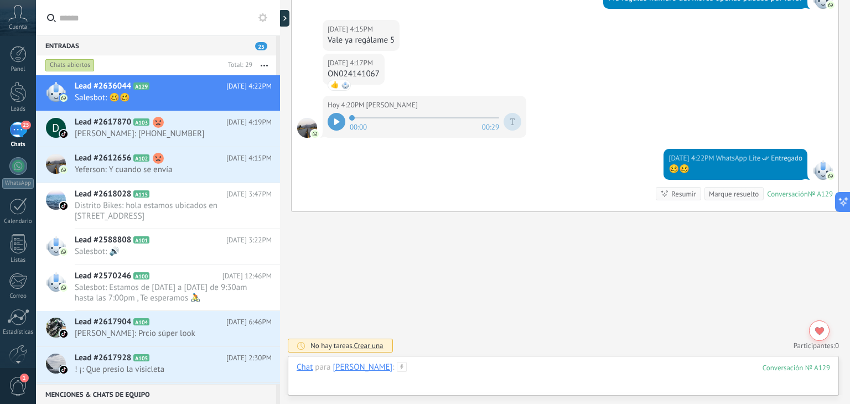
click at [401, 371] on div at bounding box center [563, 378] width 533 height 33
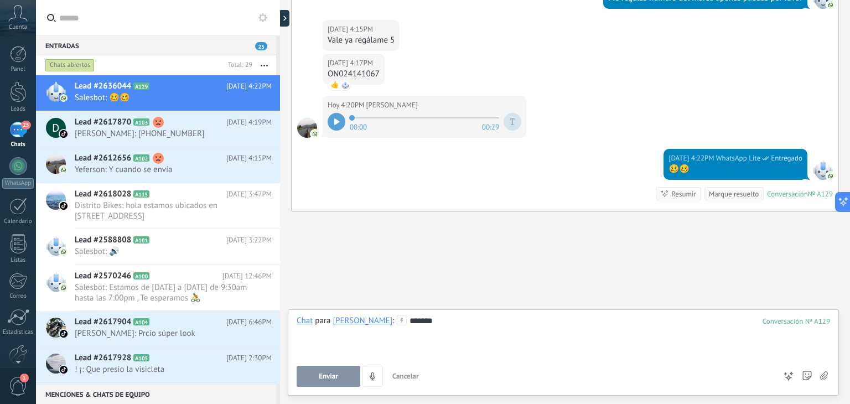
click at [331, 375] on span "Enviar" at bounding box center [328, 376] width 19 height 8
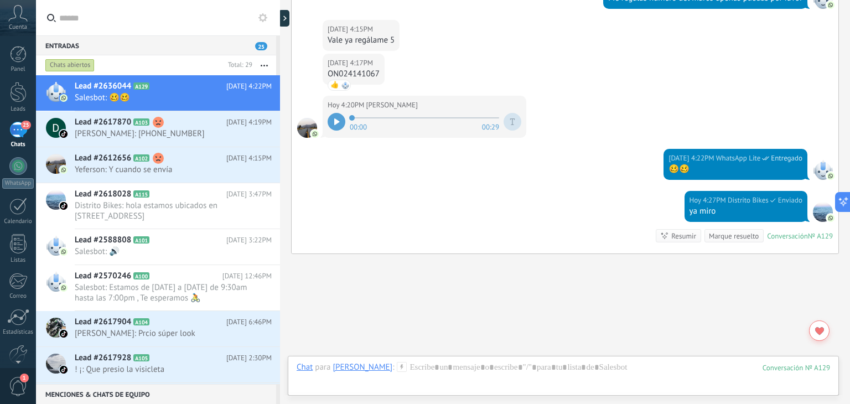
scroll to position [661, 0]
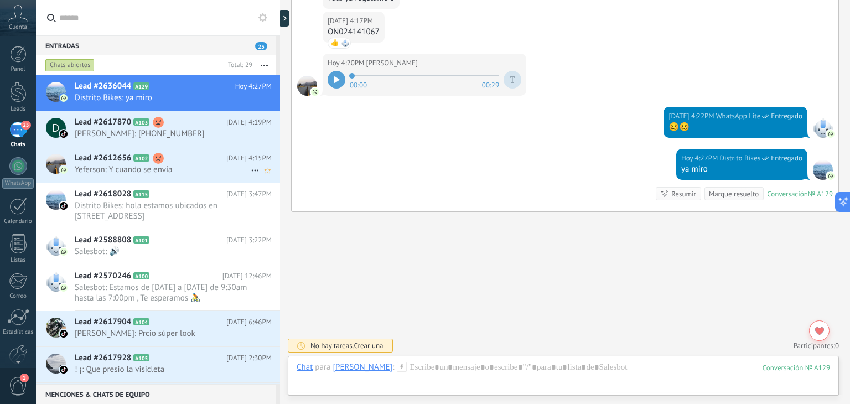
click at [199, 161] on h2 "Lead #2612656 A102" at bounding box center [151, 158] width 152 height 11
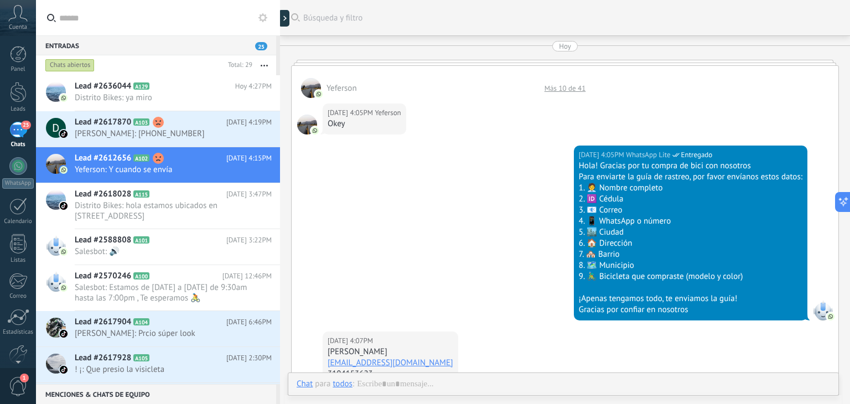
scroll to position [552, 0]
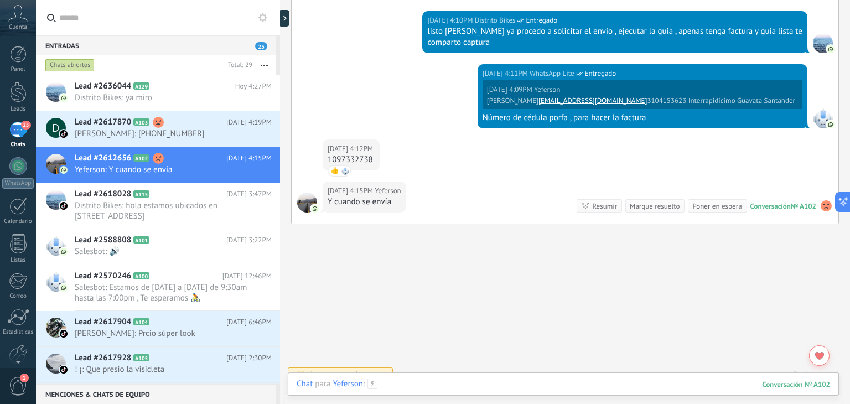
click at [422, 383] on div at bounding box center [563, 395] width 533 height 33
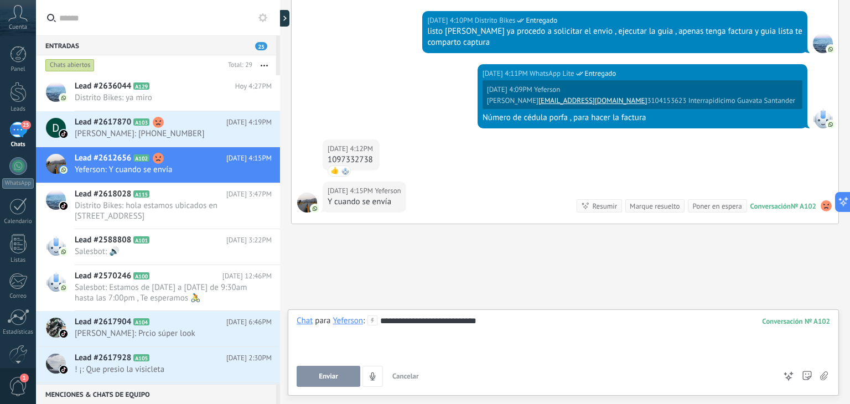
click at [334, 368] on button "Enviar" at bounding box center [329, 376] width 64 height 21
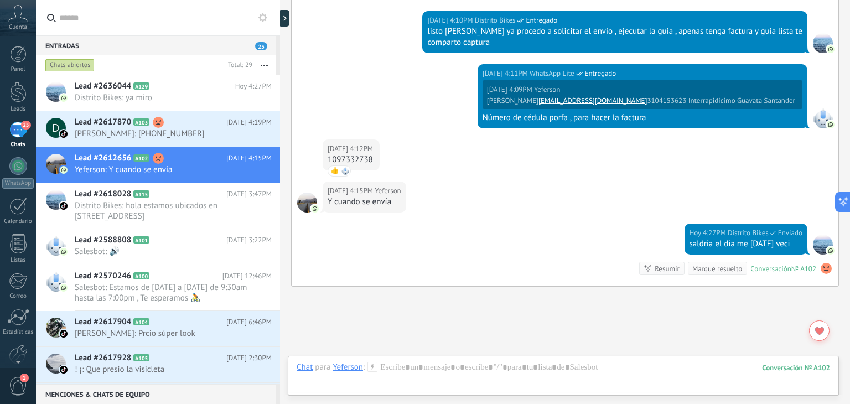
scroll to position [628, 0]
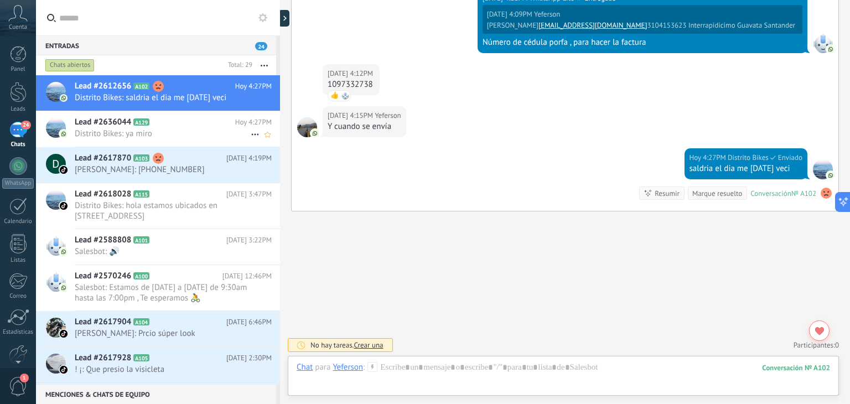
click at [224, 134] on span "Distrito Bikes: ya miro" at bounding box center [163, 133] width 176 height 11
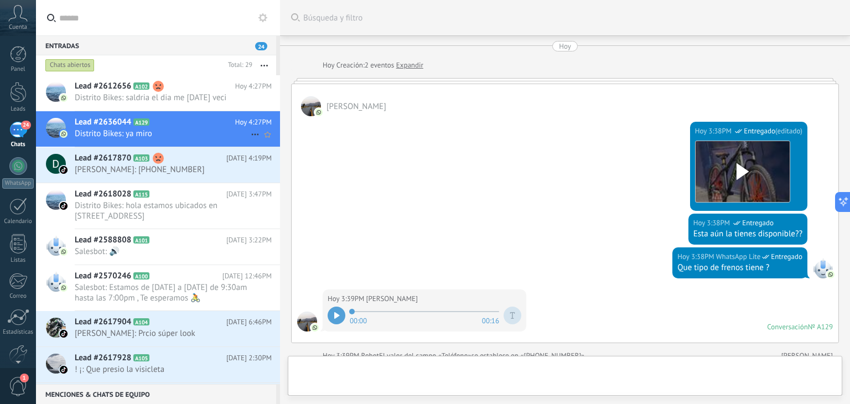
scroll to position [628, 0]
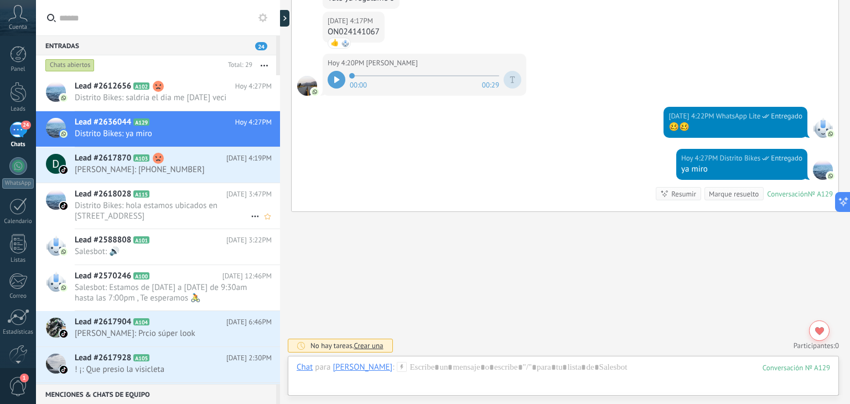
click at [204, 216] on span "Distrito Bikes: hola estamos ubicados en [STREET_ADDRESS]" at bounding box center [163, 210] width 176 height 21
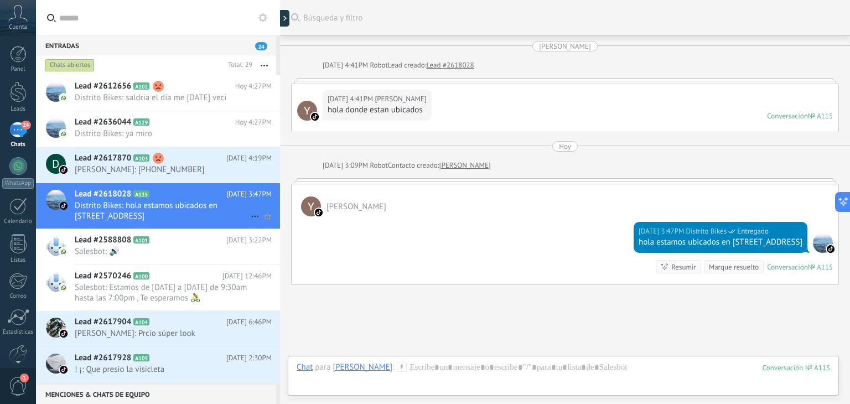
scroll to position [73, 0]
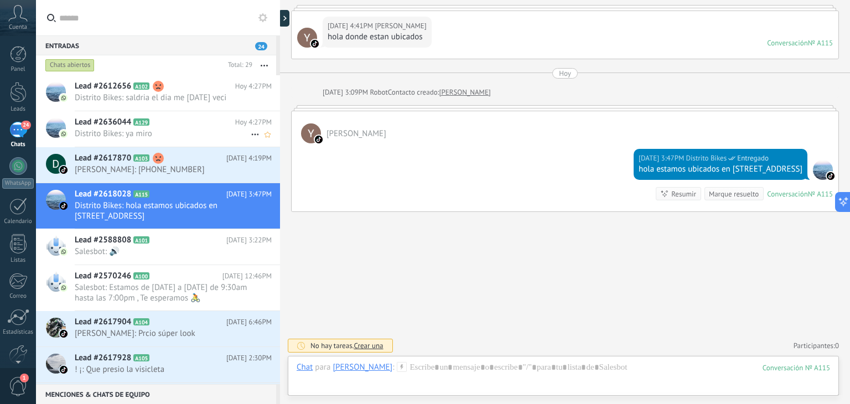
click at [201, 136] on span "Distrito Bikes: ya miro" at bounding box center [163, 133] width 176 height 11
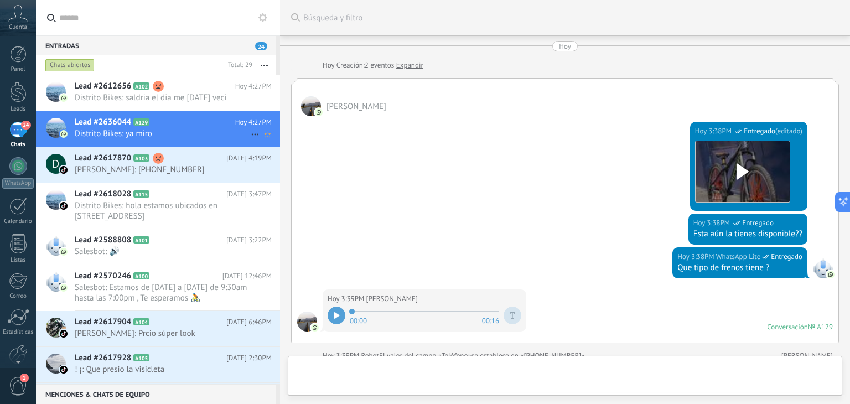
scroll to position [628, 0]
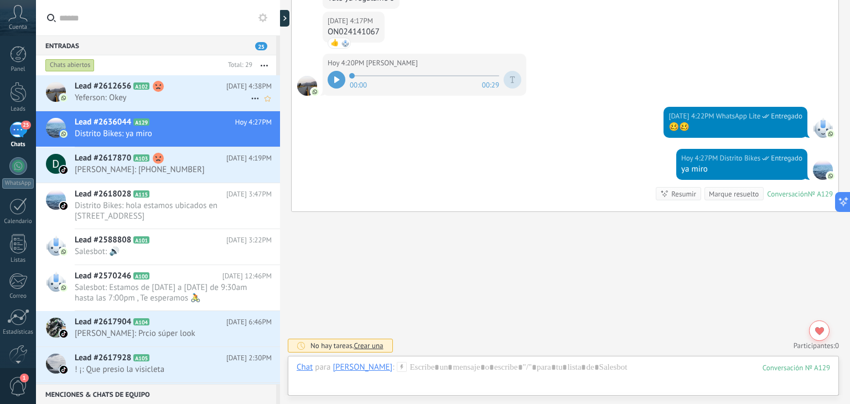
click at [209, 87] on h2 "Lead #2612656 A102" at bounding box center [151, 86] width 152 height 11
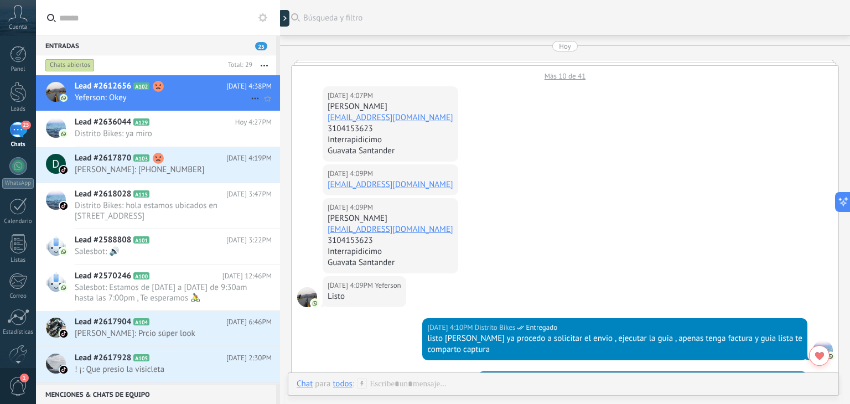
scroll to position [391, 0]
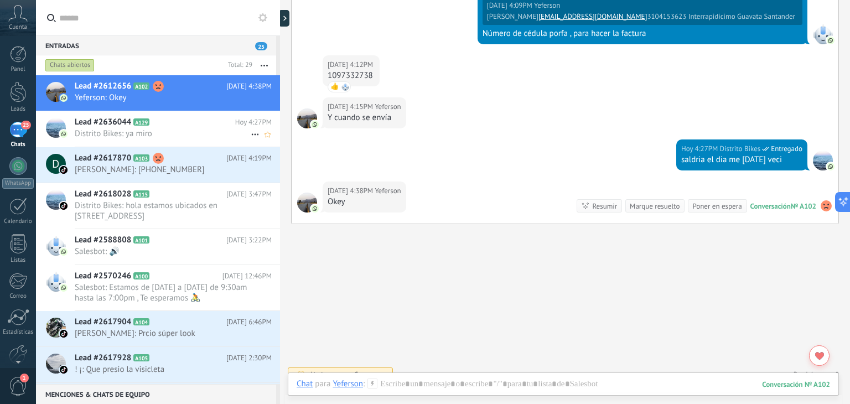
click at [211, 131] on span "Distrito Bikes: ya miro" at bounding box center [163, 133] width 176 height 11
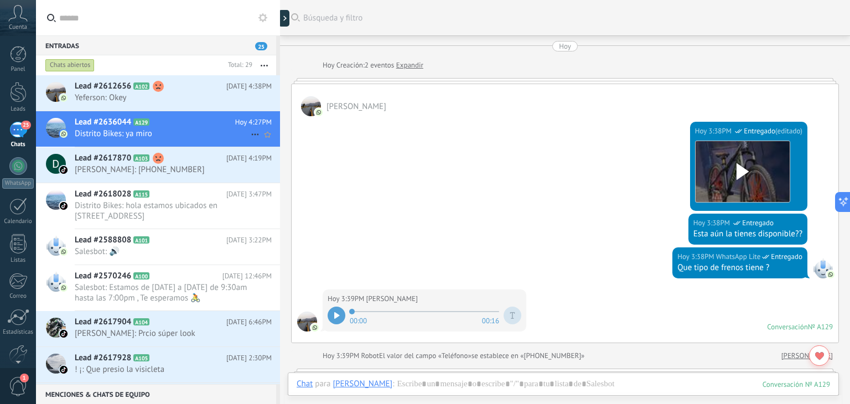
scroll to position [604, 0]
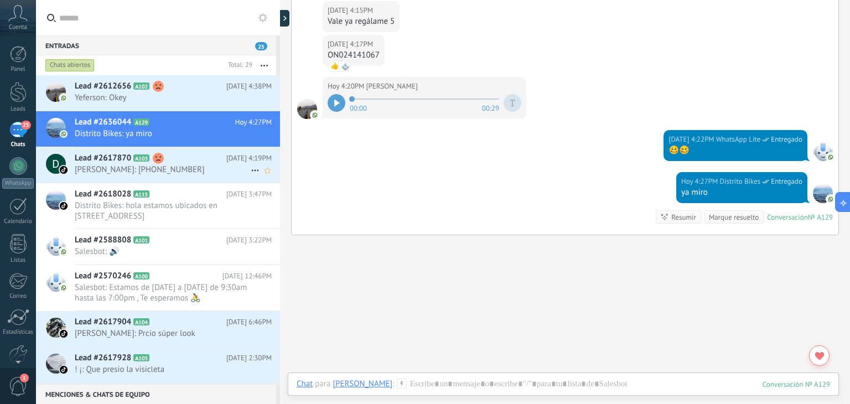
click at [208, 164] on span "[PERSON_NAME]: [PHONE_NUMBER]" at bounding box center [163, 169] width 176 height 11
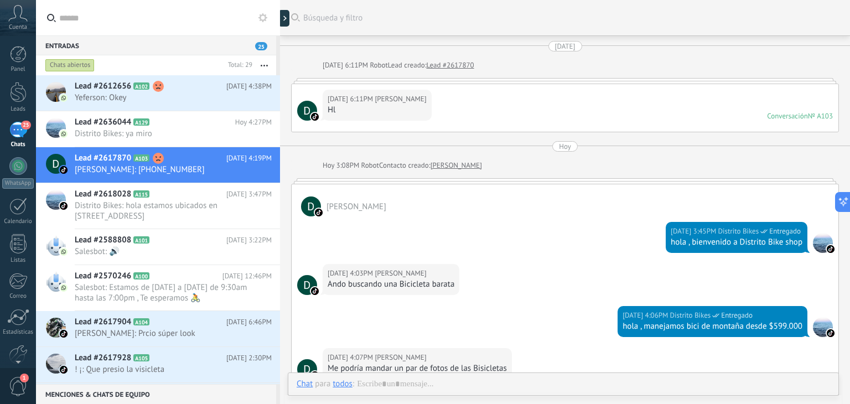
scroll to position [402, 0]
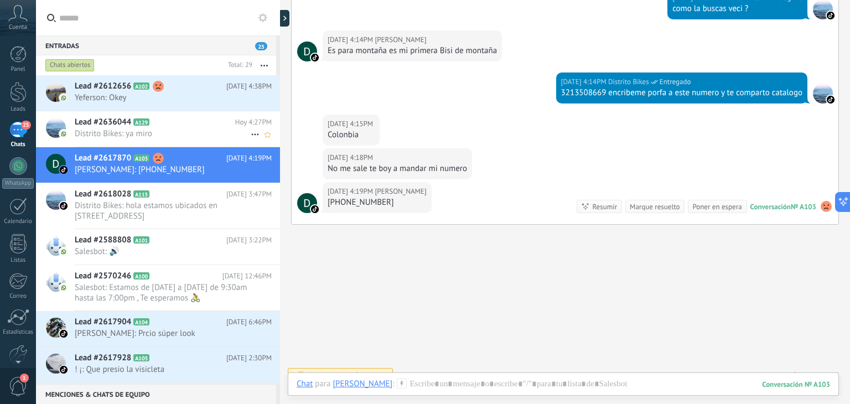
click at [222, 126] on h2 "Lead #2636044 A129" at bounding box center [155, 122] width 160 height 11
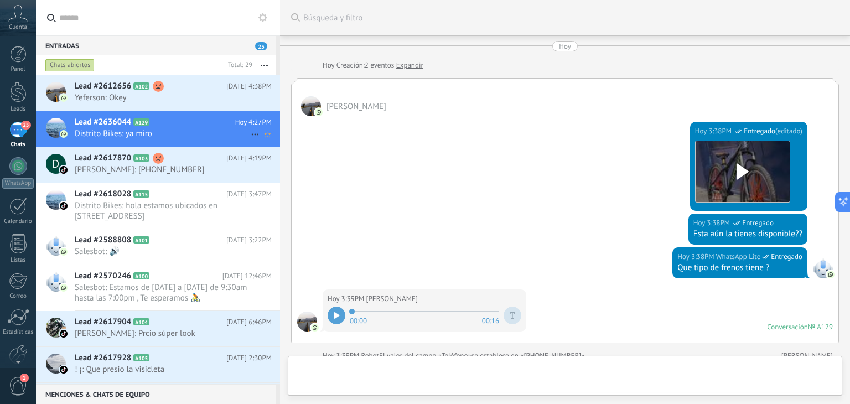
scroll to position [628, 0]
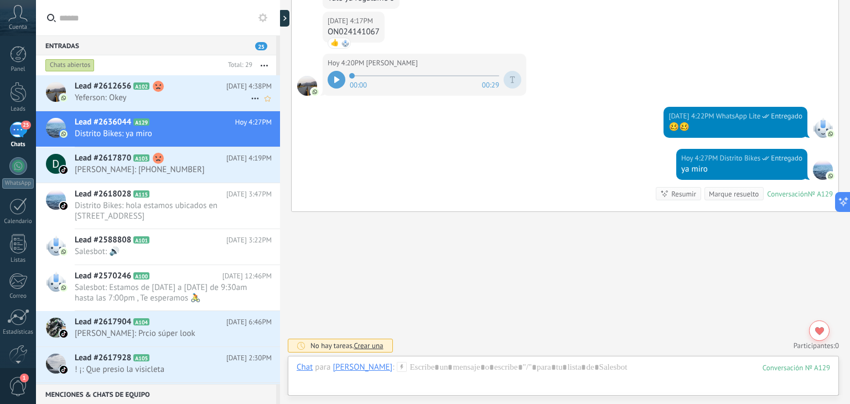
click at [200, 90] on h2 "Lead #2612656 A102" at bounding box center [151, 86] width 152 height 11
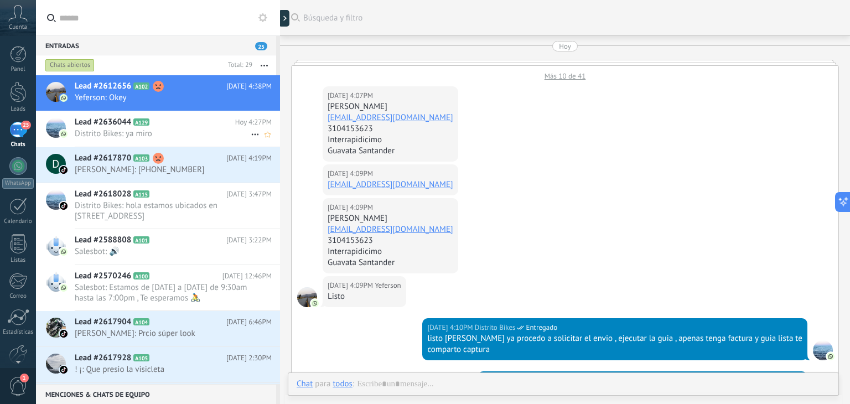
scroll to position [391, 0]
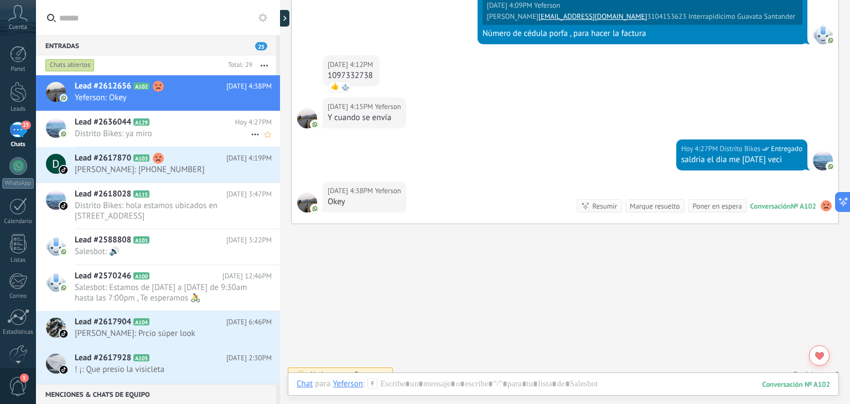
click at [195, 133] on span "Distrito Bikes: ya miro" at bounding box center [163, 133] width 176 height 11
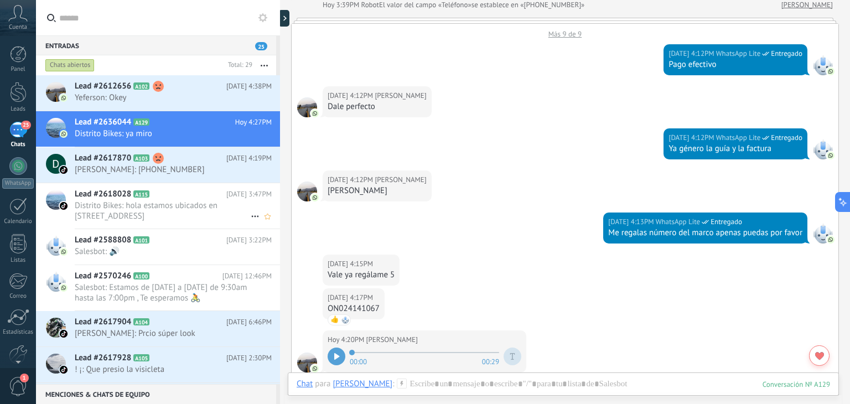
scroll to position [240, 0]
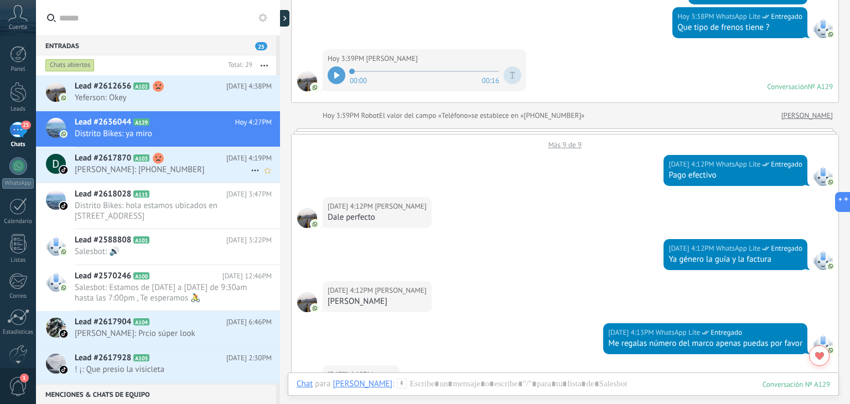
click at [197, 168] on span "[PERSON_NAME]: [PHONE_NUMBER]" at bounding box center [163, 169] width 176 height 11
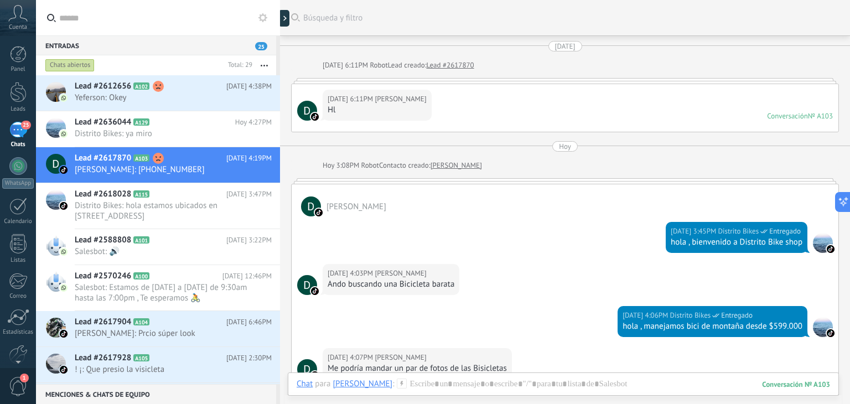
click at [473, 180] on div at bounding box center [565, 181] width 548 height 6
click at [443, 180] on div at bounding box center [565, 181] width 548 height 6
click at [334, 179] on div at bounding box center [565, 181] width 548 height 6
click at [326, 180] on div at bounding box center [565, 181] width 548 height 6
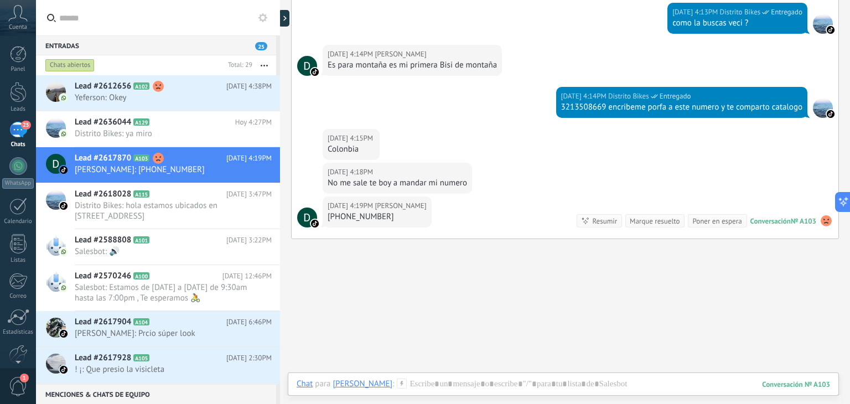
scroll to position [414, 0]
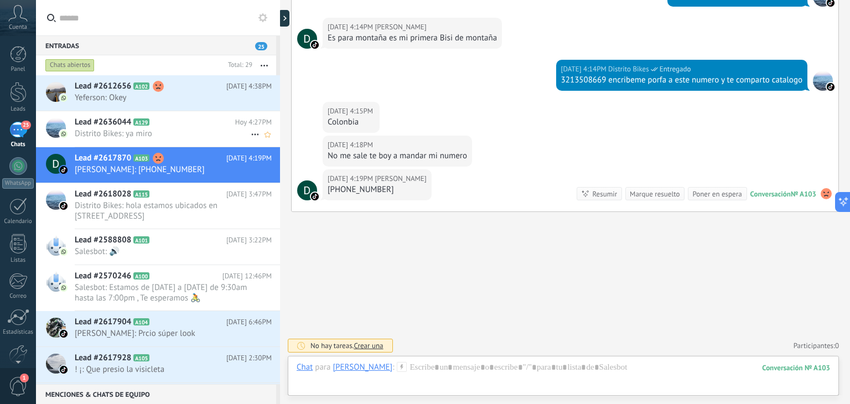
click at [176, 131] on span "Distrito Bikes: ya miro" at bounding box center [163, 133] width 176 height 11
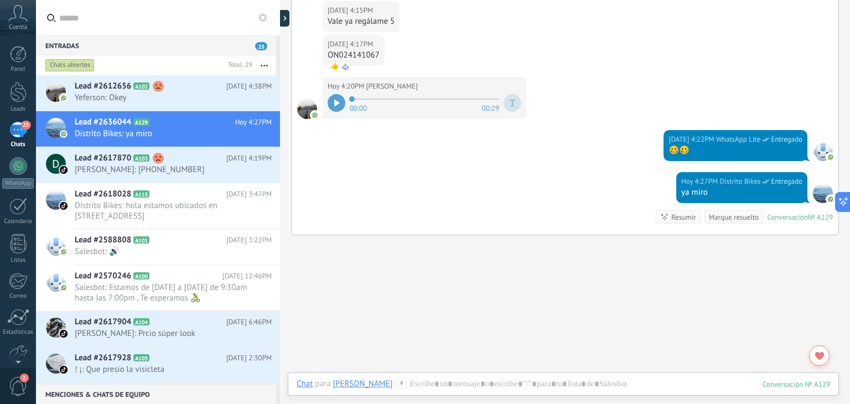
scroll to position [494, 0]
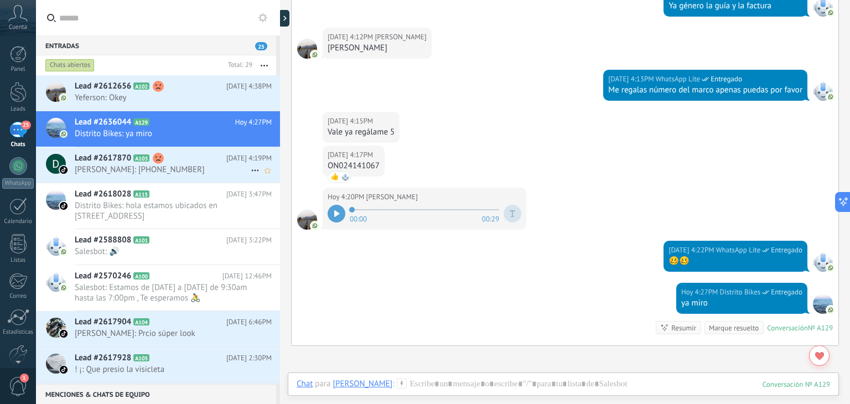
click at [159, 173] on span "[PERSON_NAME]: [PHONE_NUMBER]" at bounding box center [163, 169] width 176 height 11
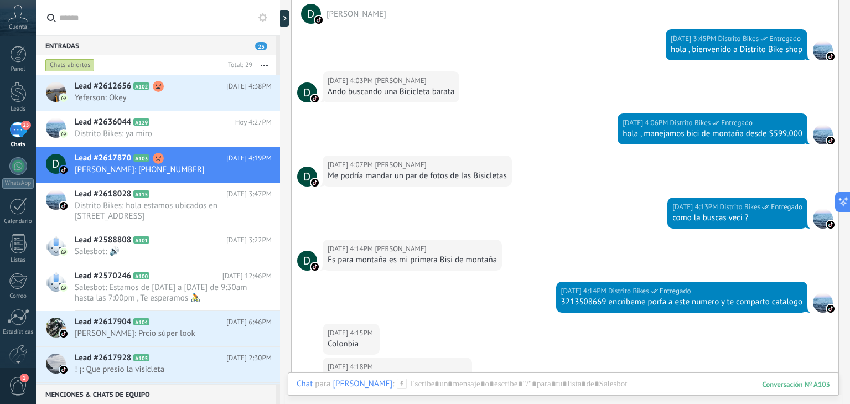
scroll to position [248, 0]
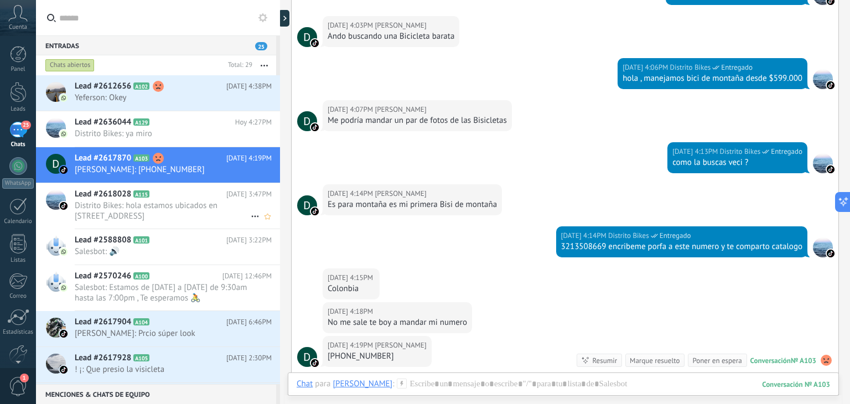
click at [176, 208] on span "Distrito Bikes: hola estamos ubicados en [STREET_ADDRESS]" at bounding box center [163, 210] width 176 height 21
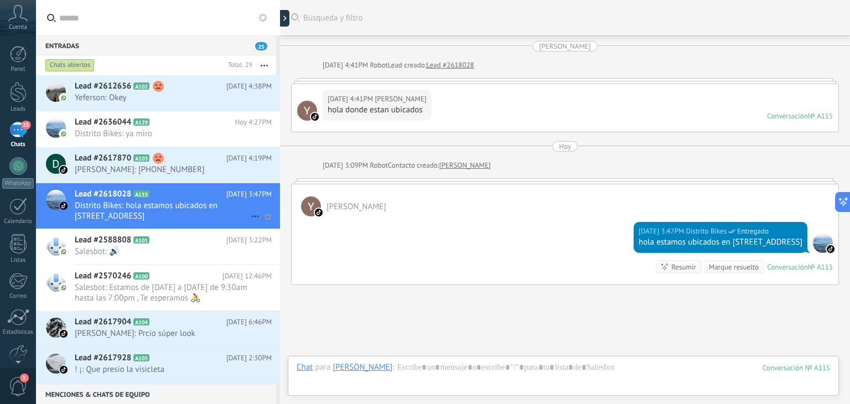
scroll to position [73, 0]
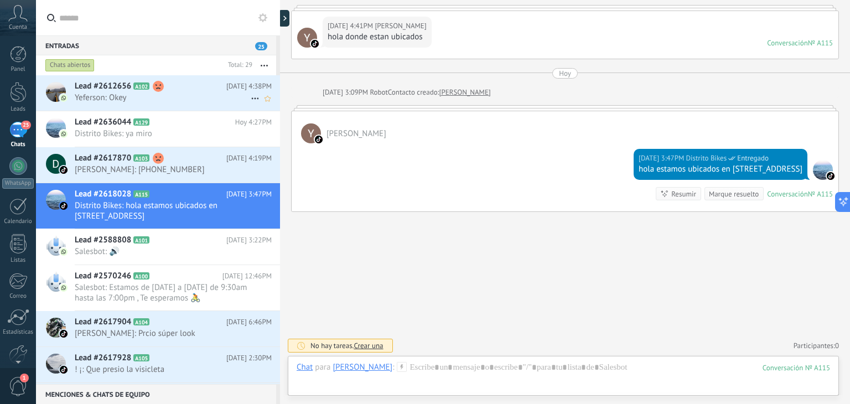
click at [199, 102] on span "Yeferson: Okey" at bounding box center [163, 97] width 176 height 11
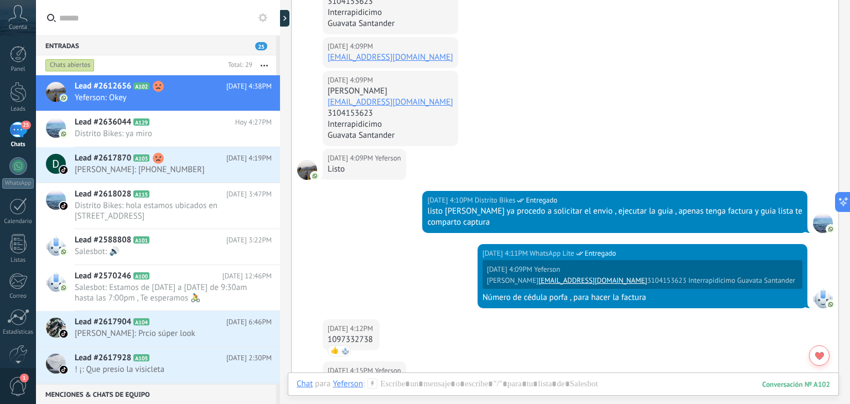
scroll to position [127, 0]
drag, startPoint x: 330, startPoint y: 91, endPoint x: 372, endPoint y: 91, distance: 42.1
click at [372, 91] on div "[PERSON_NAME]" at bounding box center [391, 91] width 126 height 11
drag, startPoint x: 329, startPoint y: 90, endPoint x: 388, endPoint y: 89, distance: 58.7
click at [388, 89] on div "[PERSON_NAME]" at bounding box center [391, 91] width 126 height 11
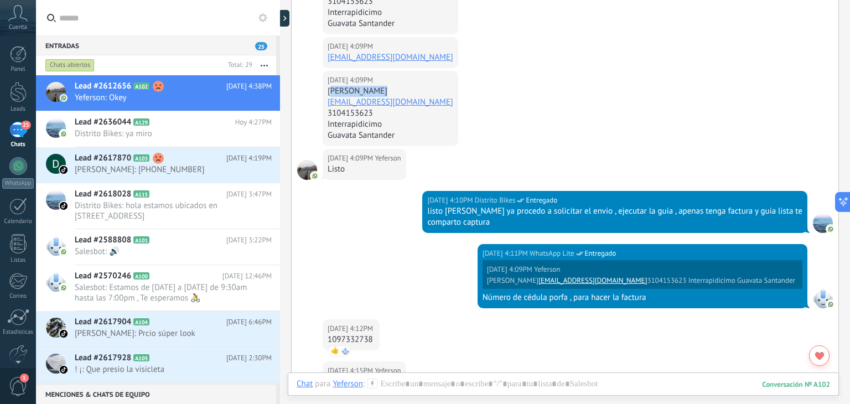
copy div "[PERSON_NAME]"
drag, startPoint x: 377, startPoint y: 112, endPoint x: 328, endPoint y: 115, distance: 49.3
click at [328, 115] on div "3104153623" at bounding box center [391, 113] width 126 height 11
copy div "3104153623"
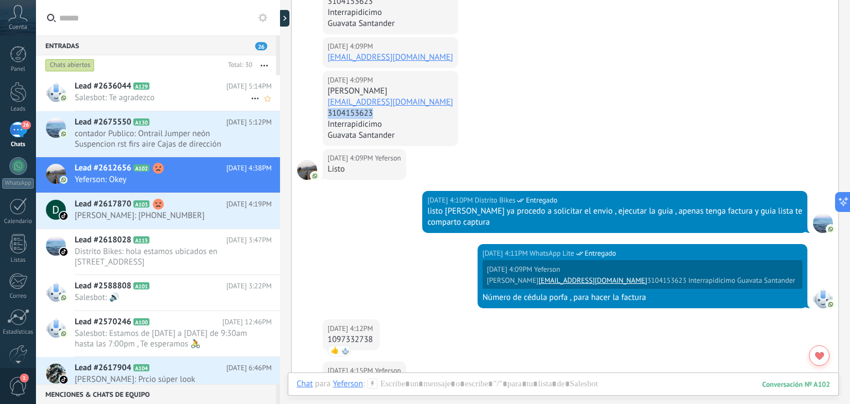
click at [199, 86] on h2 "Lead #2636044 A129" at bounding box center [151, 86] width 152 height 11
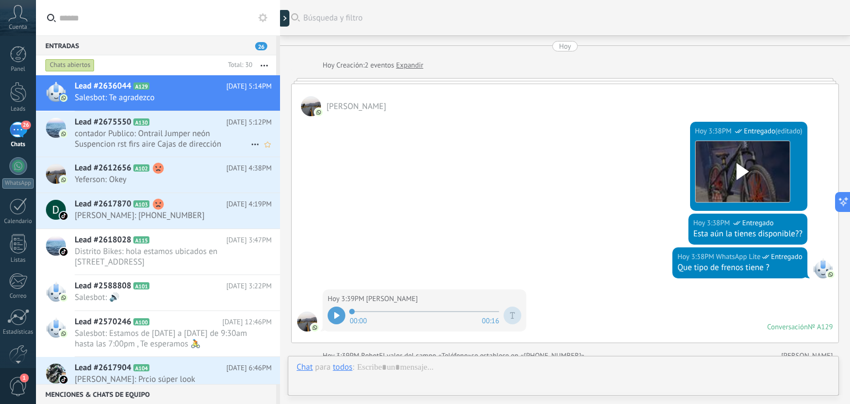
scroll to position [821, 0]
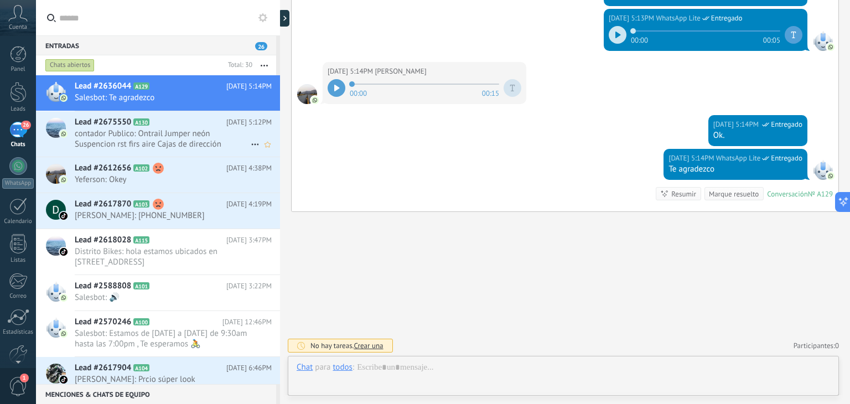
click at [199, 133] on span "contador Publico: Ontrail Jumper neón Suspencion rst firs aire Cajas de direcci…" at bounding box center [163, 138] width 176 height 21
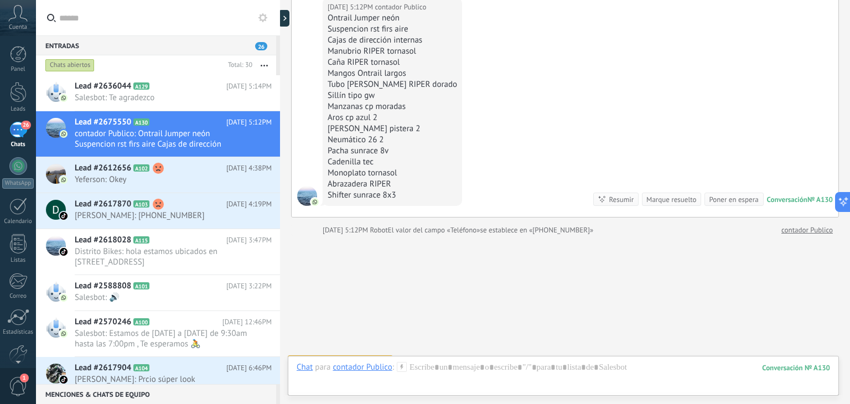
scroll to position [183, 0]
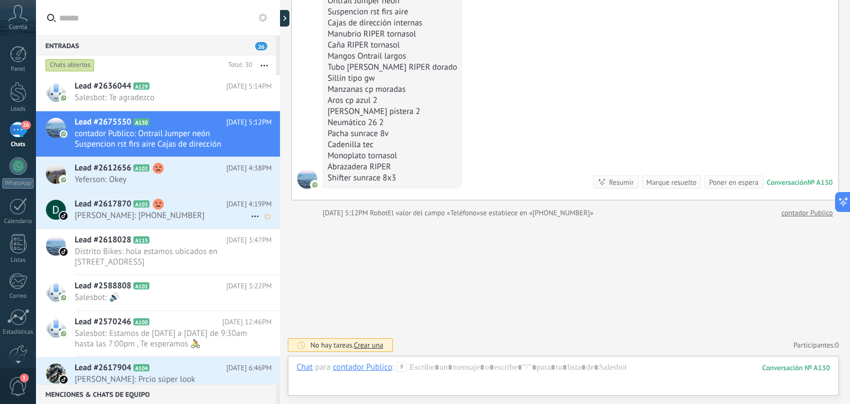
click at [175, 211] on span "[PERSON_NAME]: [PHONE_NUMBER]" at bounding box center [163, 215] width 176 height 11
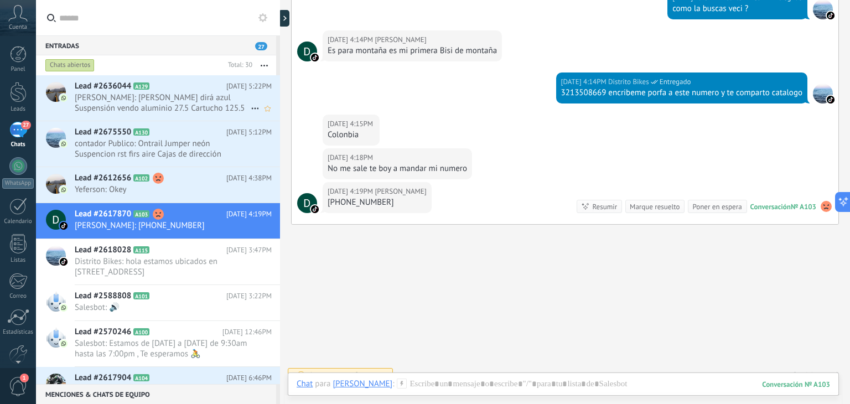
click at [245, 84] on span "[DATE] 5:22PM" at bounding box center [248, 86] width 45 height 11
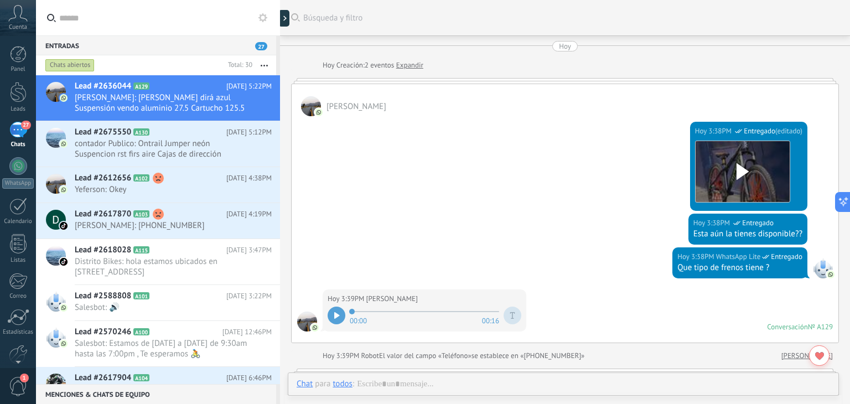
scroll to position [893, 0]
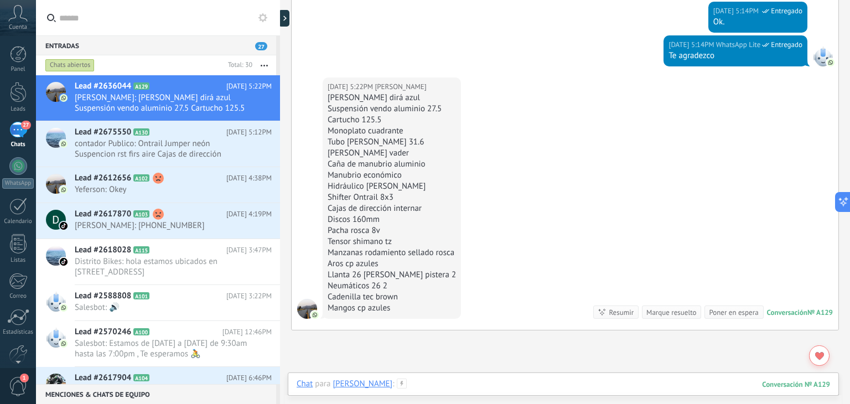
click at [394, 383] on div at bounding box center [563, 395] width 533 height 33
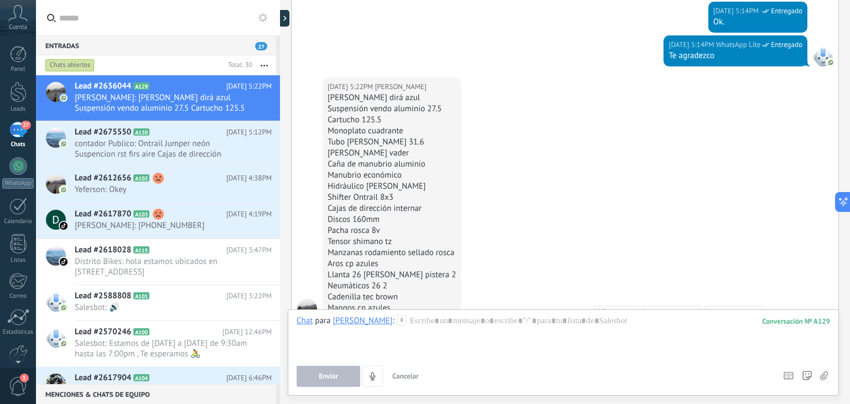
click at [394, 383] on button "Cancelar" at bounding box center [405, 376] width 35 height 21
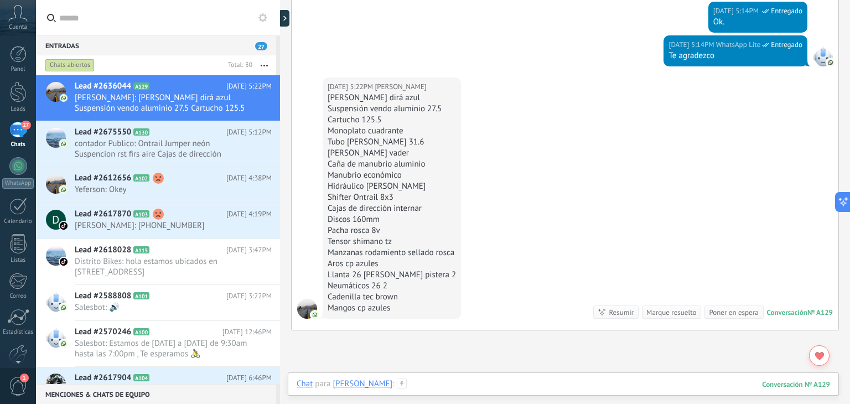
click at [394, 383] on div at bounding box center [563, 395] width 533 height 33
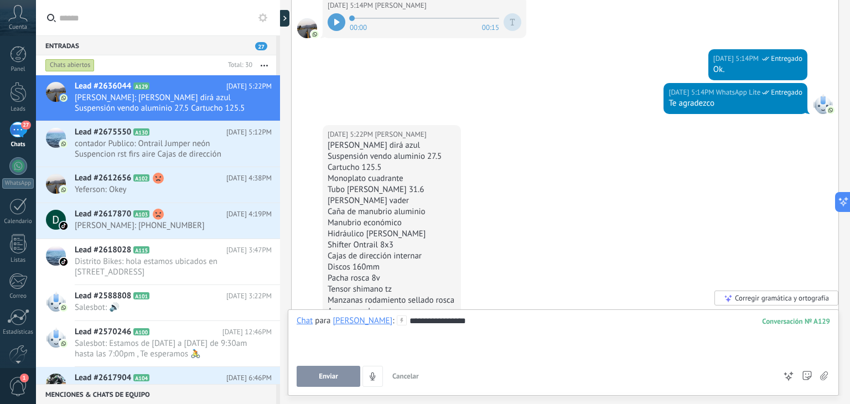
scroll to position [900, 0]
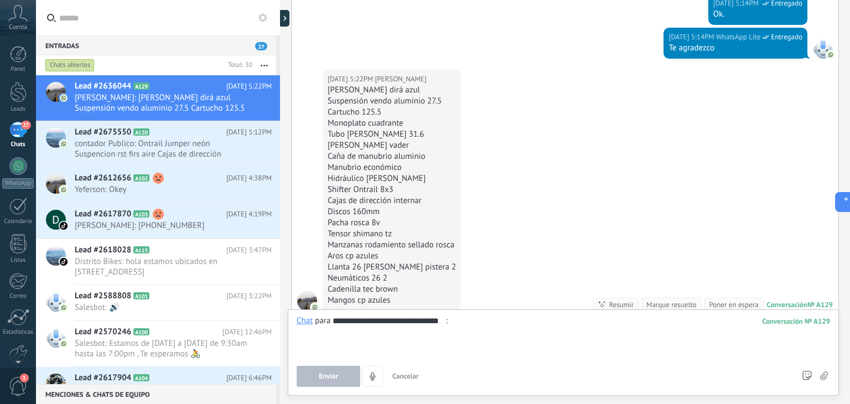
type input "**********"
click at [333, 372] on span "Enviar" at bounding box center [328, 376] width 19 height 8
click at [330, 375] on span "Enviar" at bounding box center [328, 376] width 19 height 8
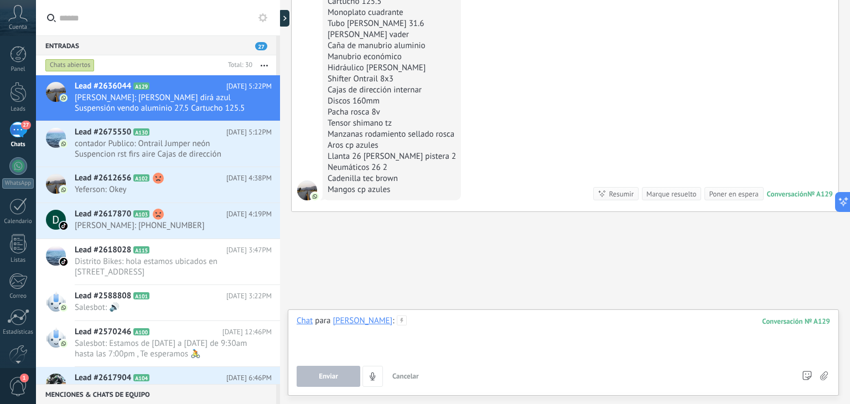
click at [396, 331] on div at bounding box center [563, 336] width 533 height 42
click at [442, 348] on div "**********" at bounding box center [563, 336] width 533 height 42
click at [340, 377] on button "Enviar" at bounding box center [329, 376] width 64 height 21
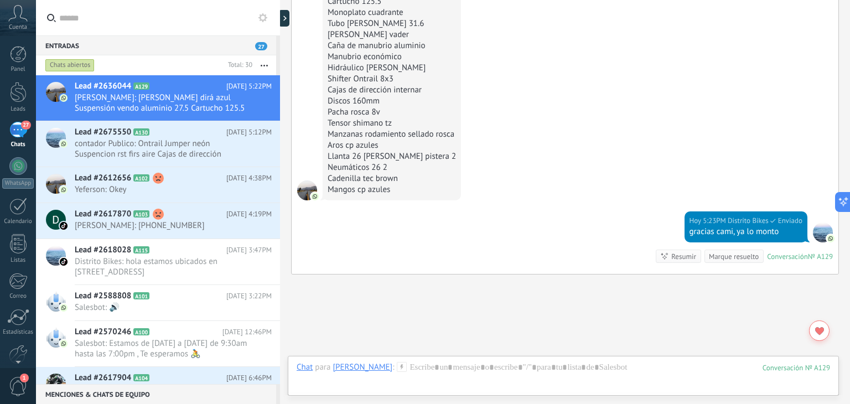
scroll to position [1074, 0]
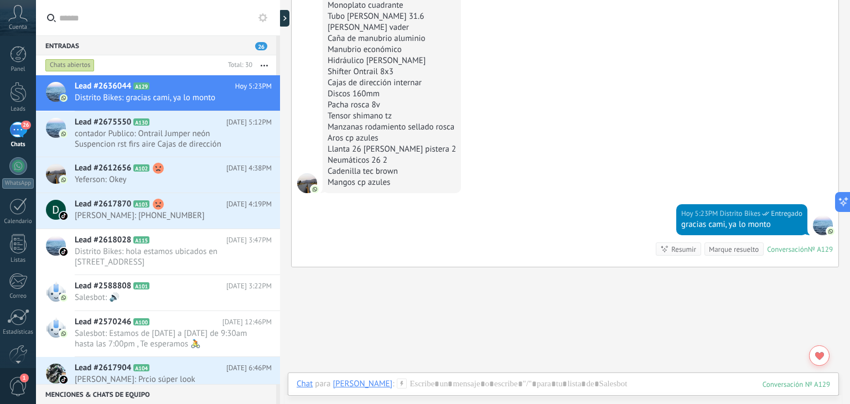
scroll to position [963, 0]
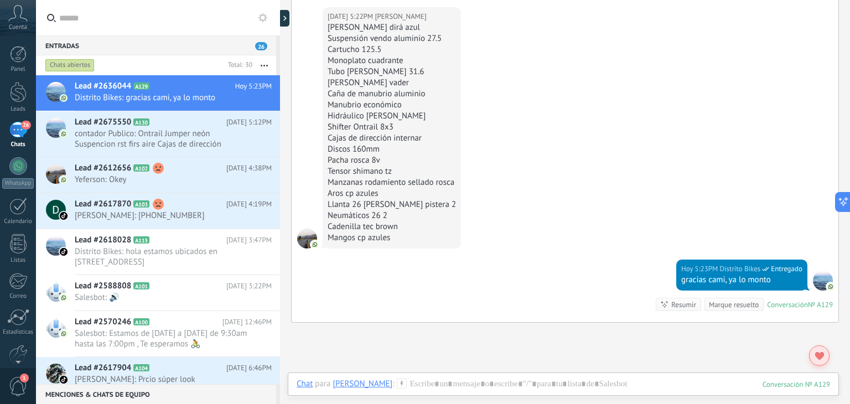
click at [818, 354] on use at bounding box center [819, 356] width 9 height 8
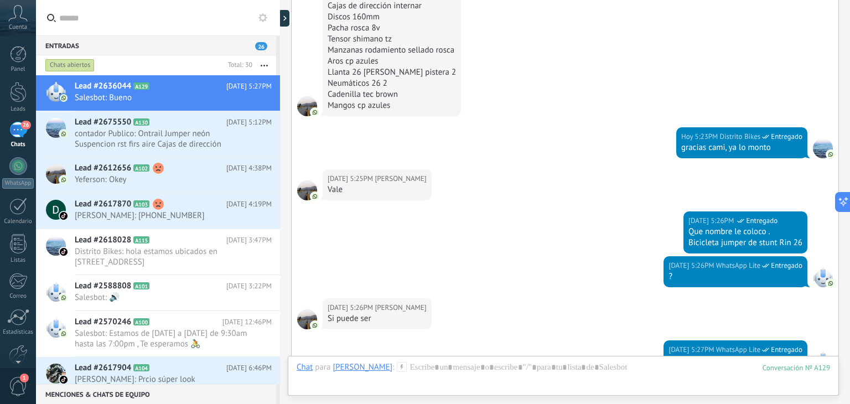
scroll to position [1952, 0]
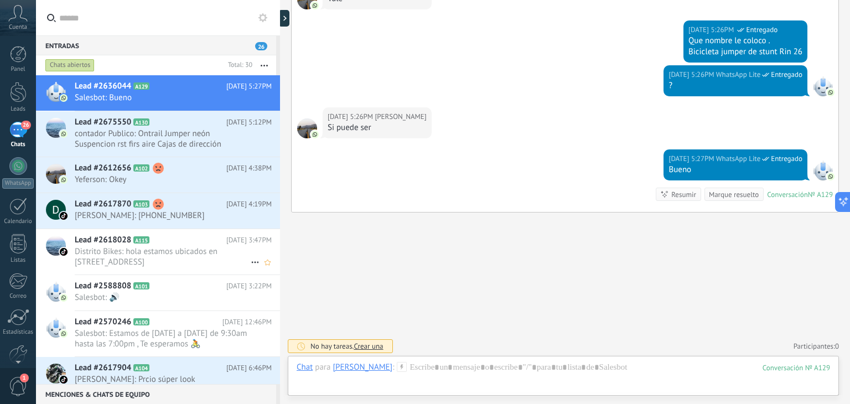
click at [211, 251] on span "Distrito Bikes: hola estamos ubicados en [STREET_ADDRESS]" at bounding box center [163, 256] width 176 height 21
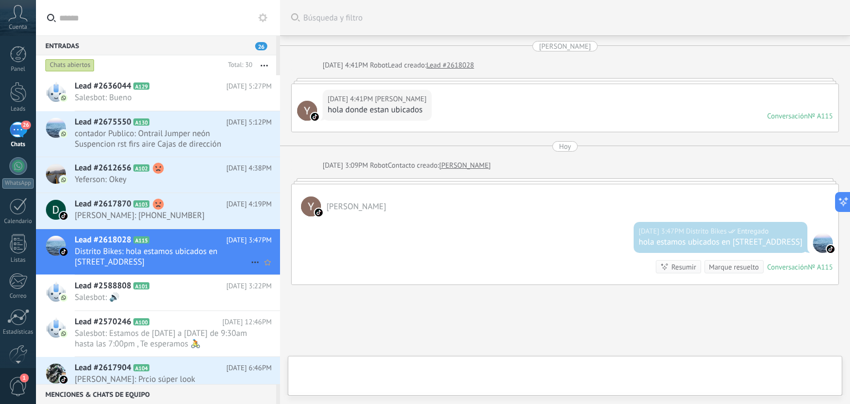
scroll to position [73, 0]
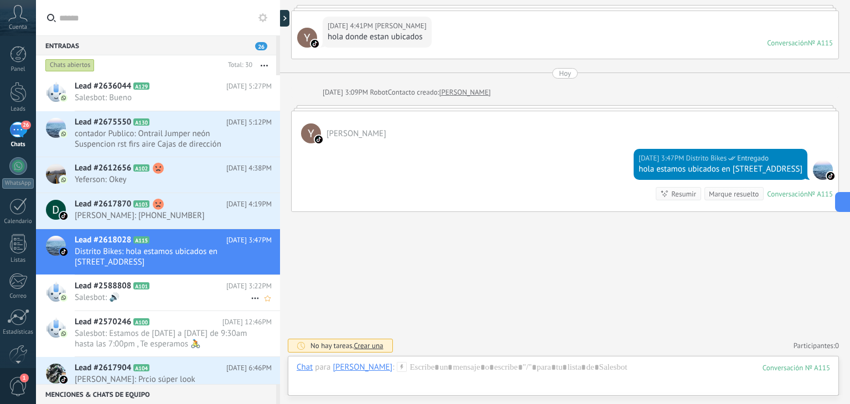
click at [180, 287] on h2 "Lead #2588808 A101" at bounding box center [151, 286] width 152 height 11
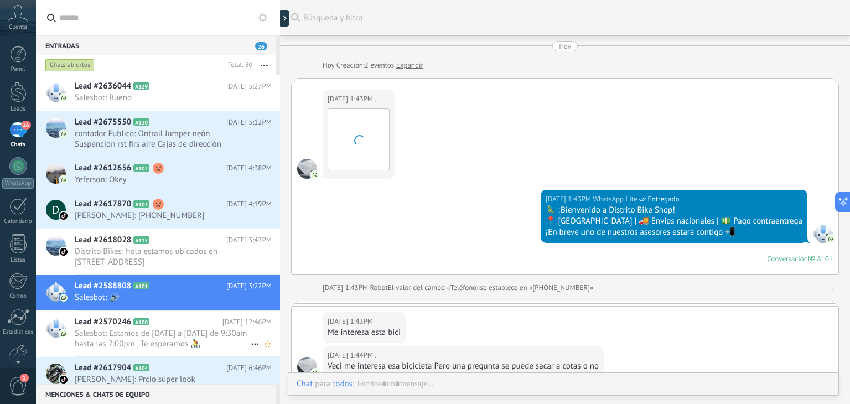
scroll to position [221, 0]
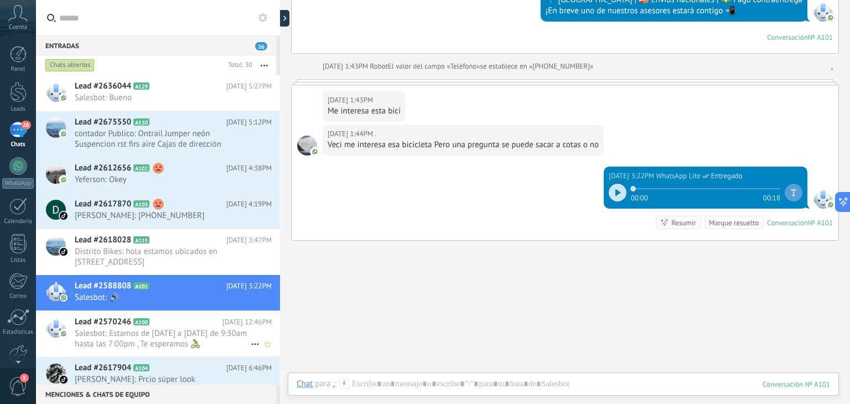
click at [203, 341] on span "Salesbot: Estamos de [DATE] a [DATE] de 9:30am hasta las 7:00pm , Te esperamos 🚴" at bounding box center [163, 338] width 176 height 21
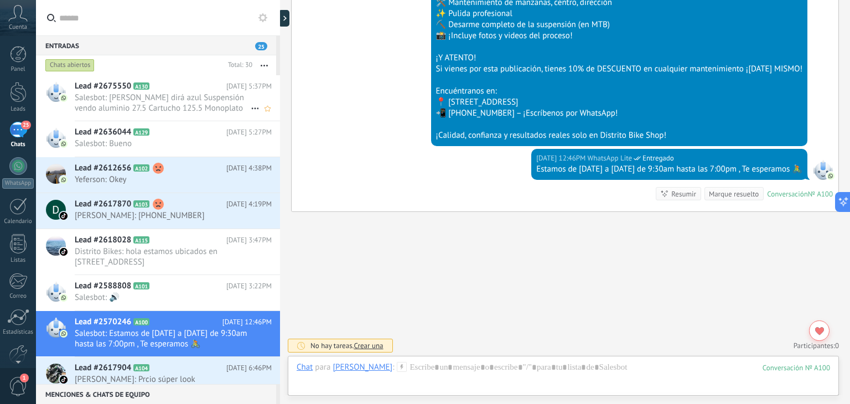
click at [180, 107] on span "Salesbot: Marco Jumper dirá azul Suspensión vendo aluminio 27.5 Cartucho 125.5 …" at bounding box center [163, 102] width 176 height 21
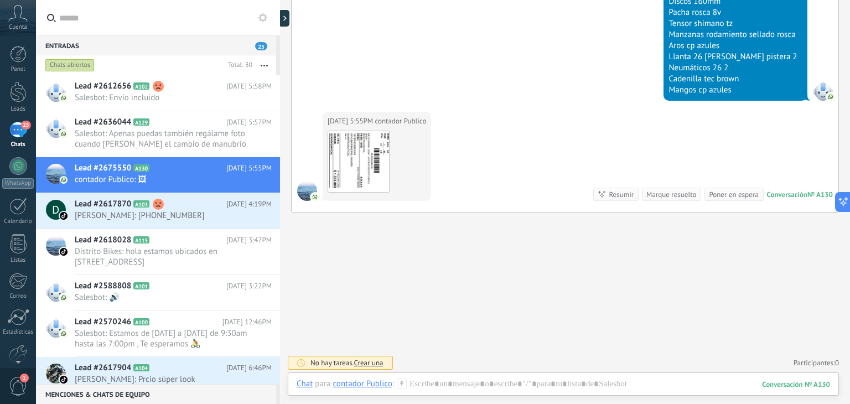
scroll to position [582, 0]
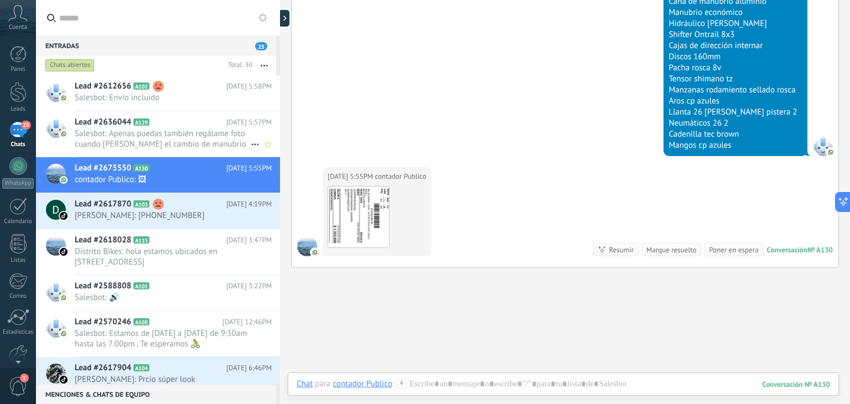
click at [186, 132] on span "Salesbot: Apenas puedas también regálame foto cuando Hagan el cambio de manubrio" at bounding box center [163, 138] width 176 height 21
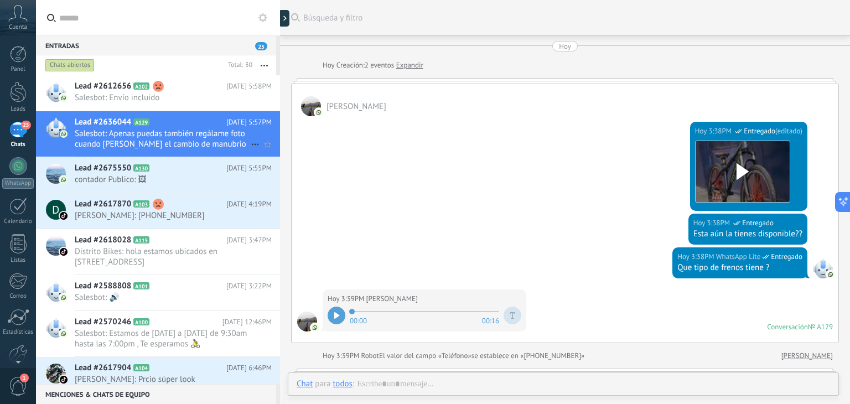
scroll to position [613, 0]
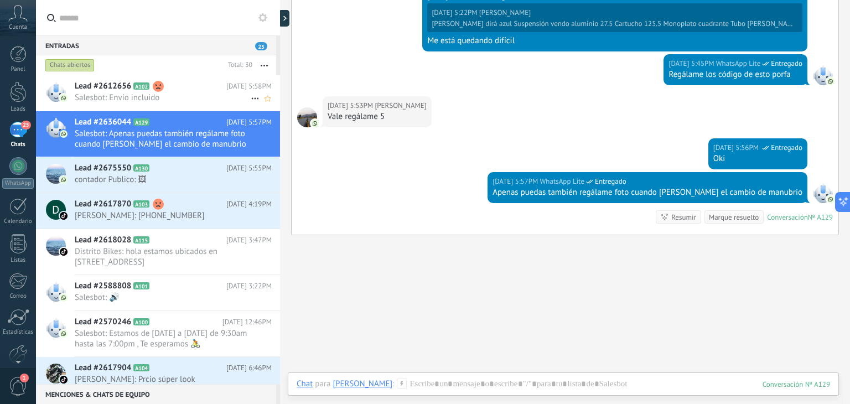
click at [199, 91] on h2 "Lead #2612656 A102" at bounding box center [151, 86] width 152 height 11
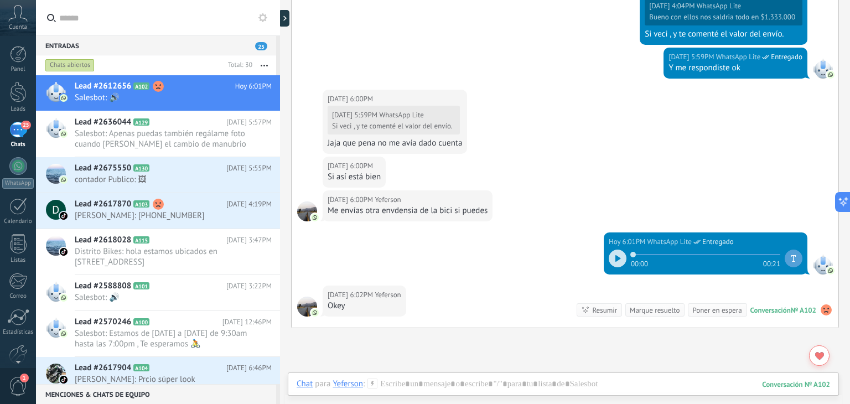
scroll to position [737, 0]
